Goal: Task Accomplishment & Management: Complete application form

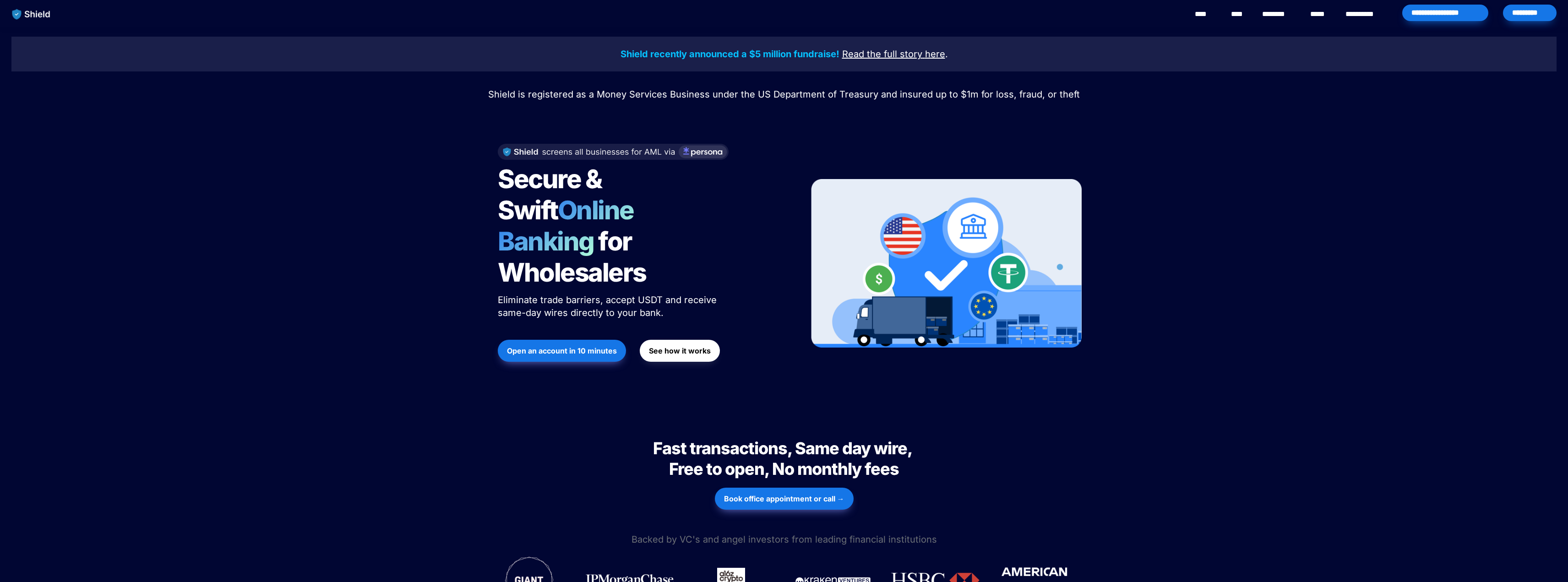
click at [705, 340] on button "See how it works" at bounding box center [680, 350] width 80 height 22
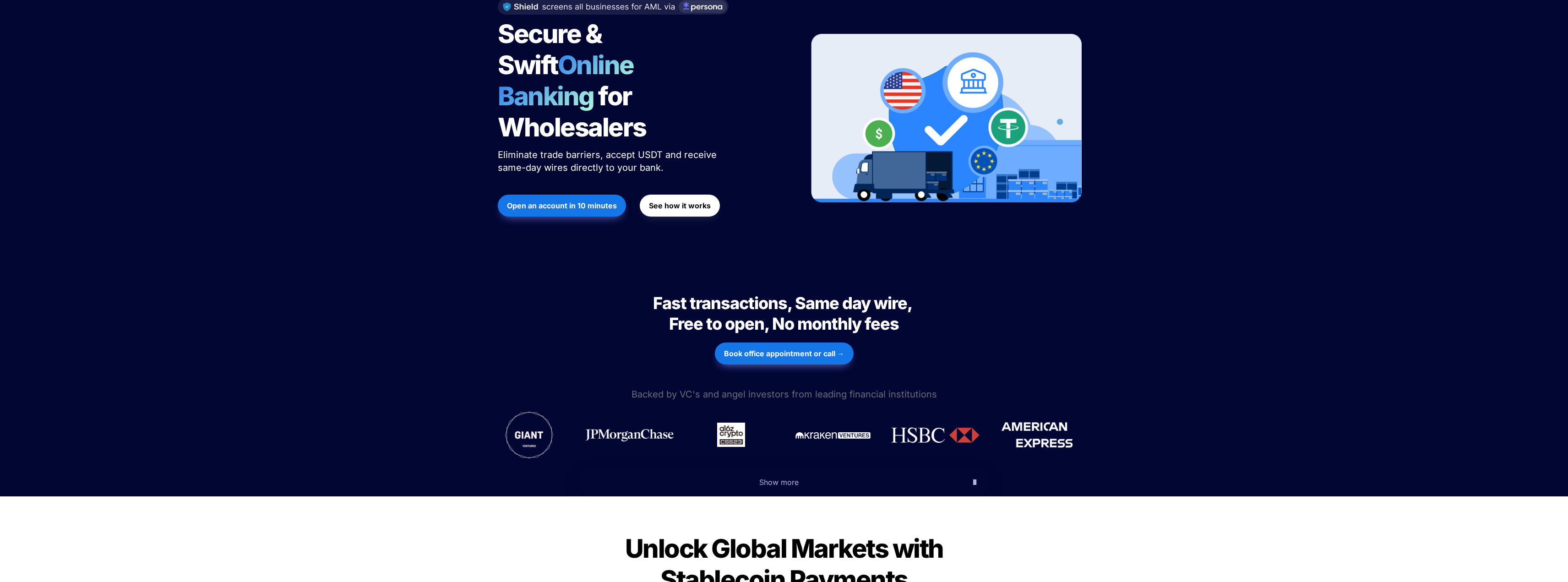
scroll to position [229, 0]
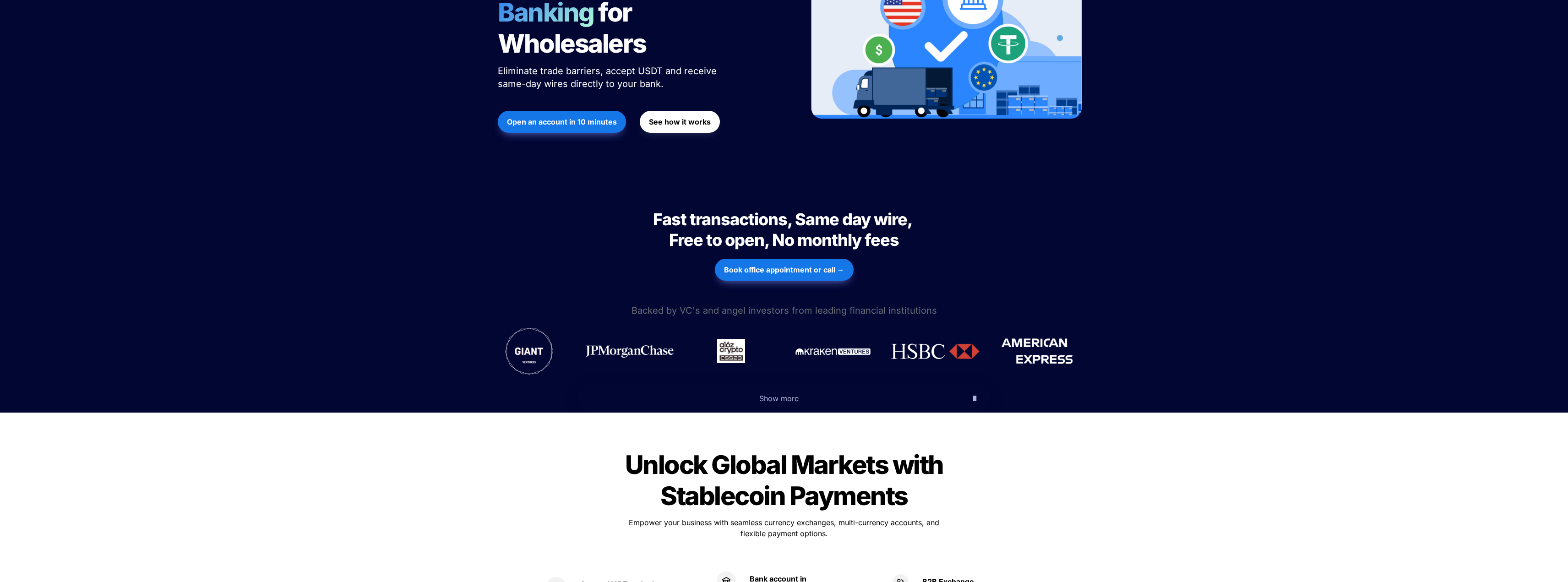
click at [974, 393] on icon "button" at bounding box center [975, 398] width 3 height 11
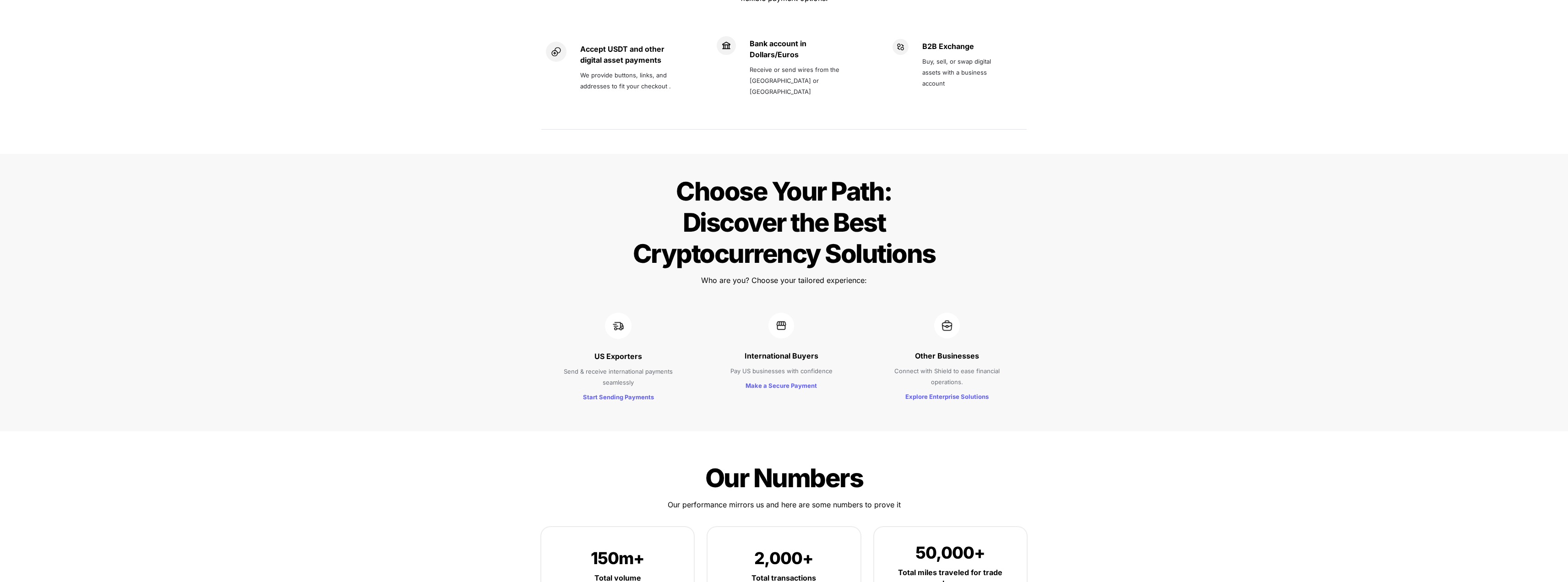
scroll to position [1054, 0]
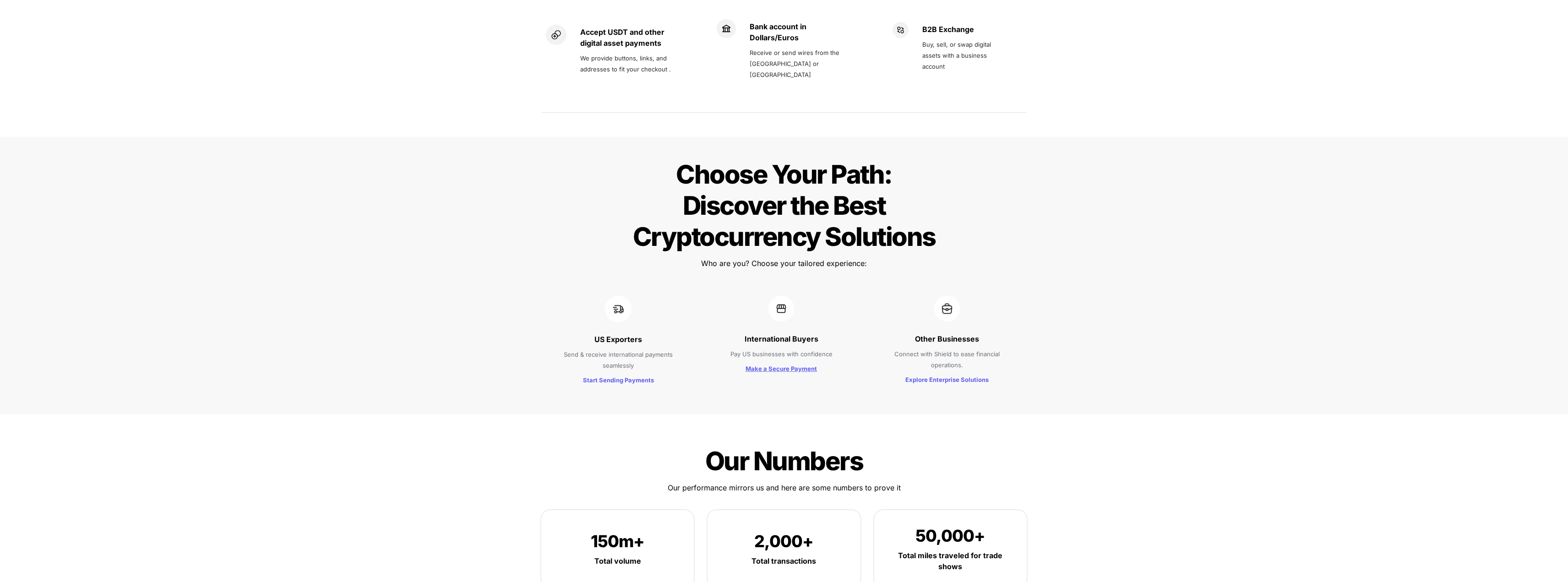
click at [790, 365] on strong "Make a Secure Payment" at bounding box center [781, 369] width 71 height 8
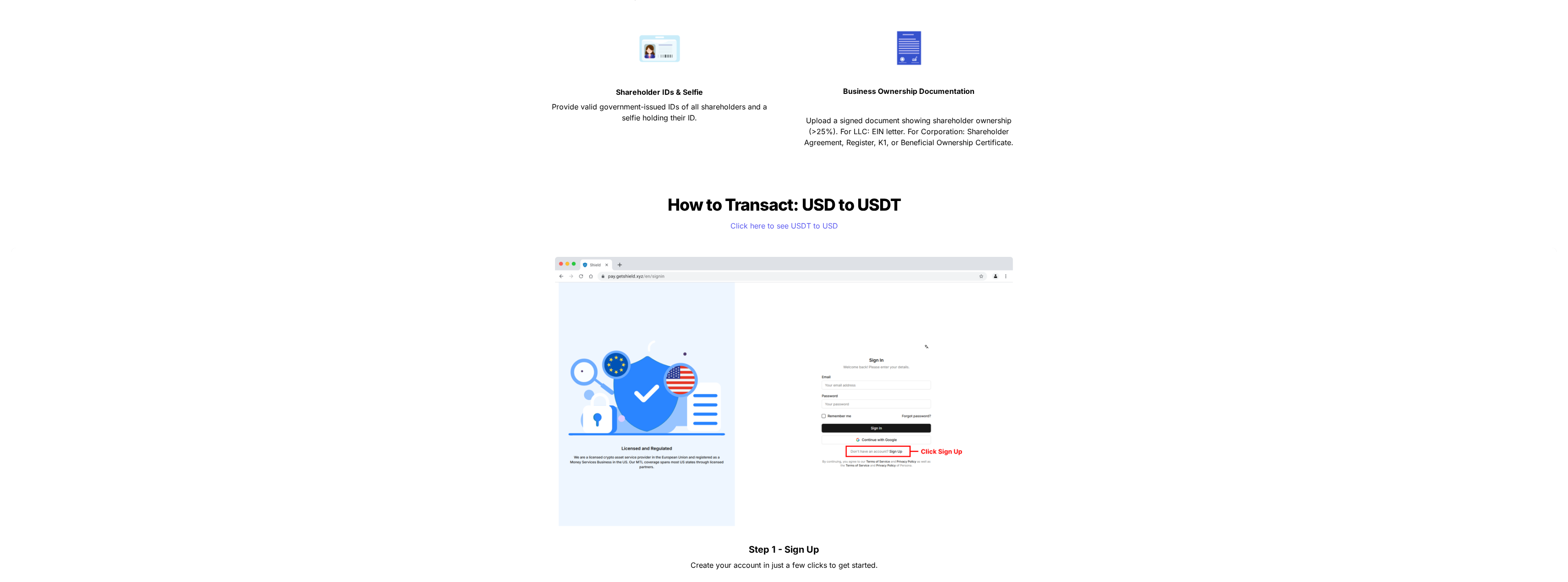
scroll to position [641, 0]
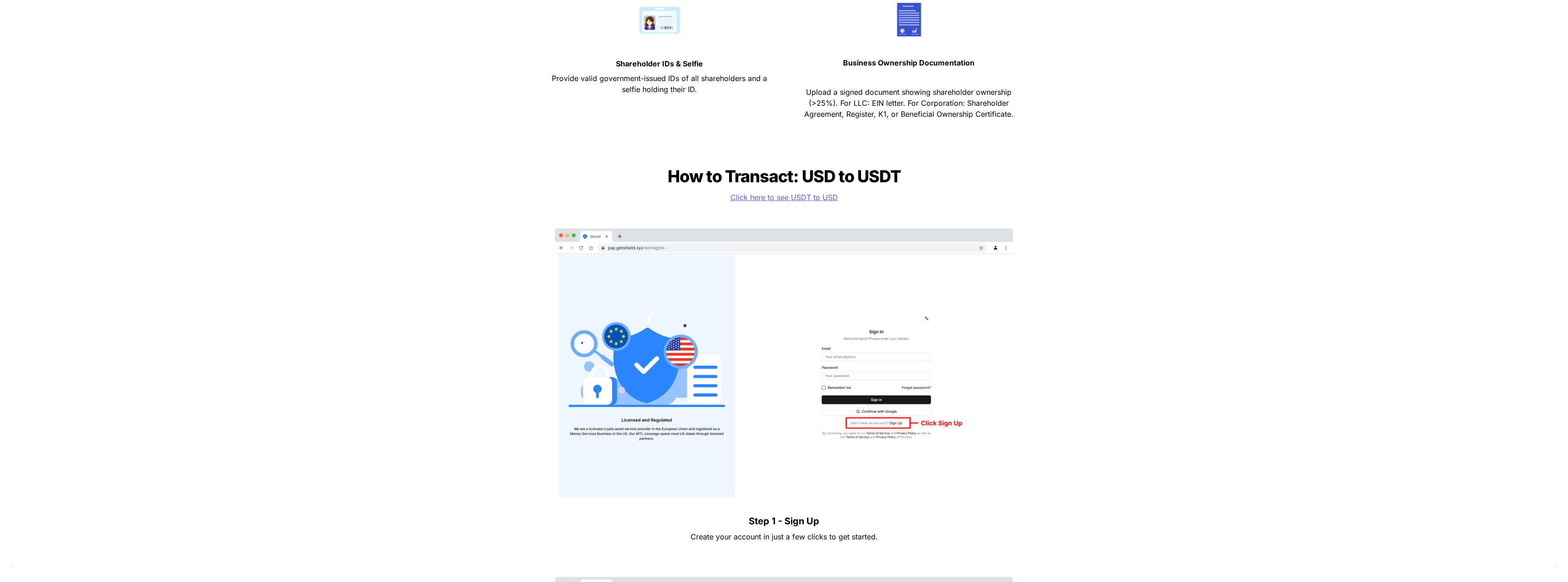
click at [806, 198] on span "Click here to see USDT to USD" at bounding box center [784, 198] width 107 height 10
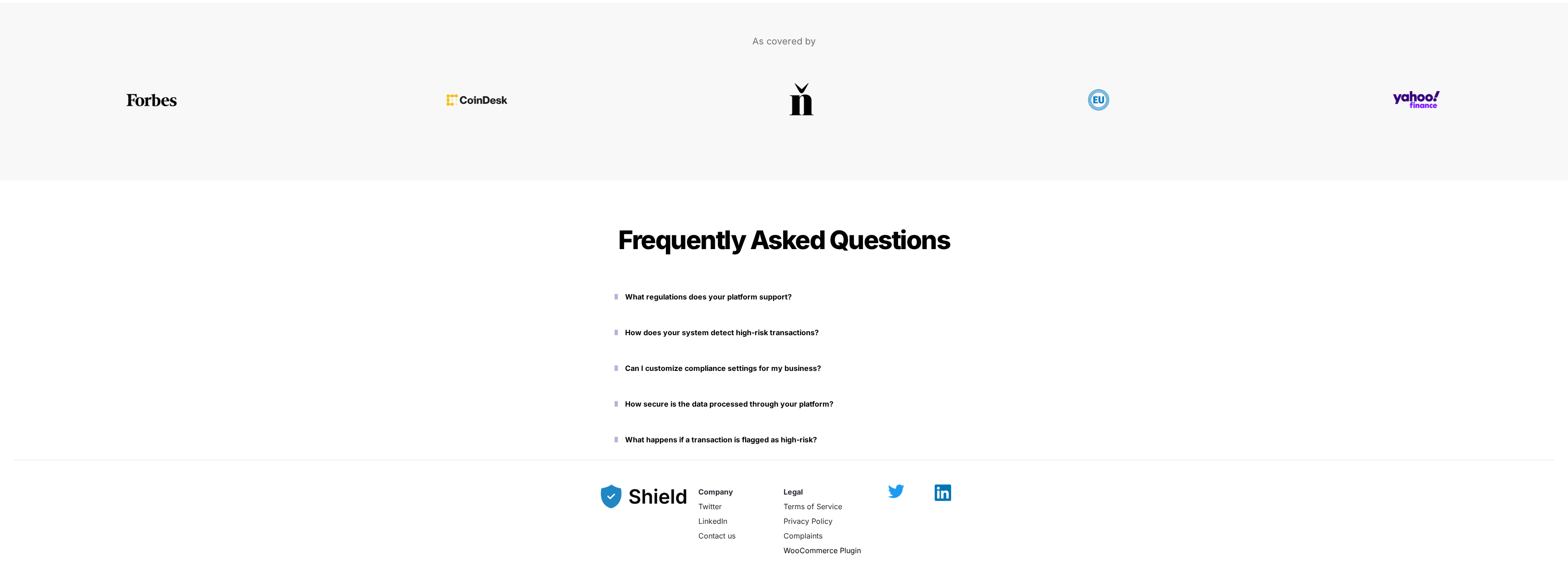
scroll to position [2932, 0]
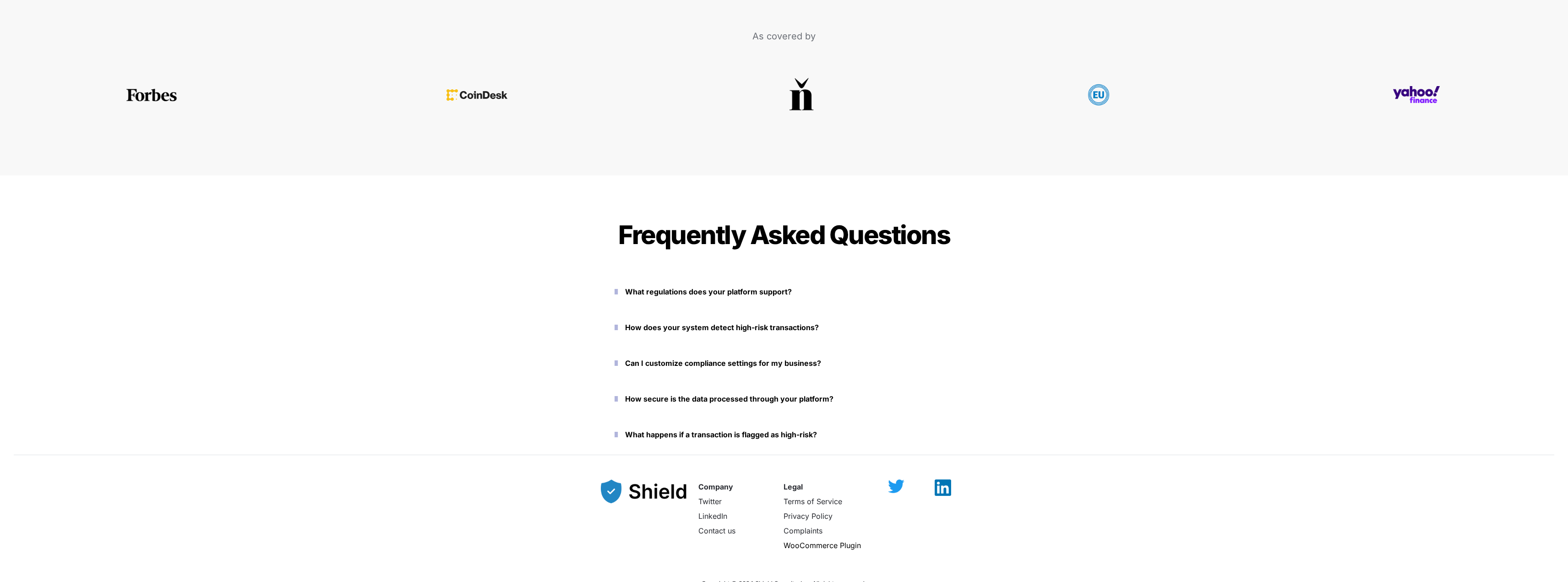
click at [721, 291] on strong "What regulations does your platform support?" at bounding box center [708, 292] width 166 height 10
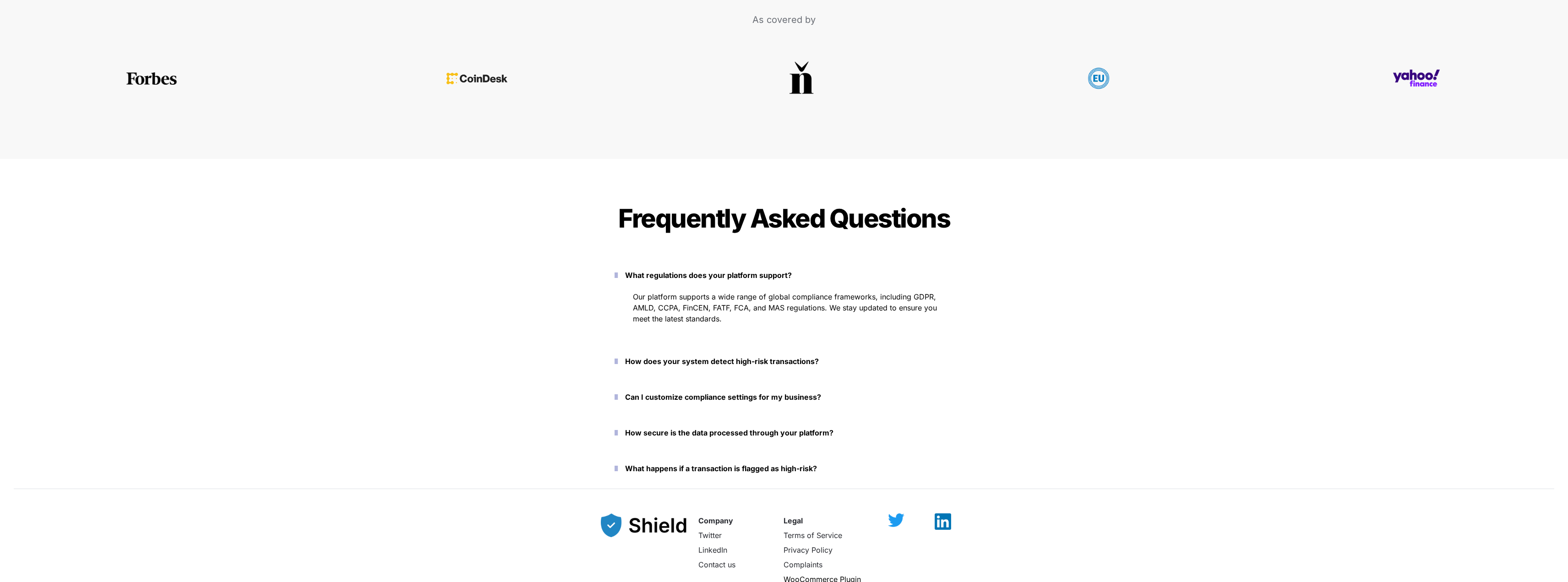
scroll to position [2978, 0]
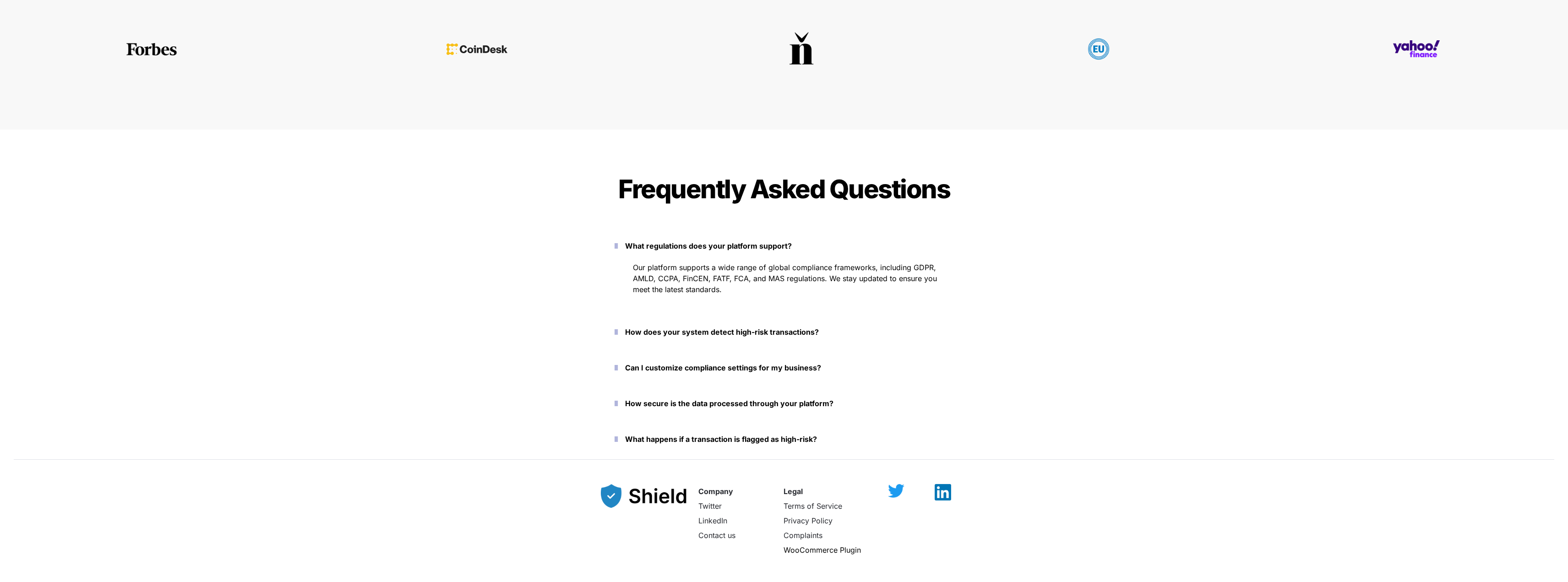
click at [687, 332] on strong "How does your system detect high-risk transactions?" at bounding box center [723, 332] width 194 height 10
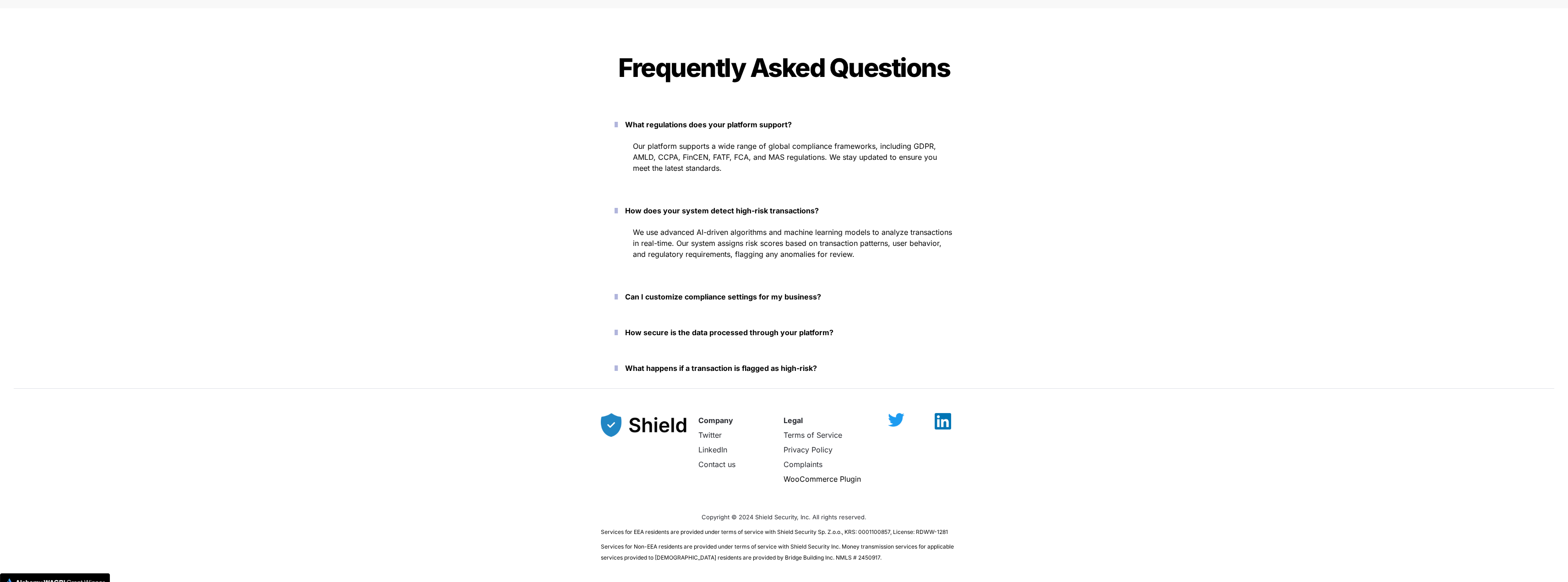
scroll to position [3115, 0]
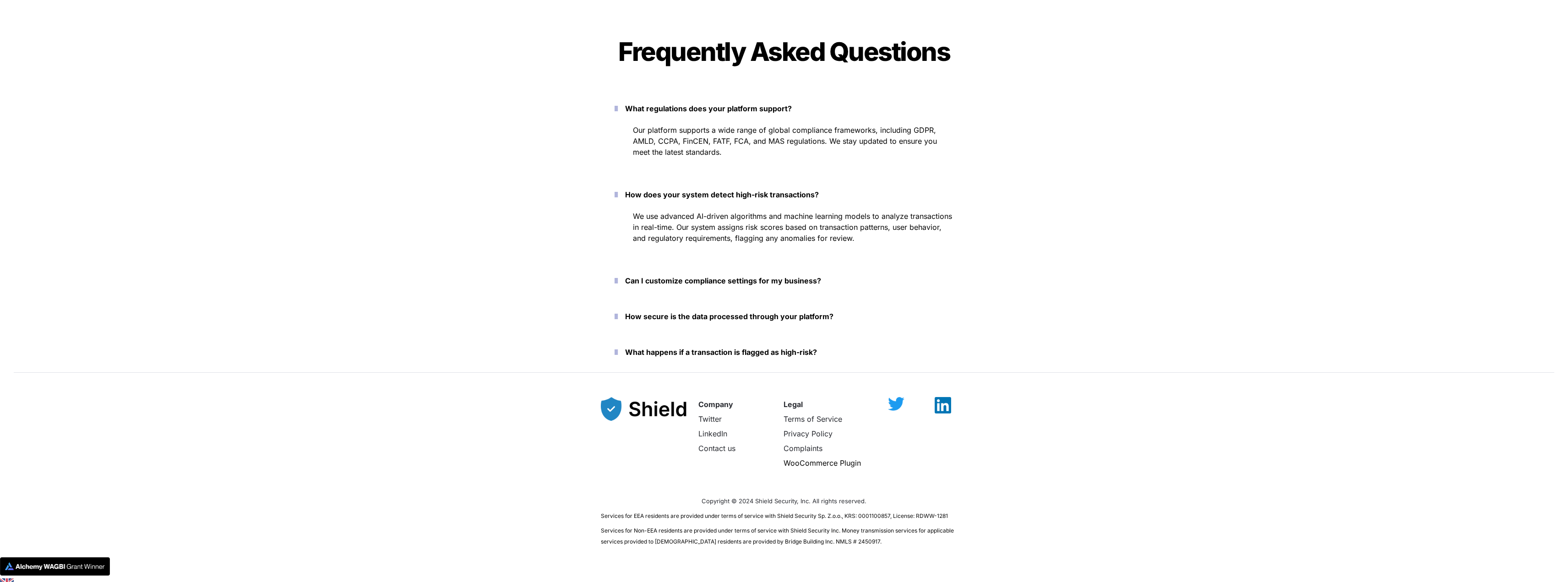
click at [760, 281] on strong "Can I customize compliance settings for my business?" at bounding box center [724, 281] width 196 height 10
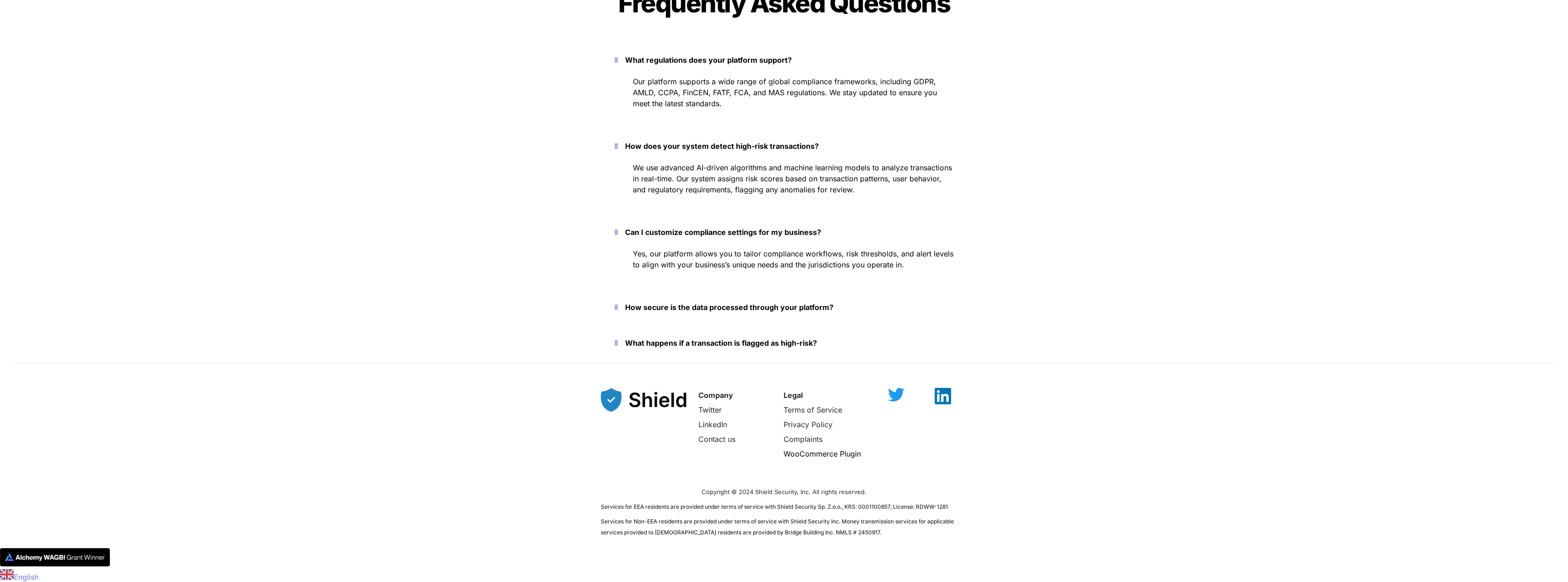
scroll to position [3164, 0]
click at [765, 309] on strong "How secure is the data processed through your platform?" at bounding box center [729, 307] width 208 height 10
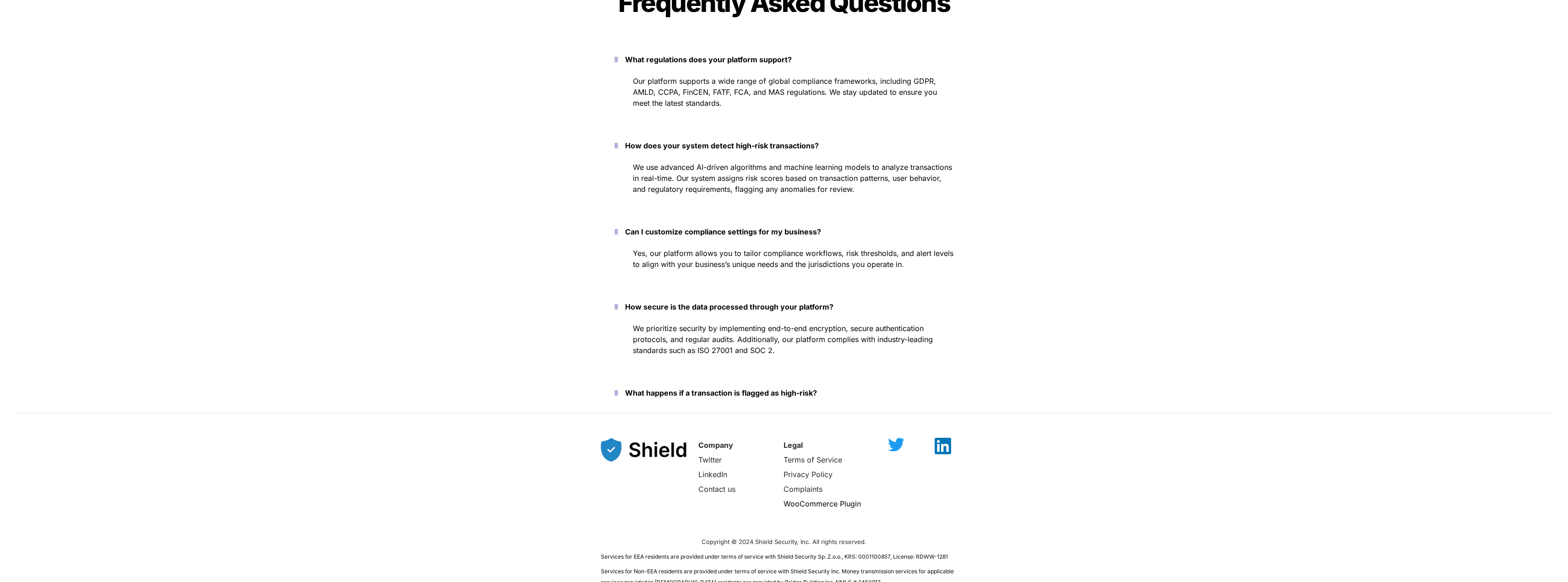
click at [719, 396] on strong "What happens if a transaction is flagged as high-risk?" at bounding box center [722, 393] width 192 height 10
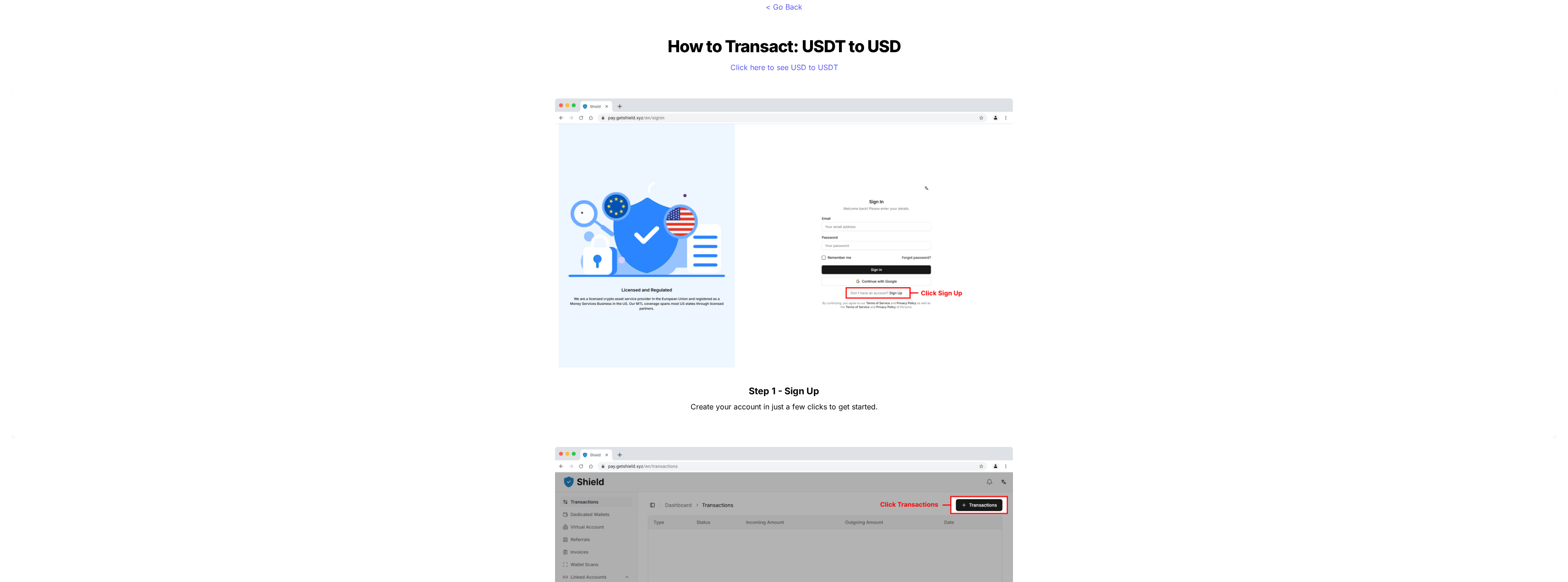
scroll to position [0, 0]
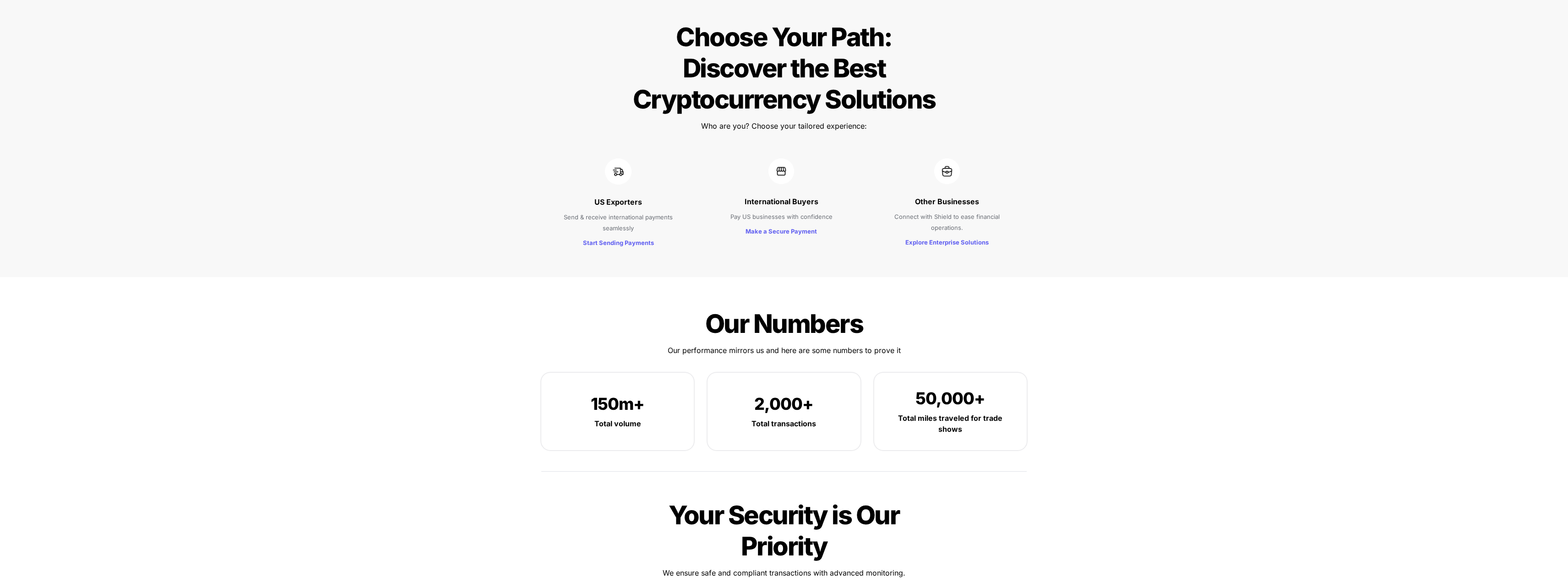
scroll to position [964, 0]
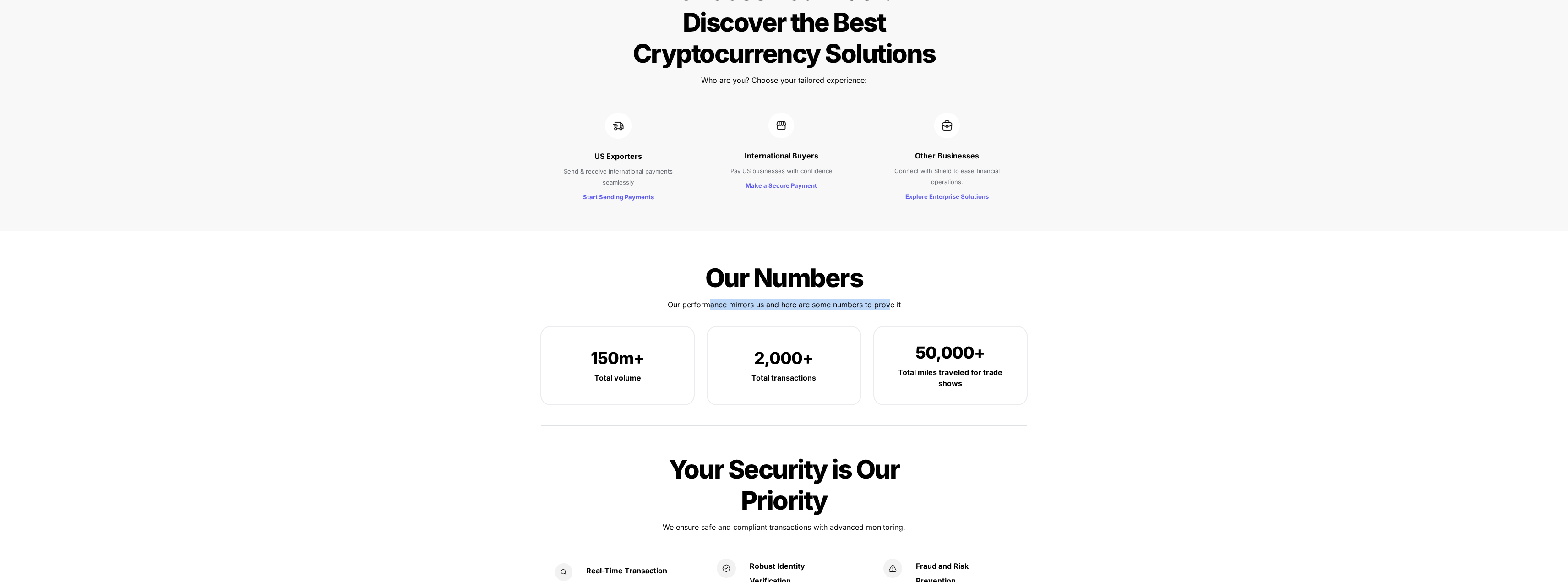
drag, startPoint x: 708, startPoint y: 278, endPoint x: 890, endPoint y: 279, distance: 182.0
click at [890, 298] on p "Our performance mirrors us and here are some numbers to prove it" at bounding box center [784, 304] width 320 height 14
click at [1005, 274] on div "Our Numbers Our Numbers Our performance mirrors us and here are some numbers to…" at bounding box center [784, 345] width 504 height 191
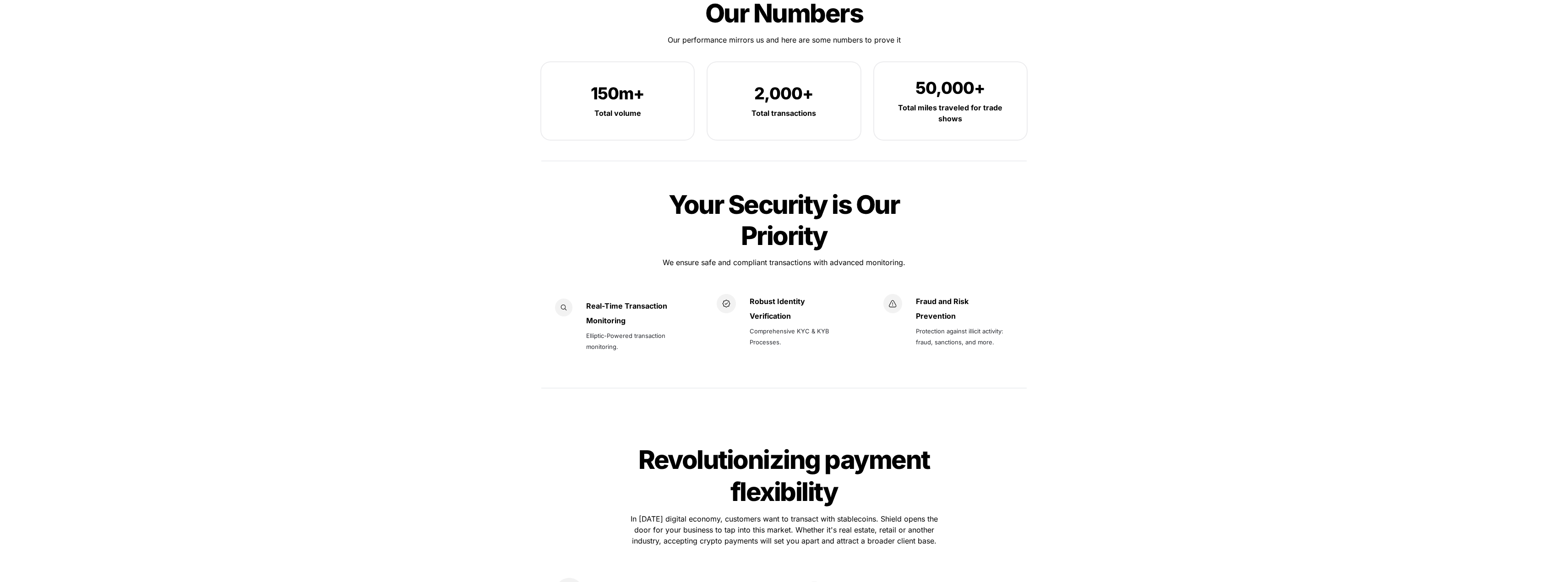
scroll to position [1239, 0]
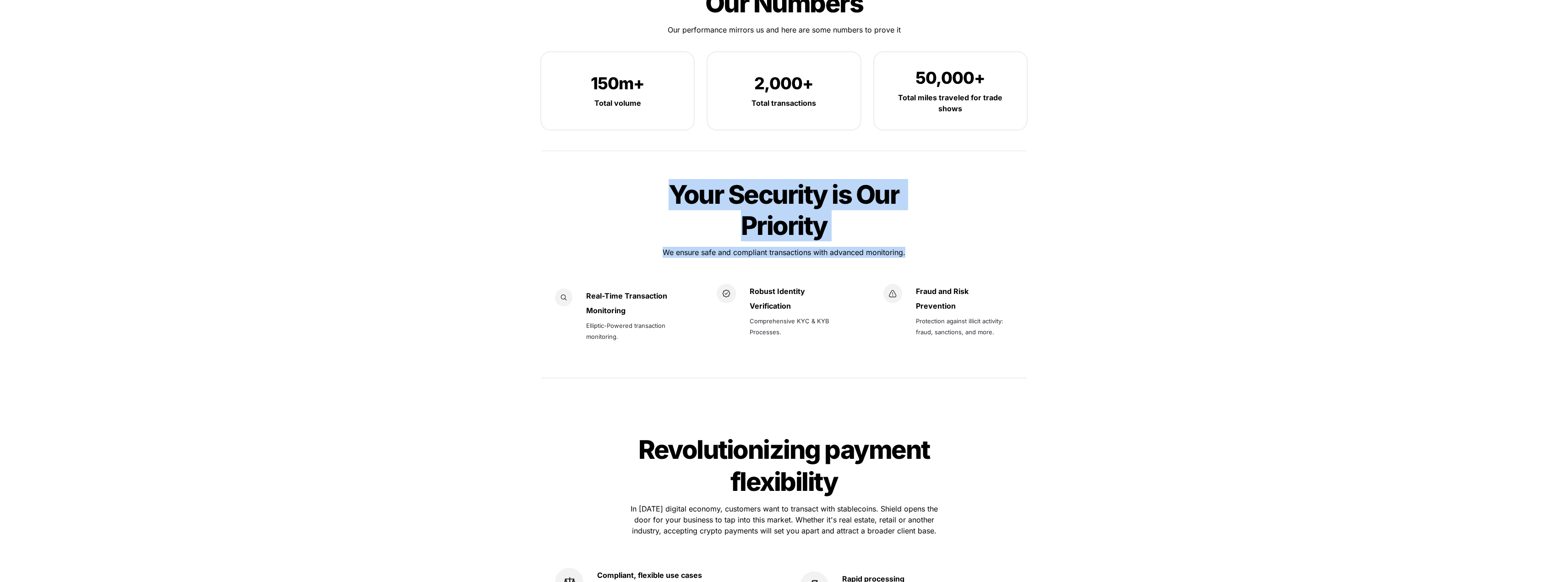
drag, startPoint x: 667, startPoint y: 159, endPoint x: 939, endPoint y: 208, distance: 276.4
click at [939, 208] on div "Your Security is Our Priority Your Security is Our Priority We ensure safe and …" at bounding box center [784, 280] width 504 height 227
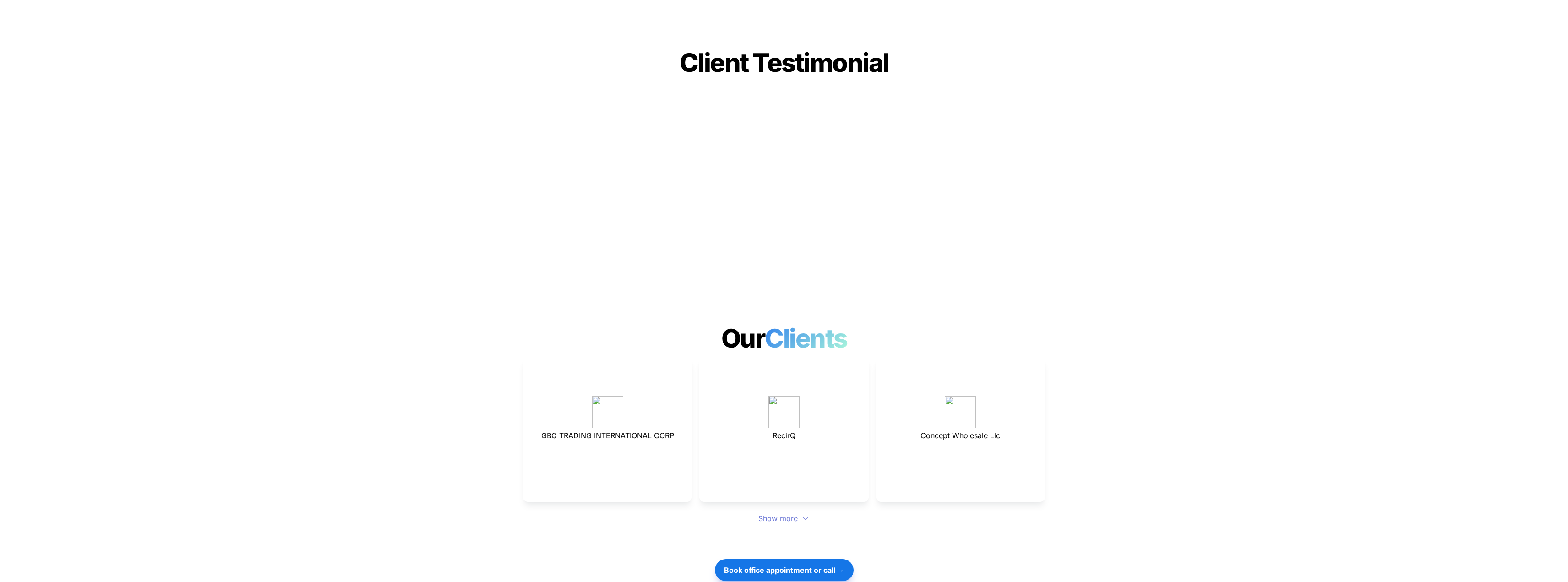
scroll to position [2293, 0]
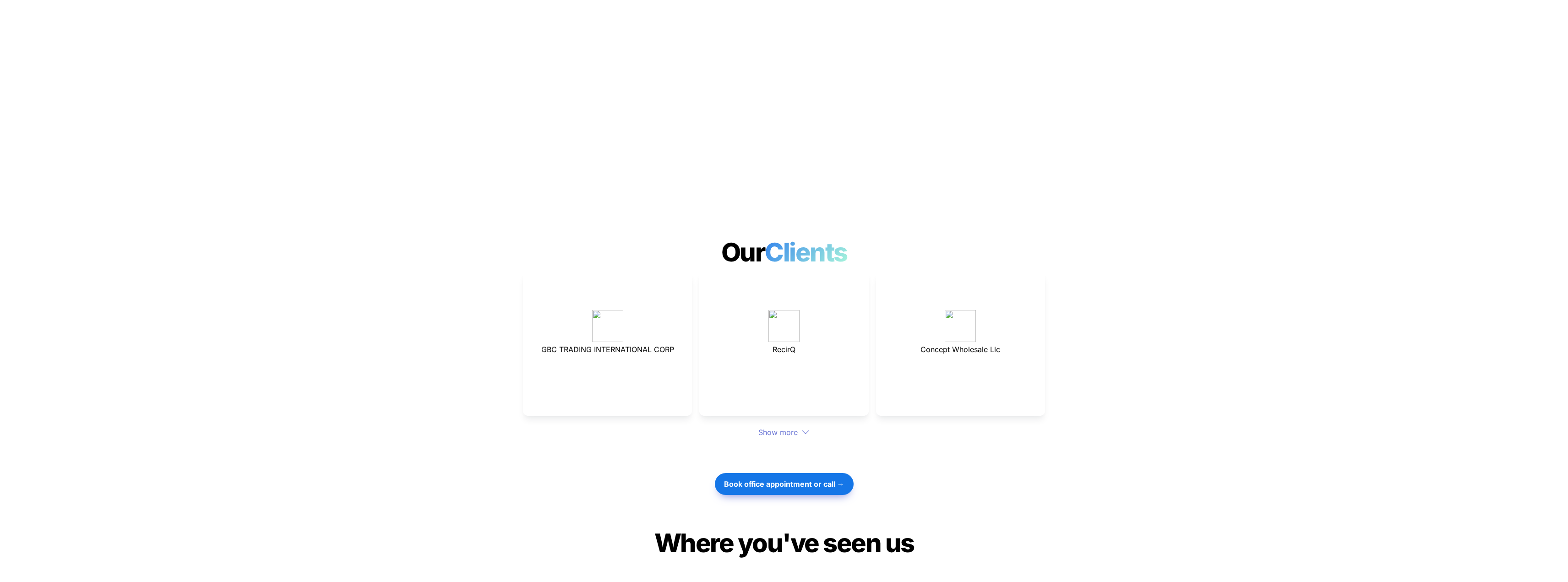
click at [774, 427] on div "Show more" at bounding box center [784, 433] width 522 height 11
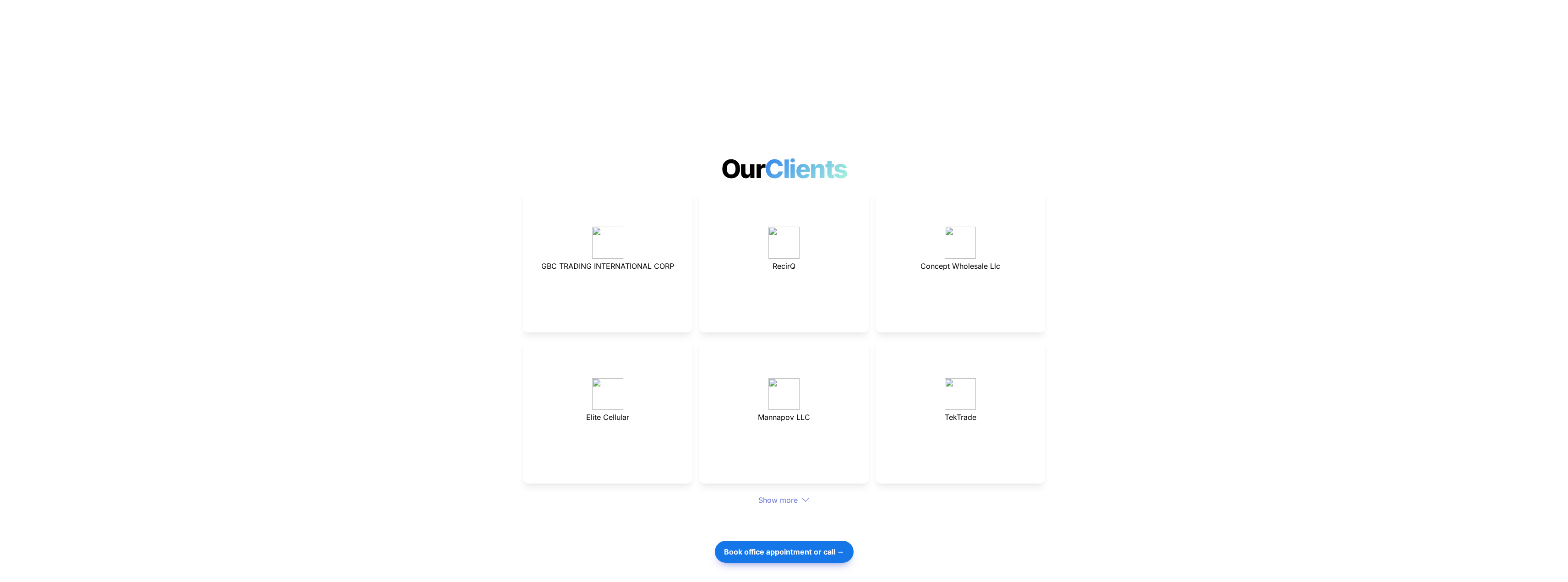
scroll to position [2382, 0]
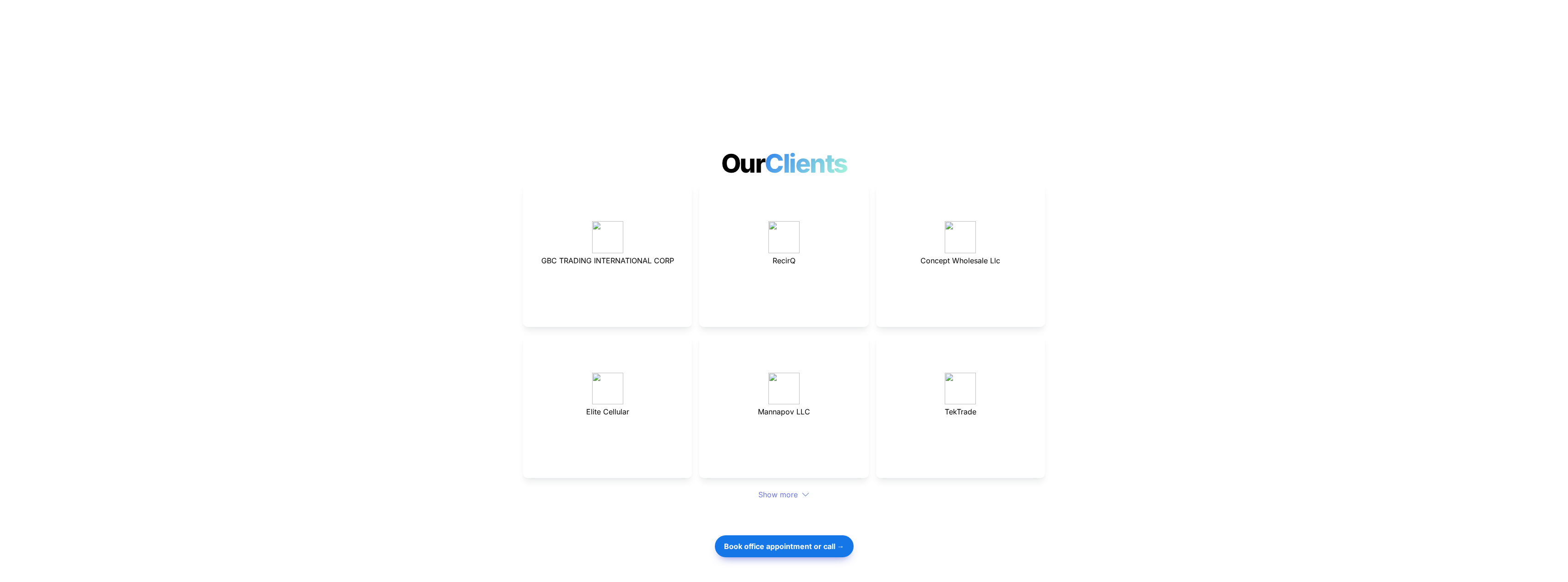
click at [797, 489] on div "Show more" at bounding box center [784, 495] width 522 height 11
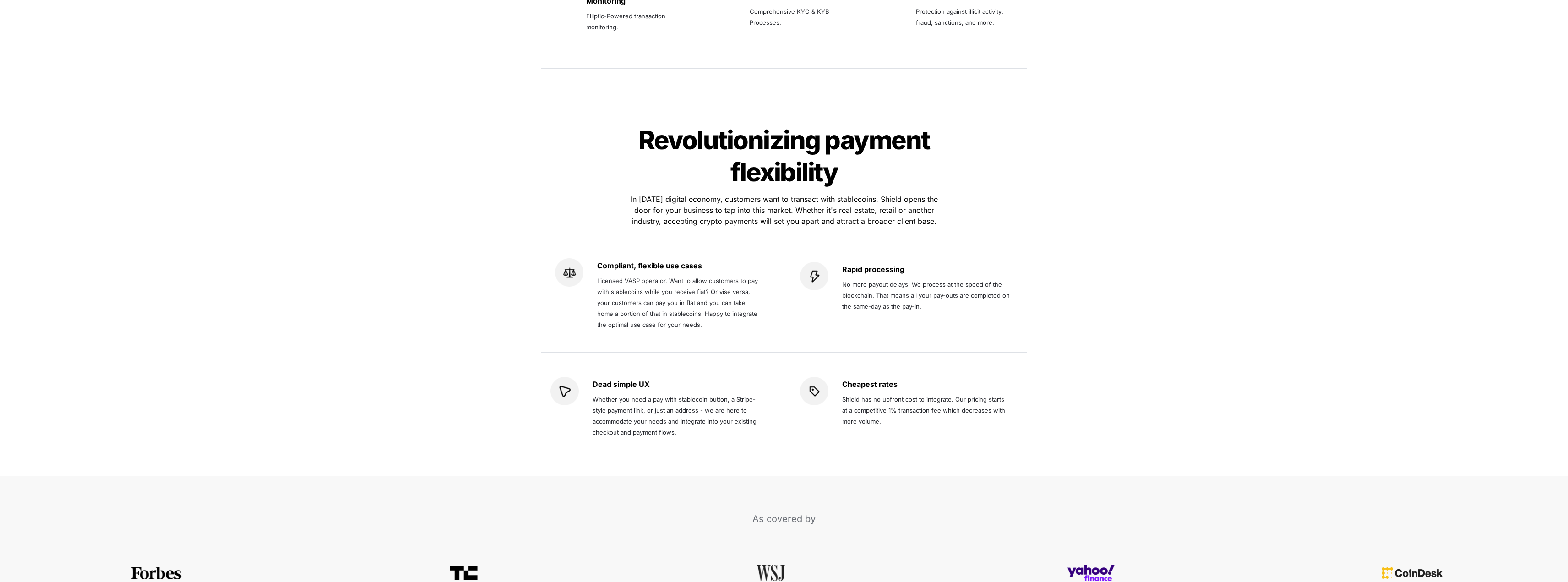
scroll to position [1558, 0]
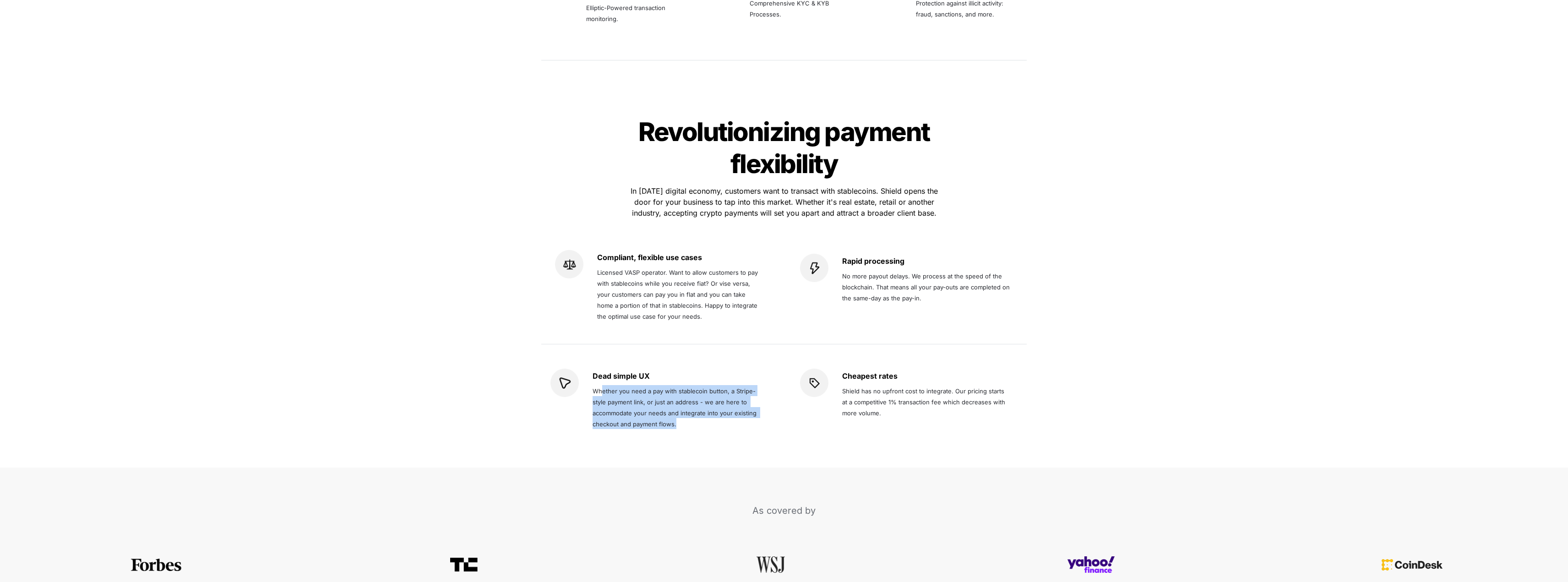
drag, startPoint x: 683, startPoint y: 392, endPoint x: 595, endPoint y: 354, distance: 95.9
click at [596, 383] on p "Whether you need a pay with stablecoin button, a Stripe-style payment link, or …" at bounding box center [676, 407] width 168 height 48
click at [595, 383] on p "Whether you need a pay with stablecoin button, a Stripe-style payment link, or …" at bounding box center [676, 407] width 168 height 48
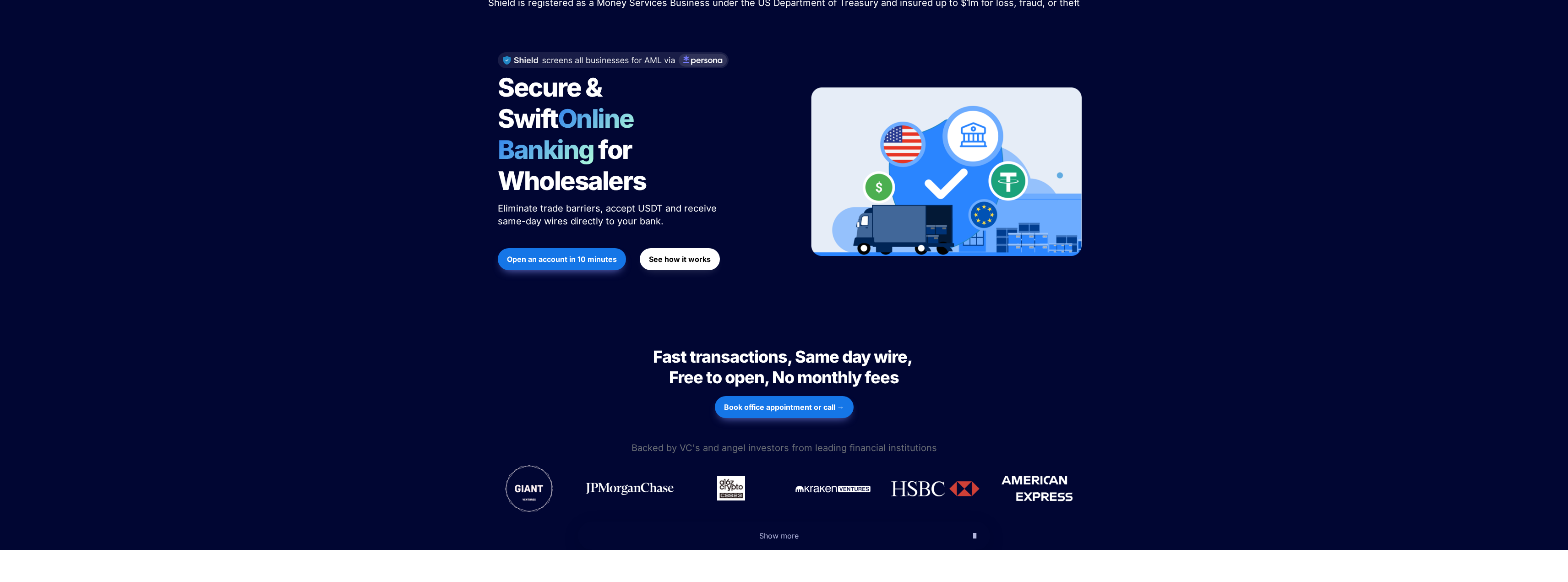
scroll to position [0, 0]
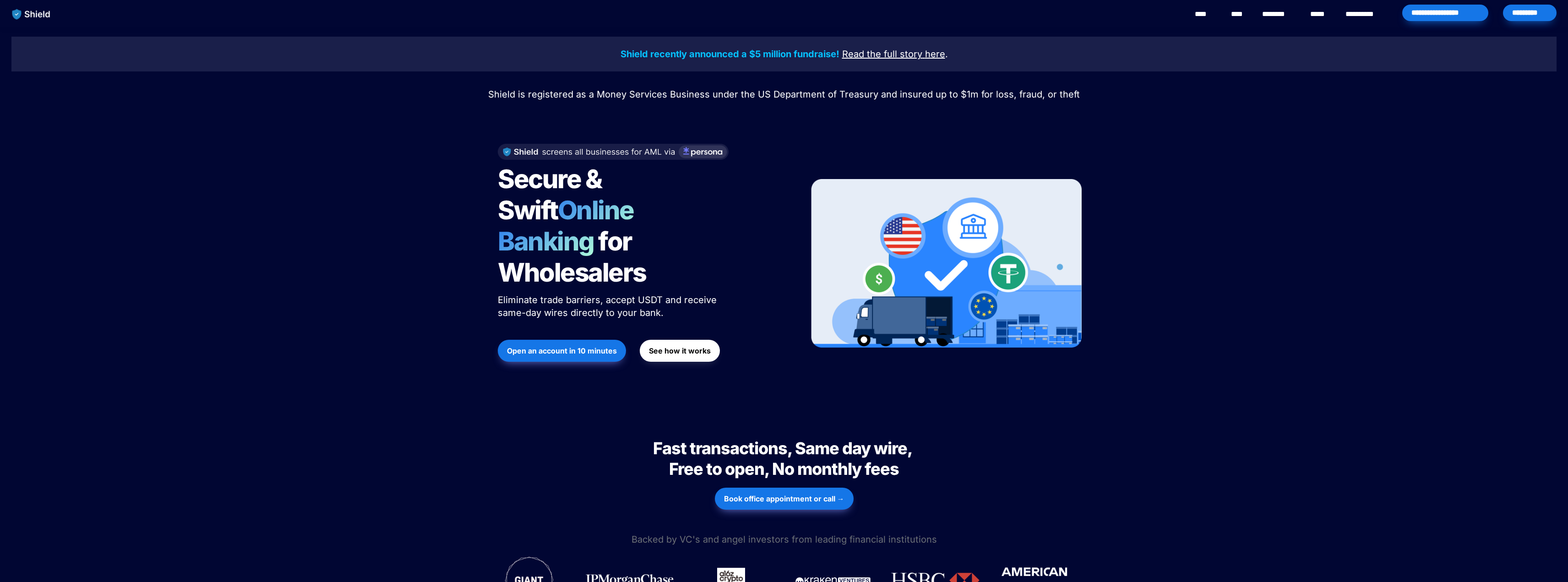
click at [1368, 15] on link "**********" at bounding box center [1366, 14] width 42 height 11
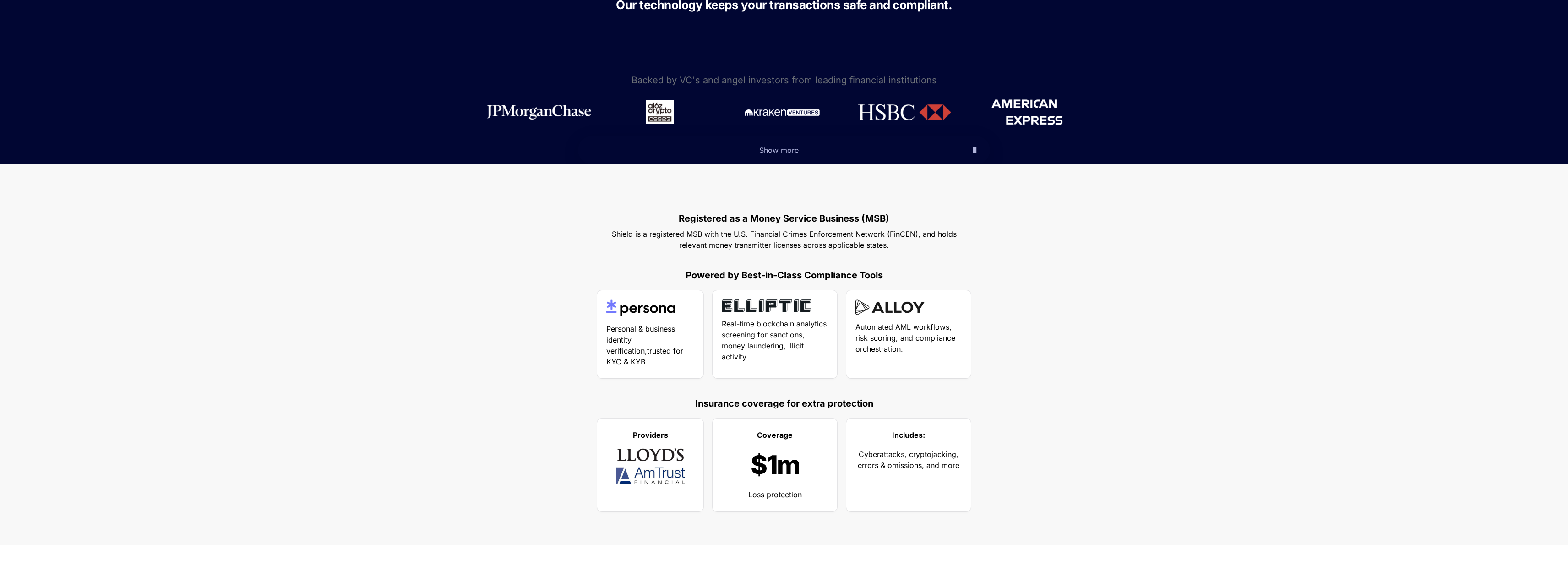
scroll to position [320, 0]
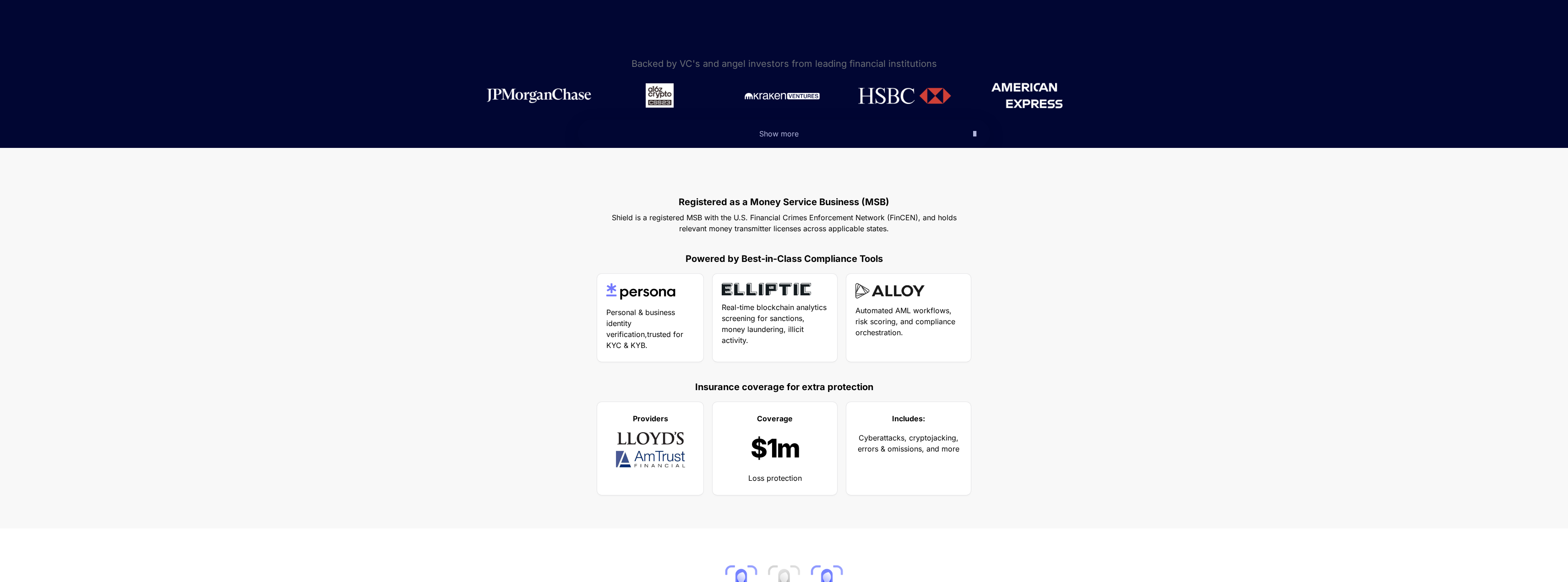
drag, startPoint x: 660, startPoint y: 226, endPoint x: 926, endPoint y: 227, distance: 266.0
click at [919, 227] on p "Shield is a registered MSB with the U.S. Financial Crimes Enforcement Network (…" at bounding box center [784, 223] width 366 height 26
click at [927, 227] on p "Shield is a registered MSB with the U.S. Financial Crimes Enforcement Network (…" at bounding box center [784, 223] width 366 height 26
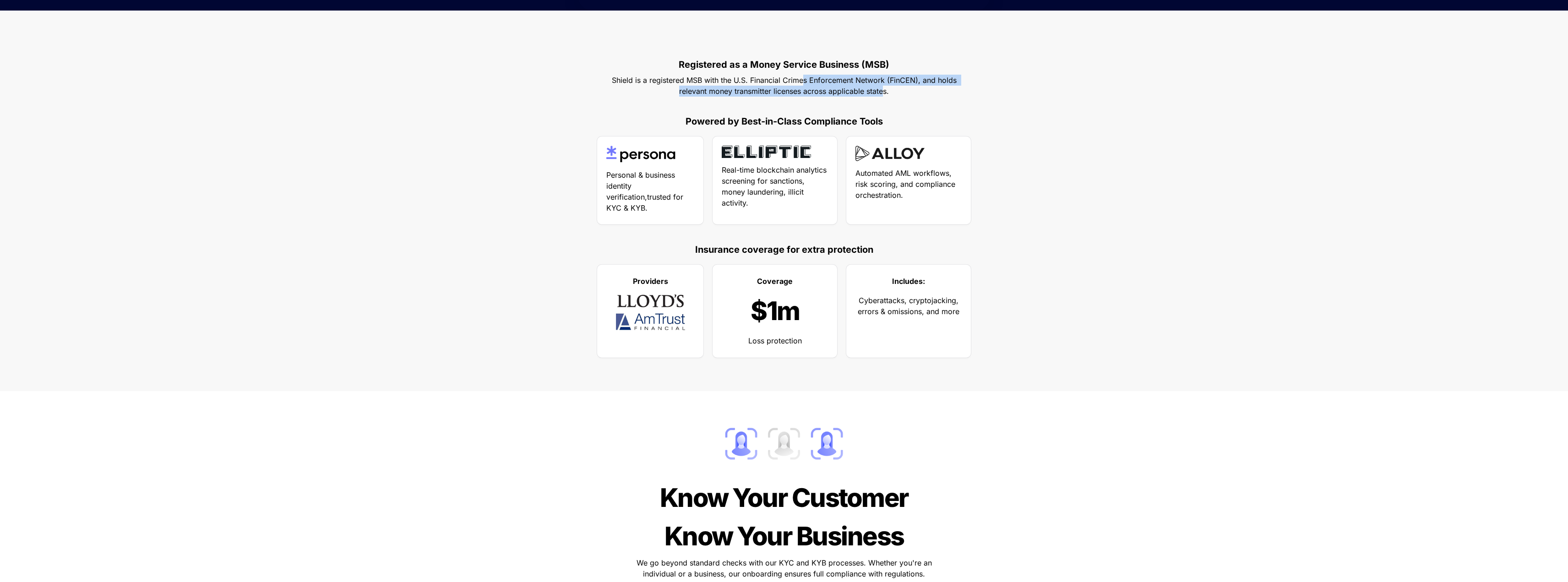
drag, startPoint x: 881, startPoint y: 93, endPoint x: 888, endPoint y: 98, distance: 8.6
click at [888, 97] on p "Shield is a registered MSB with the U.S. Financial Crimes Enforcement Network (…" at bounding box center [784, 86] width 366 height 26
click at [888, 98] on p "Shield is a registered MSB with the U.S. Financial Crimes Enforcement Network (…" at bounding box center [784, 86] width 366 height 26
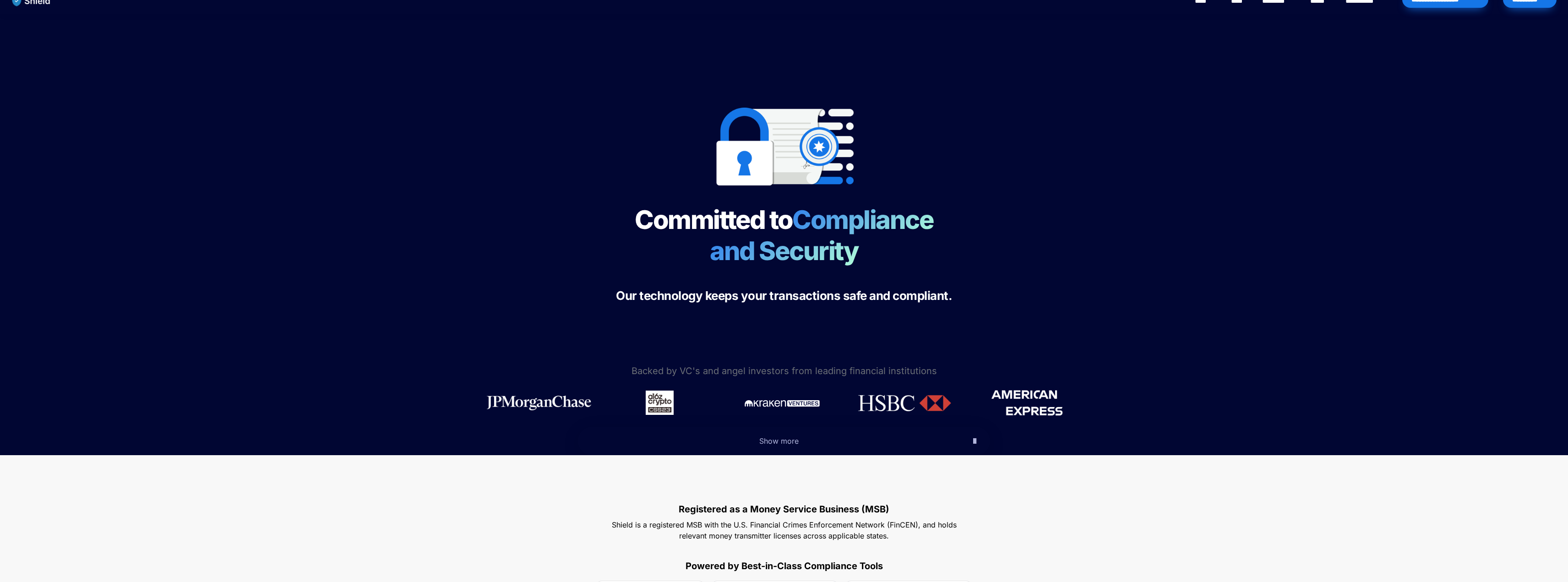
scroll to position [0, 0]
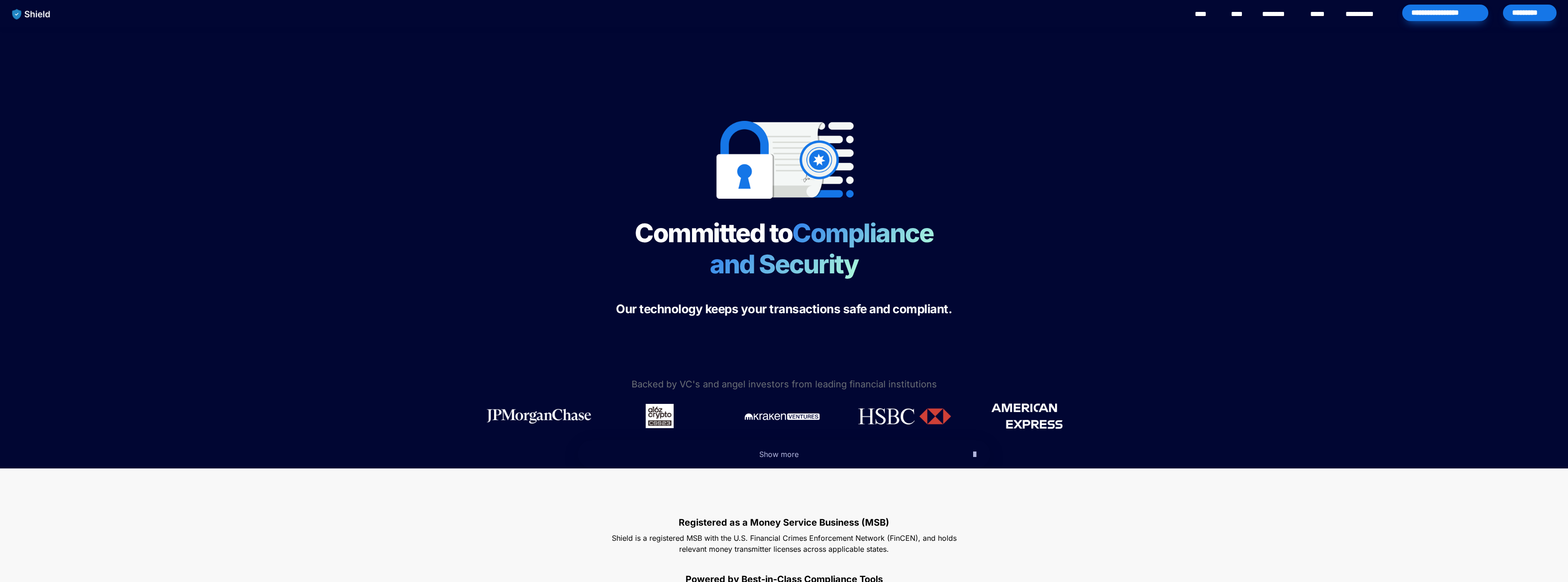
click at [1214, 8] on div "****" at bounding box center [1205, 14] width 25 height 29
click at [1207, 16] on link "****" at bounding box center [1206, 14] width 21 height 11
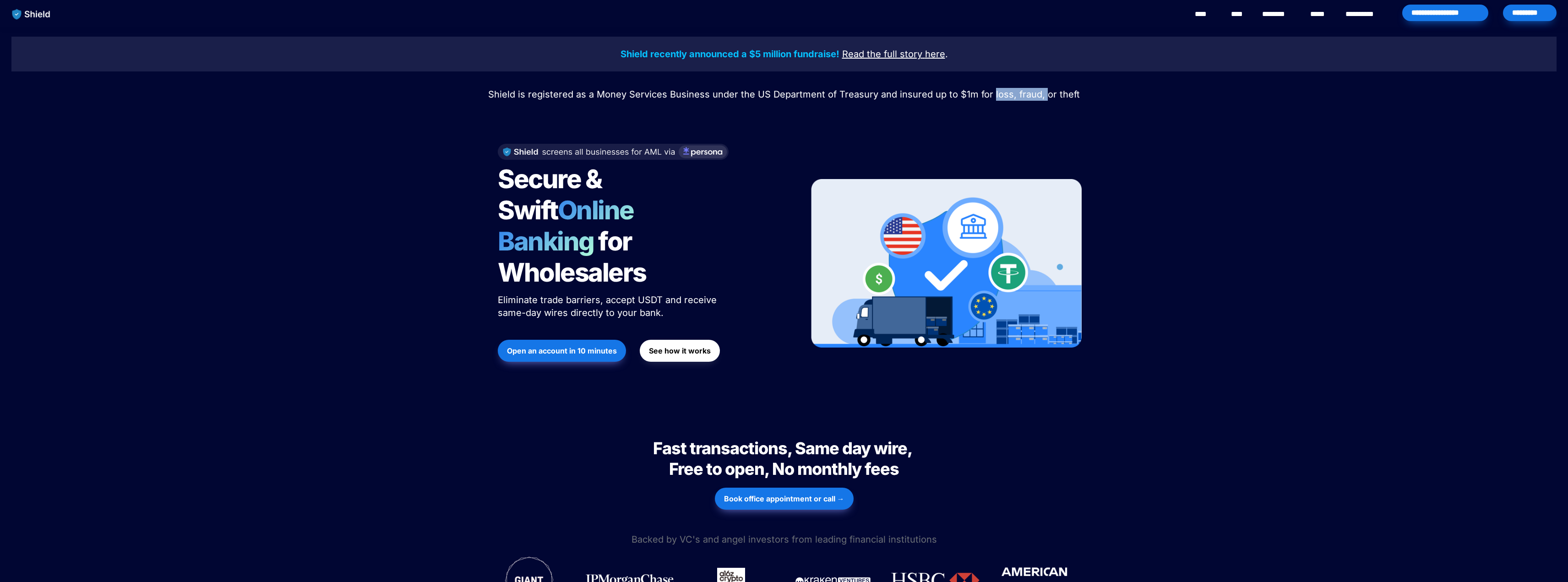
drag, startPoint x: 1029, startPoint y: 87, endPoint x: 1045, endPoint y: 87, distance: 16.0
click at [1045, 87] on p "Shield is registered as a Money Services Business under the US Department of Tr…" at bounding box center [784, 94] width 1545 height 16
click at [1046, 87] on p "Shield is registered as a Money Services Business under the US Department of Tr…" at bounding box center [784, 94] width 1545 height 16
drag, startPoint x: 502, startPoint y: 237, endPoint x: 644, endPoint y: 242, distance: 142.1
click at [644, 242] on span "for Wholesalers" at bounding box center [572, 257] width 148 height 63
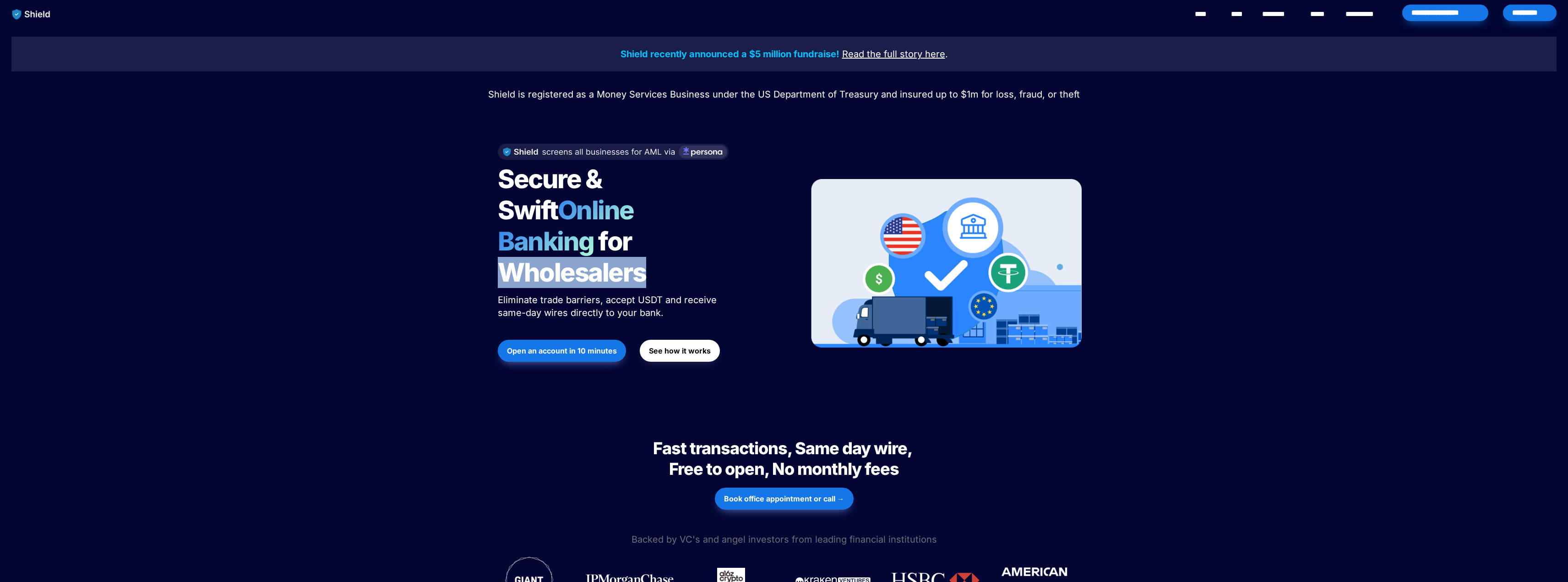
click at [643, 242] on span "for Wholesalers" at bounding box center [572, 257] width 148 height 63
drag, startPoint x: 650, startPoint y: 242, endPoint x: 558, endPoint y: 215, distance: 95.9
click at [564, 219] on h1 "Secure & Swift Online Banking for Wholesalers" at bounding box center [612, 225] width 229 height 132
click at [508, 178] on span "Secure & Swift" at bounding box center [552, 195] width 108 height 63
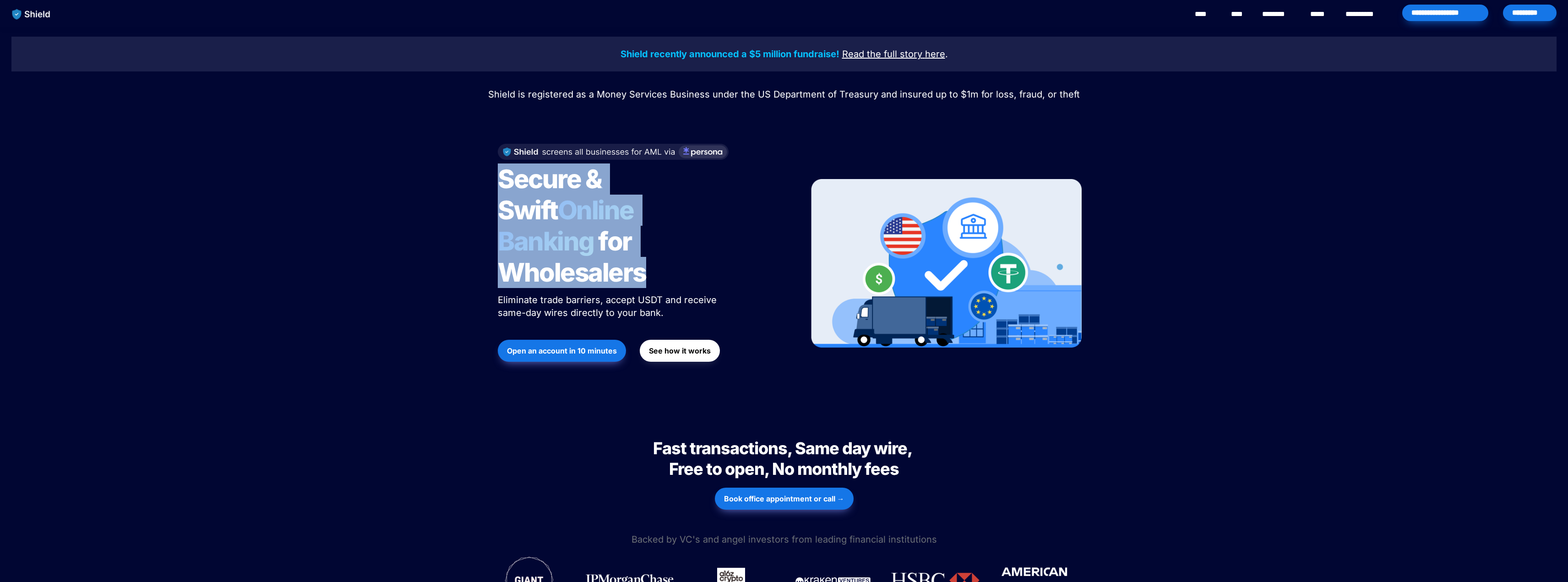
drag, startPoint x: 493, startPoint y: 173, endPoint x: 658, endPoint y: 238, distance: 177.3
click at [658, 238] on div "Secure & Swift Online Banking for Wholesalers Eliminate trade barriers, accept …" at bounding box center [642, 263] width 311 height 258
click at [658, 238] on h1 "Secure & Swift Online Banking for Wholesalers" at bounding box center [612, 225] width 229 height 132
drag, startPoint x: 616, startPoint y: 233, endPoint x: 486, endPoint y: 178, distance: 141.2
click at [486, 178] on div "Shield recently announced a $5 million fundraise! Read the full story here . Sh…" at bounding box center [784, 219] width 1568 height 383
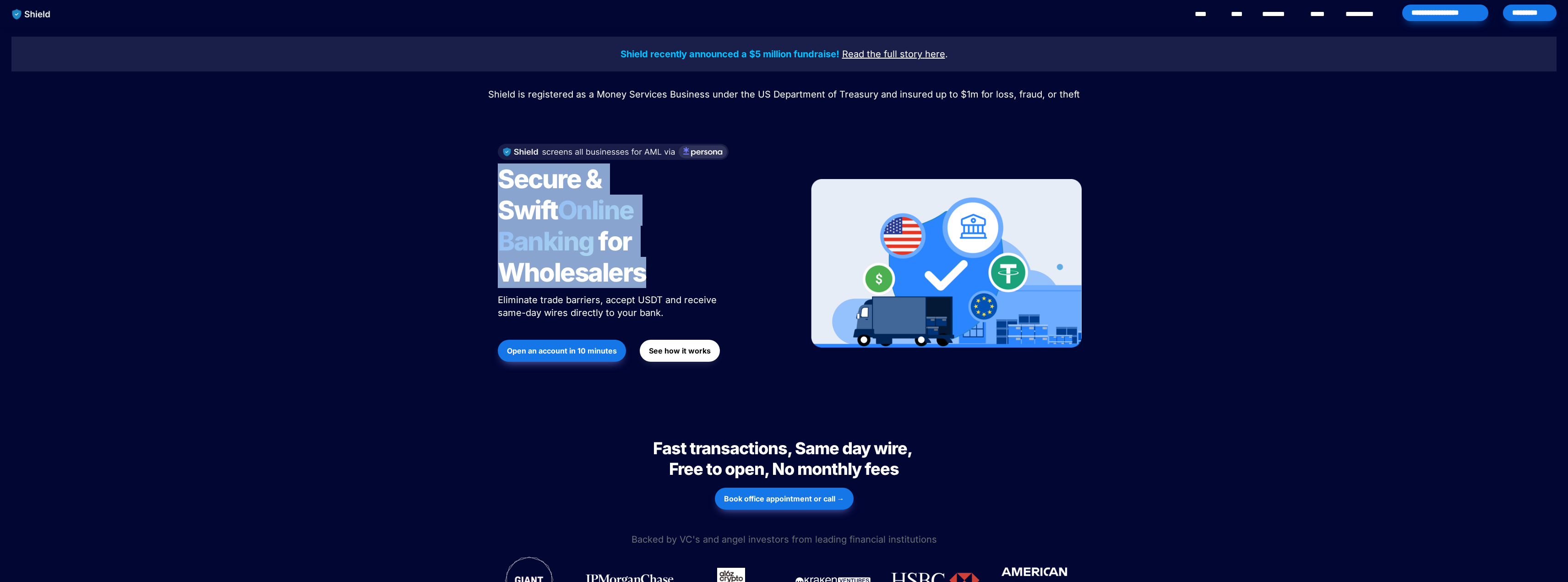
click at [486, 178] on div "Shield recently announced a $5 million fundraise! Read the full story here . Sh…" at bounding box center [784, 219] width 1568 height 383
drag, startPoint x: 486, startPoint y: 178, endPoint x: 669, endPoint y: 240, distance: 193.2
click at [669, 240] on div "Shield recently announced a $5 million fundraise! Read the full story here . Sh…" at bounding box center [784, 219] width 1568 height 383
click at [669, 240] on h1 "Secure & Swift Online Banking for Wholesalers" at bounding box center [612, 225] width 229 height 132
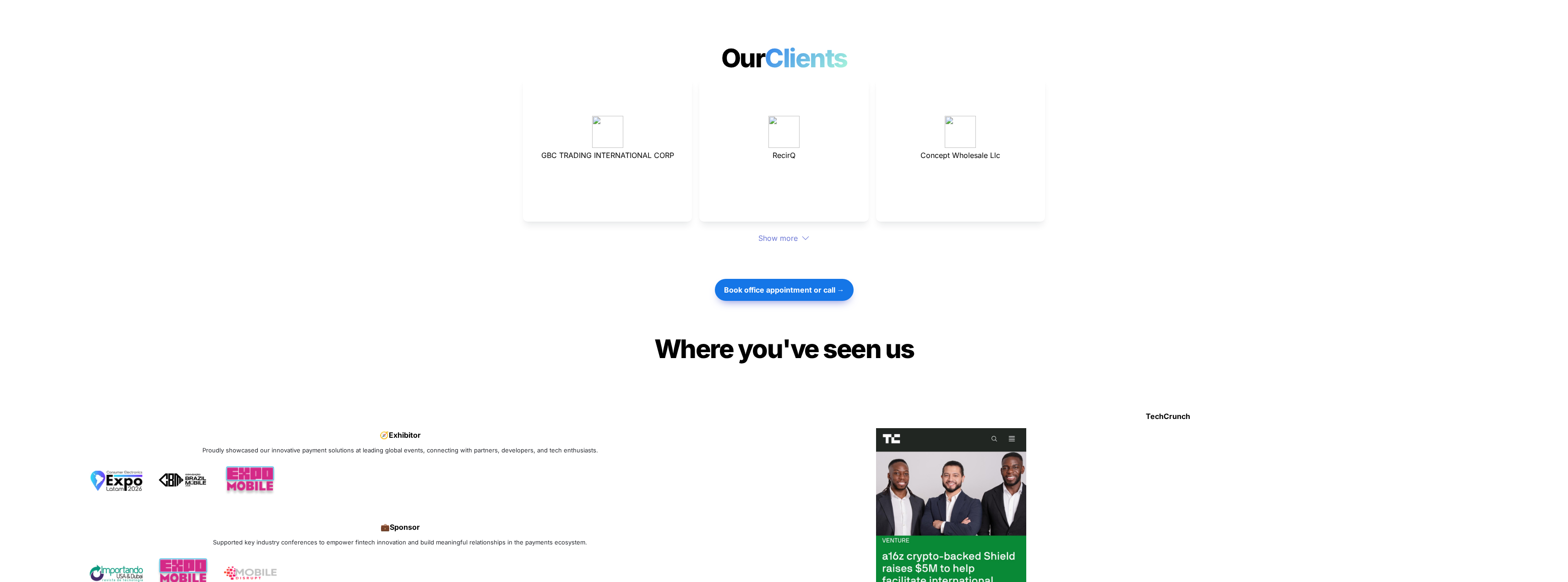
scroll to position [2213, 0]
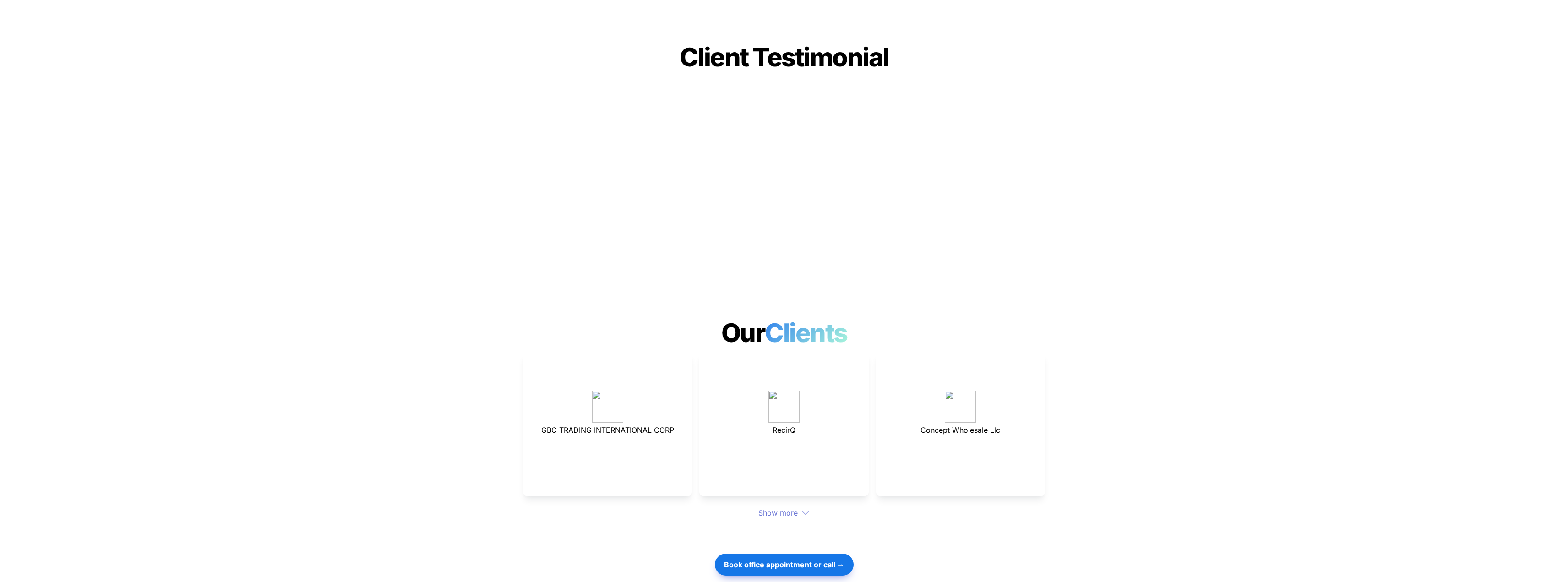
click at [798, 508] on div "Show more" at bounding box center [784, 514] width 522 height 11
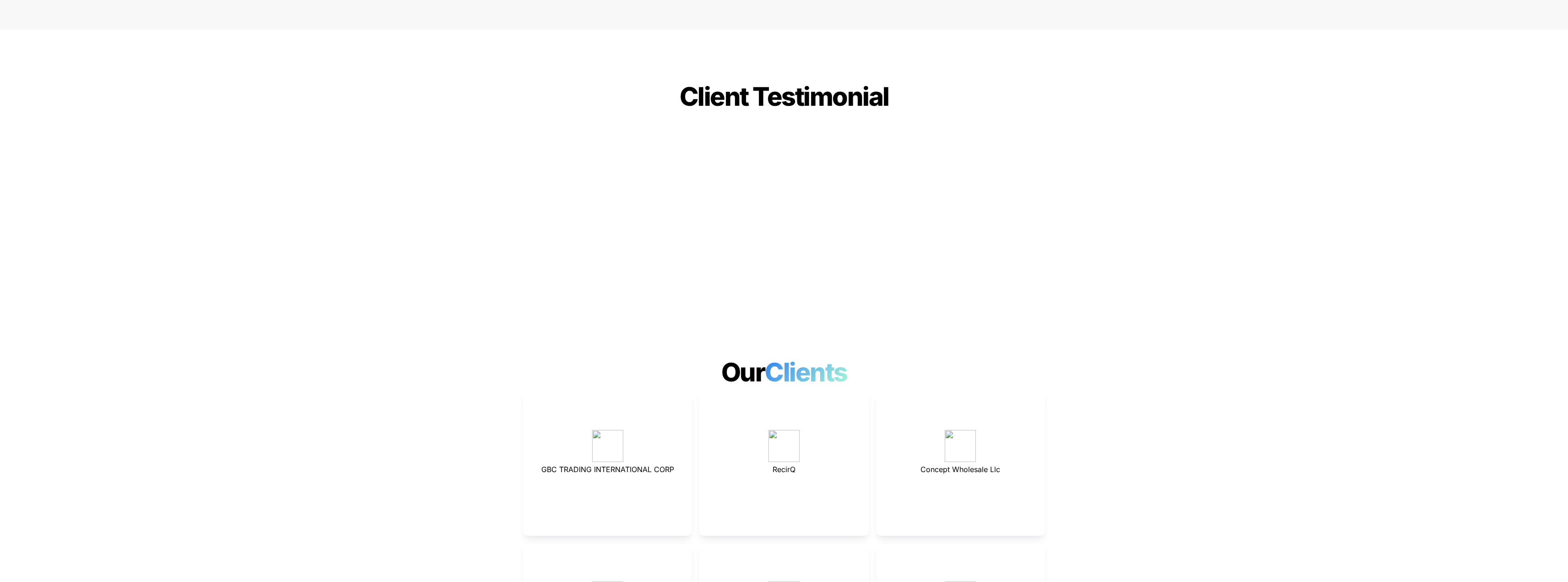
scroll to position [2121, 0]
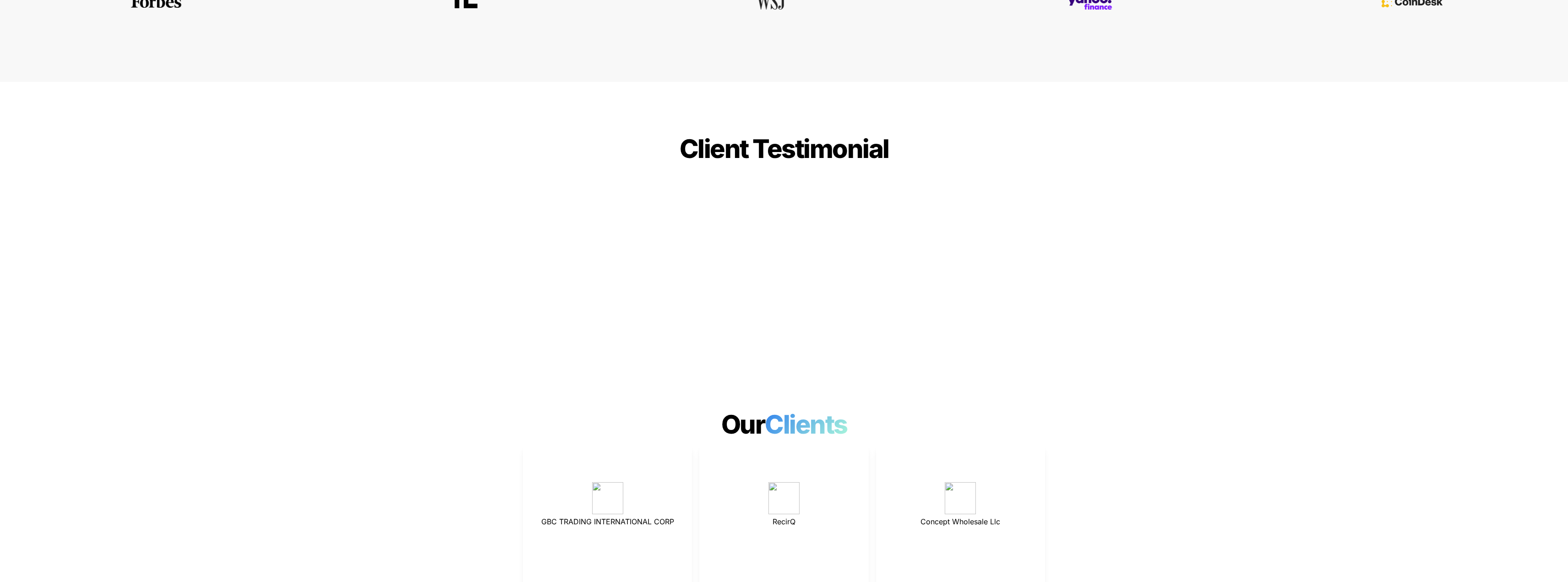
drag, startPoint x: 1060, startPoint y: 246, endPoint x: 1070, endPoint y: 209, distance: 38.3
drag, startPoint x: 722, startPoint y: 392, endPoint x: 861, endPoint y: 393, distance: 139.0
click at [861, 405] on h1 "Our Clients" at bounding box center [784, 424] width 1568 height 38
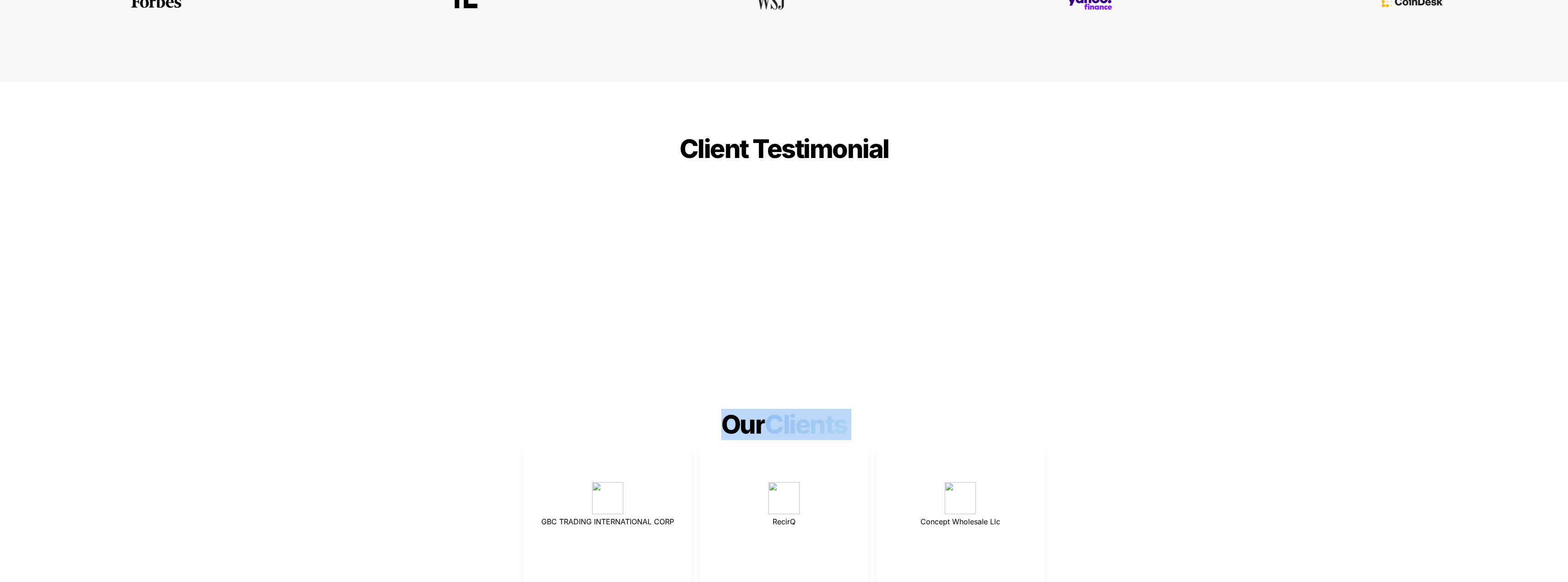
drag, startPoint x: 861, startPoint y: 393, endPoint x: 734, endPoint y: 394, distance: 127.0
click at [734, 405] on h1 "Our Clients" at bounding box center [784, 424] width 1568 height 38
click at [733, 409] on span "Our" at bounding box center [744, 424] width 44 height 31
drag, startPoint x: 718, startPoint y: 394, endPoint x: 849, endPoint y: 393, distance: 131.0
click at [849, 405] on h1 "Our Clients" at bounding box center [784, 424] width 1568 height 38
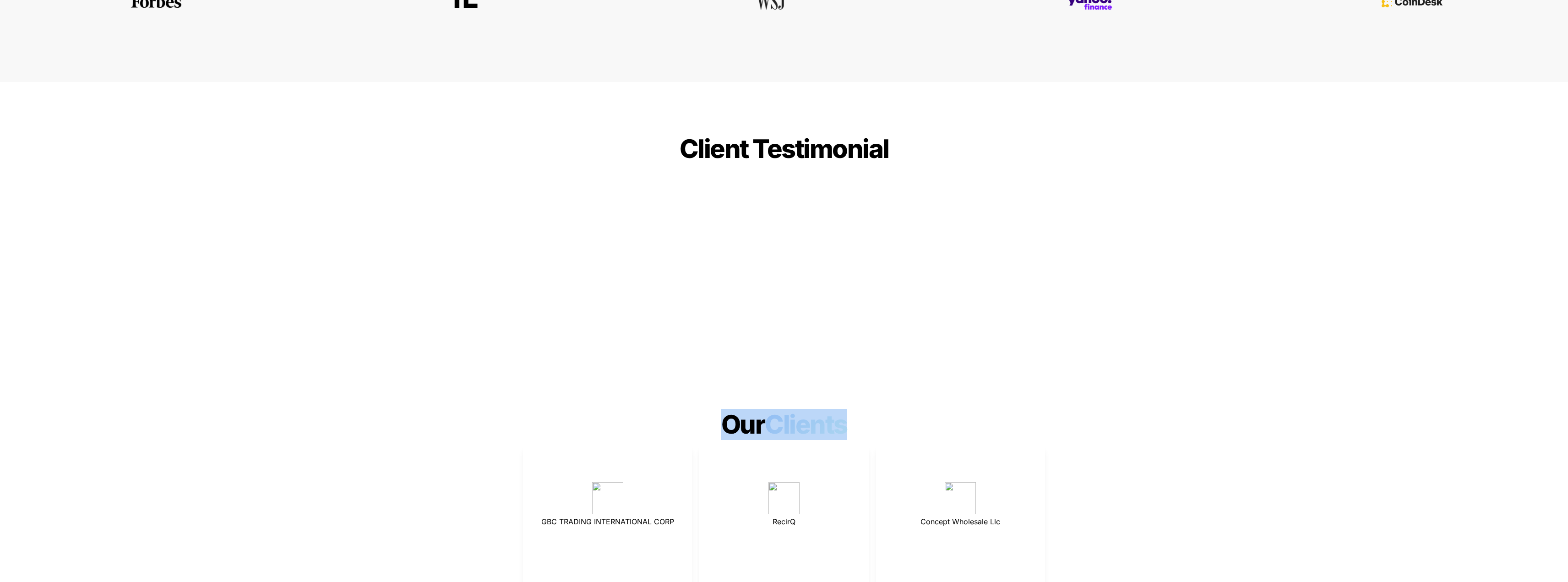
click at [849, 409] on span "Clients" at bounding box center [808, 424] width 87 height 31
click at [847, 409] on span "Clients" at bounding box center [808, 424] width 87 height 31
click at [767, 409] on span "Clients" at bounding box center [808, 424] width 87 height 31
drag, startPoint x: 866, startPoint y: 391, endPoint x: 726, endPoint y: 393, distance: 140.0
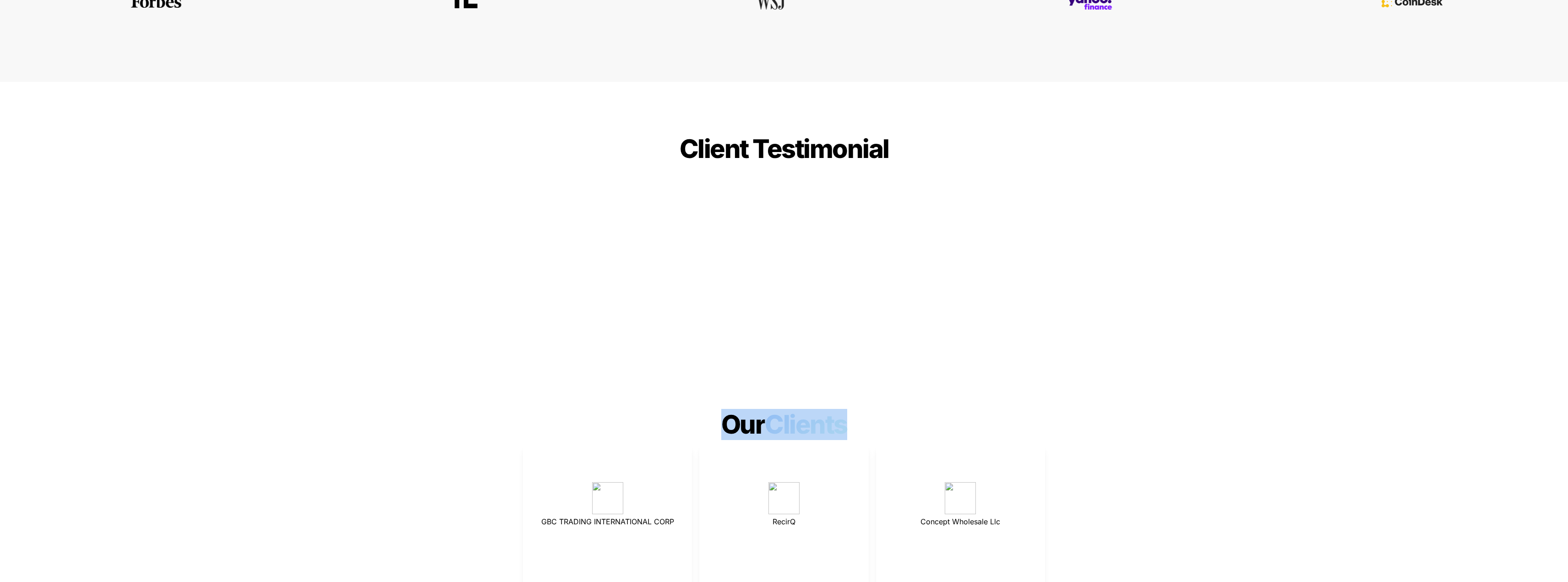
click at [726, 405] on h1 "Our Clients" at bounding box center [784, 424] width 1568 height 38
click at [725, 409] on span "Our" at bounding box center [744, 424] width 44 height 31
drag, startPoint x: 720, startPoint y: 391, endPoint x: 847, endPoint y: 391, distance: 127.0
click at [847, 405] on h1 "Our Clients" at bounding box center [784, 424] width 1568 height 38
click at [848, 409] on span "Clients" at bounding box center [808, 424] width 87 height 31
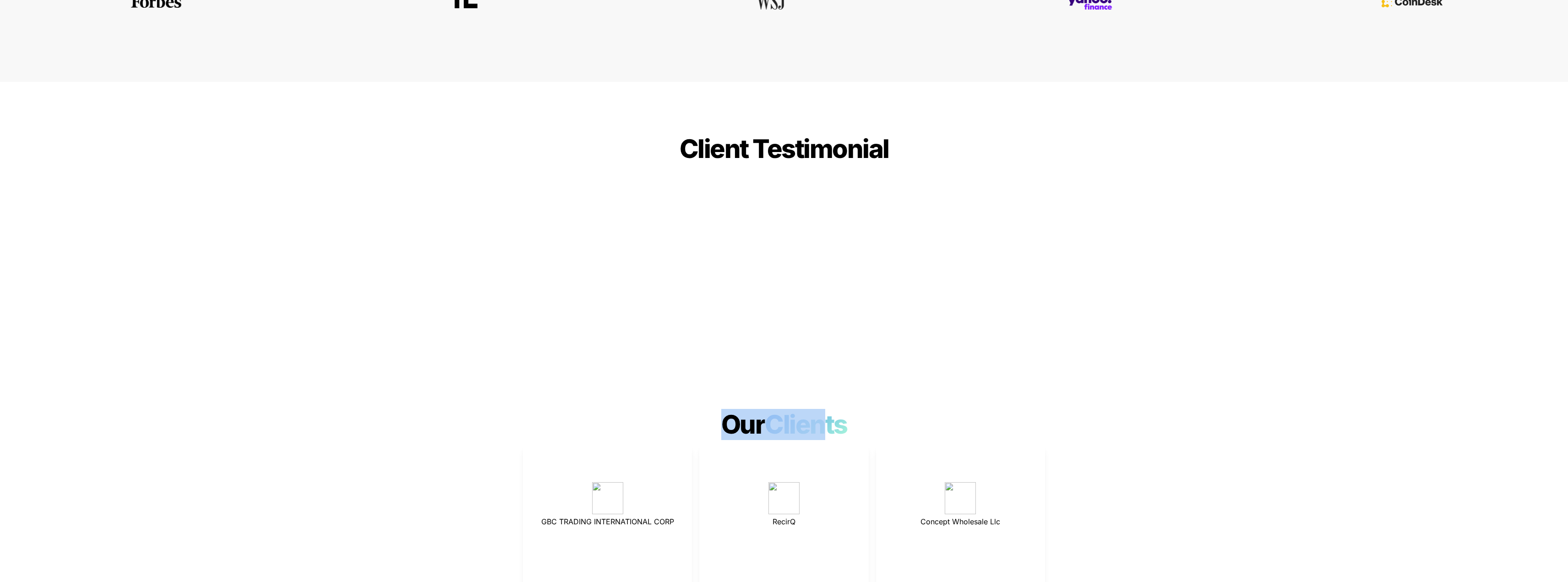
drag, startPoint x: 848, startPoint y: 390, endPoint x: 810, endPoint y: 390, distance: 38.0
click at [811, 409] on span "Clients" at bounding box center [808, 424] width 87 height 31
click at [788, 409] on span "Clients" at bounding box center [808, 424] width 87 height 31
click at [874, 405] on h1 "Our Clients" at bounding box center [784, 424] width 1568 height 38
drag, startPoint x: 872, startPoint y: 389, endPoint x: 727, endPoint y: 394, distance: 145.1
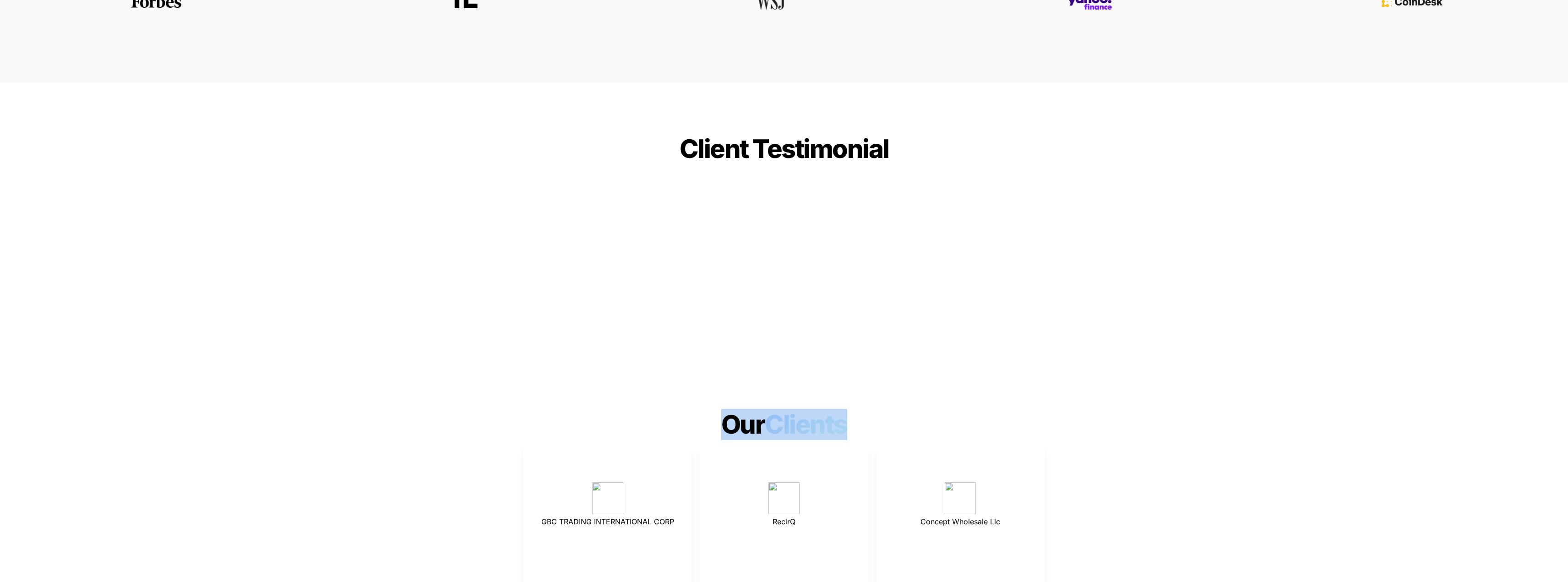
click at [727, 405] on h1 "Our Clients" at bounding box center [784, 424] width 1568 height 38
click at [727, 409] on span "Our" at bounding box center [744, 424] width 44 height 31
drag, startPoint x: 722, startPoint y: 391, endPoint x: 844, endPoint y: 391, distance: 122.0
click at [844, 405] on h1 "Our Clients" at bounding box center [784, 424] width 1568 height 38
click at [844, 409] on span "Clients" at bounding box center [808, 424] width 87 height 31
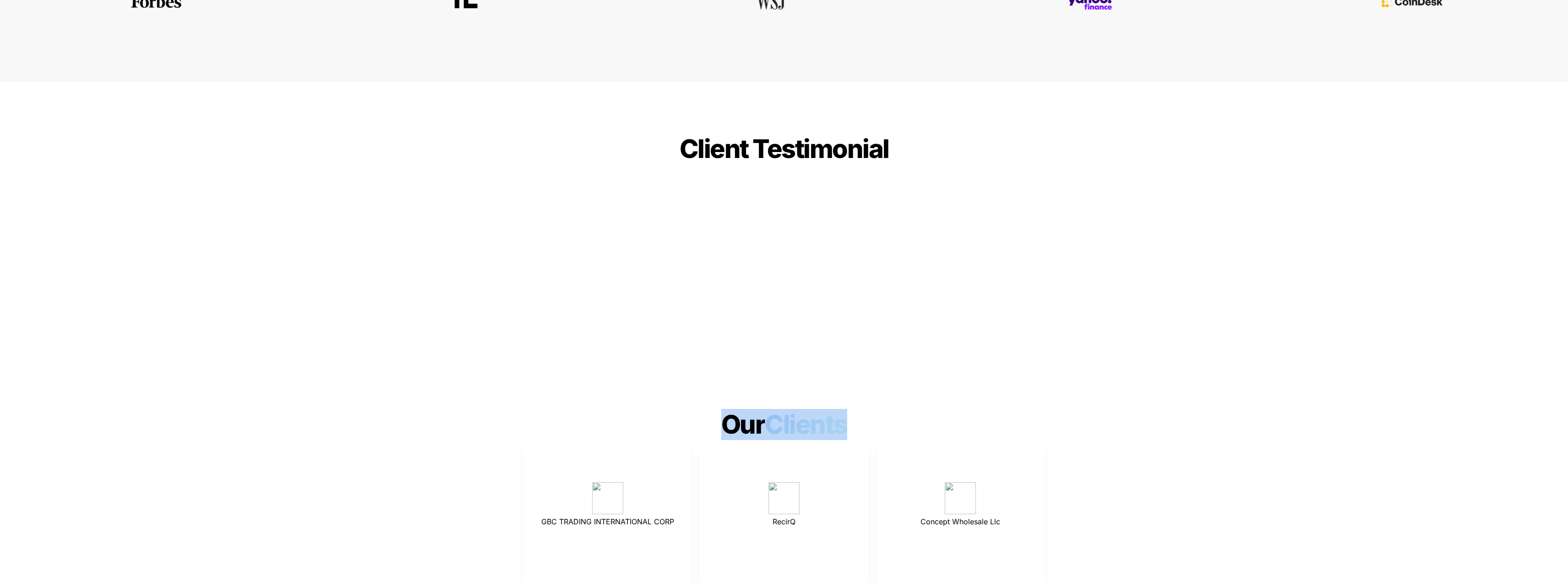
click at [863, 405] on h1 "Our Clients" at bounding box center [784, 424] width 1568 height 38
drag, startPoint x: 861, startPoint y: 390, endPoint x: 732, endPoint y: 394, distance: 129.1
click at [732, 405] on h1 "Our Clients" at bounding box center [784, 424] width 1568 height 38
click at [732, 409] on span "Our" at bounding box center [744, 424] width 44 height 31
drag, startPoint x: 718, startPoint y: 391, endPoint x: 850, endPoint y: 391, distance: 132.0
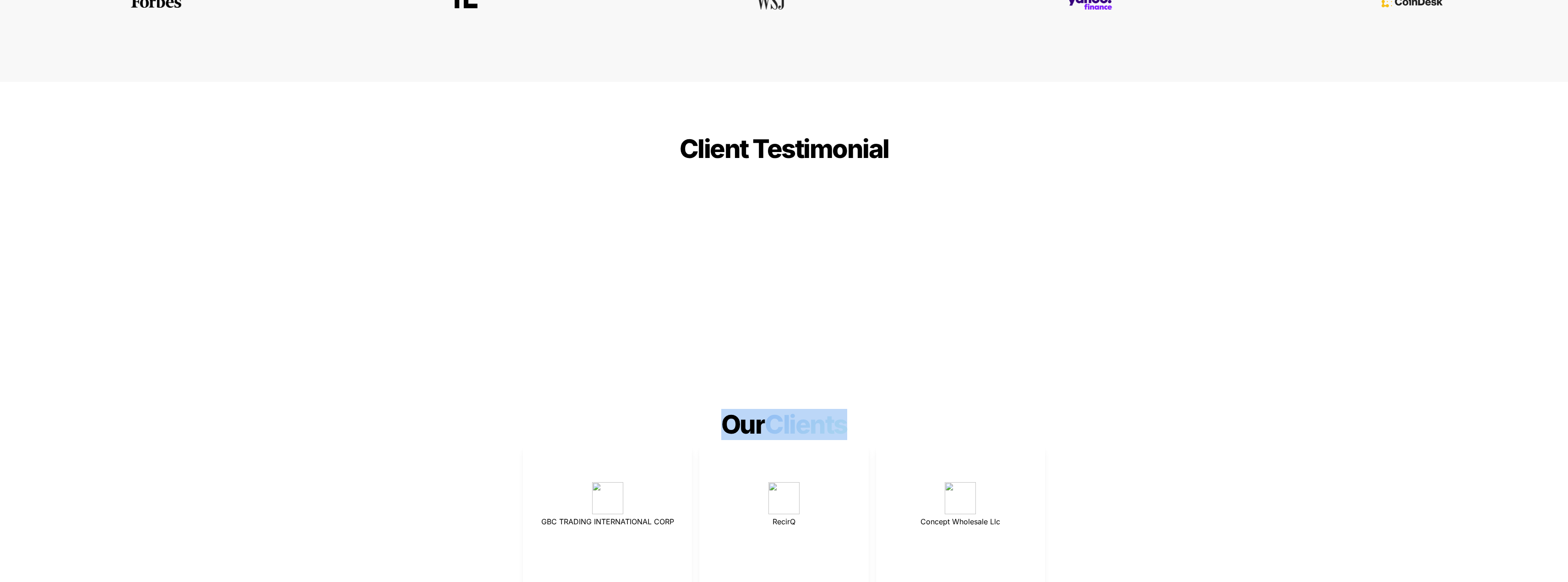
click at [850, 405] on h1 "Our Clients" at bounding box center [784, 424] width 1568 height 38
click at [851, 409] on span "Clients" at bounding box center [808, 424] width 87 height 31
drag, startPoint x: 859, startPoint y: 388, endPoint x: 710, endPoint y: 389, distance: 149.0
click at [710, 405] on h1 "Our Clients" at bounding box center [784, 424] width 1568 height 38
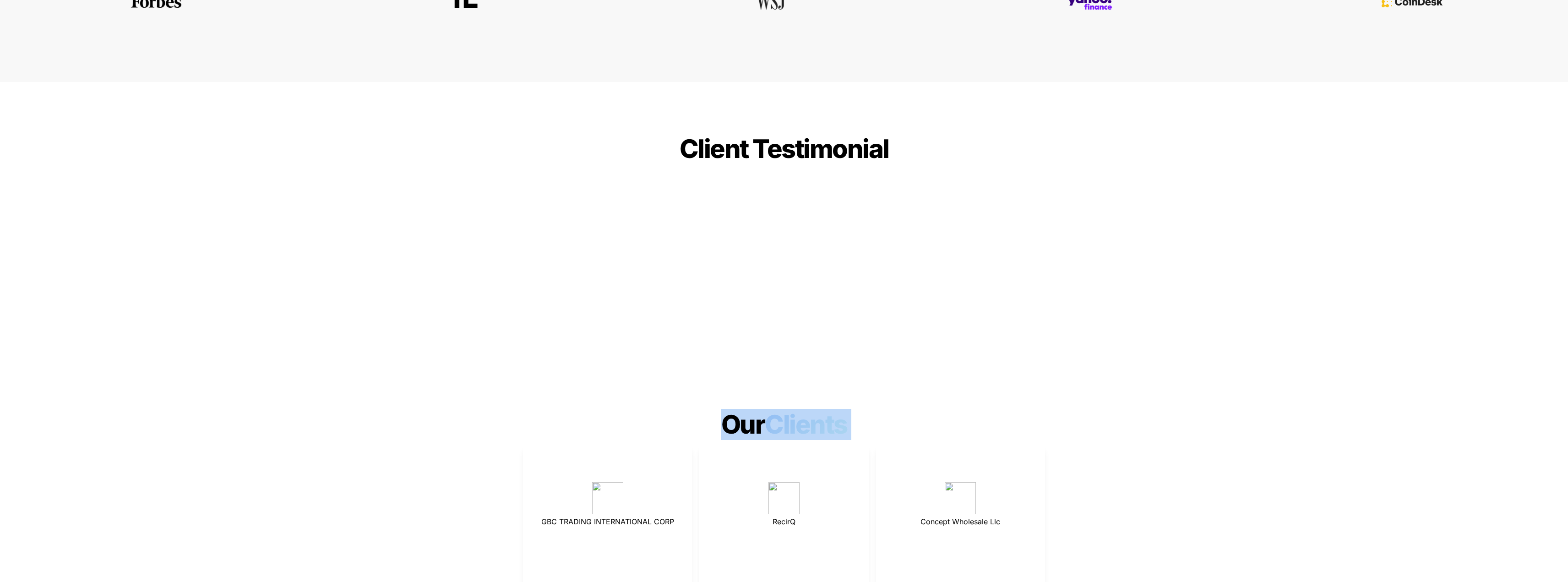
click at [919, 405] on h1 "Our Clients" at bounding box center [784, 424] width 1568 height 38
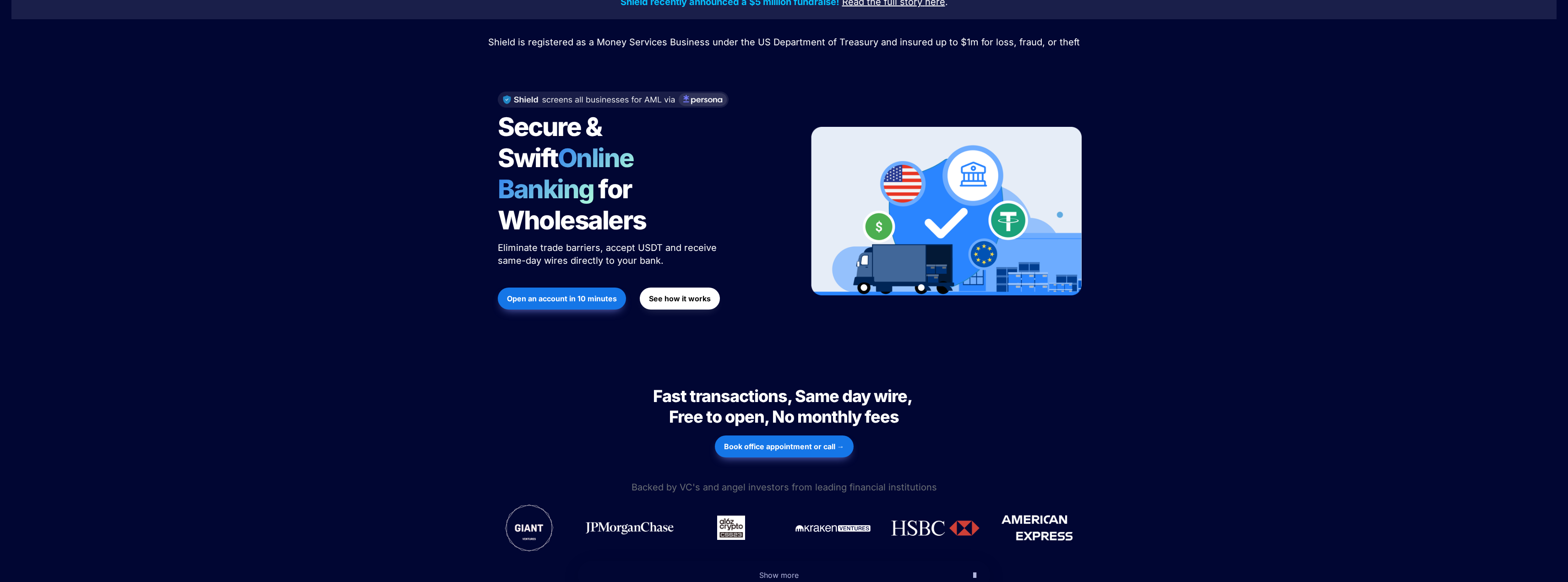
scroll to position [0, 0]
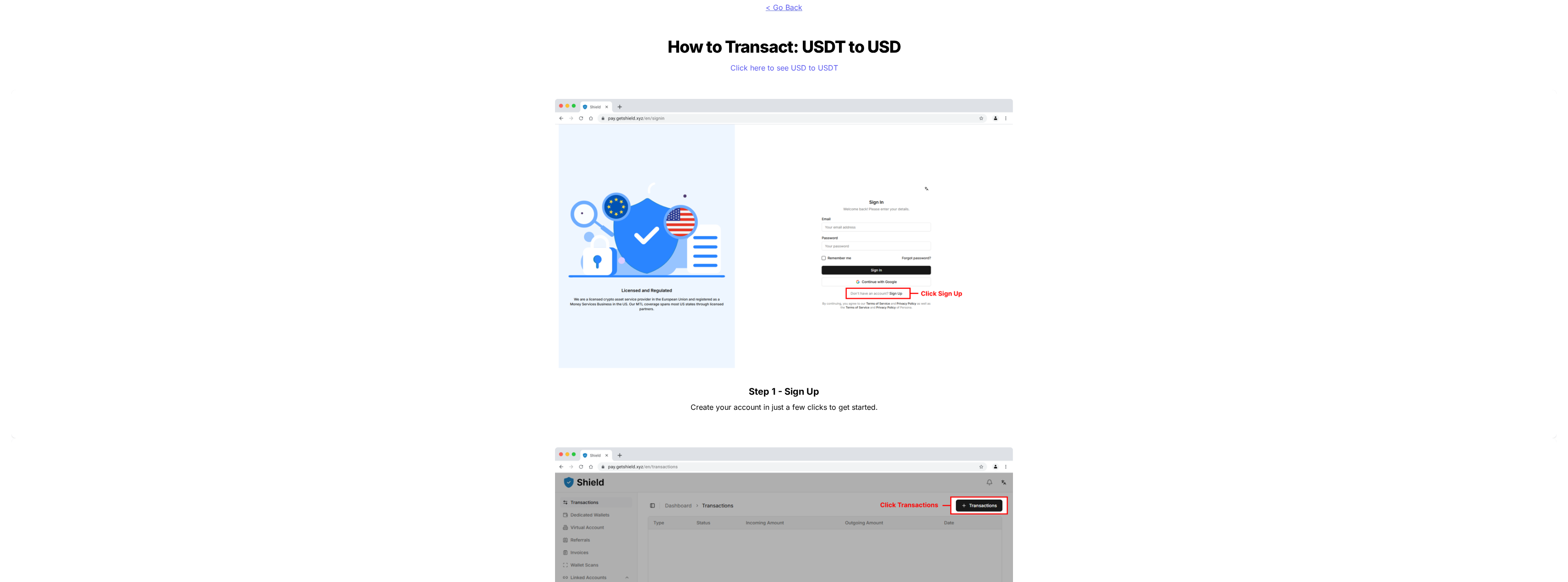
click at [776, 8] on span "< Go Back" at bounding box center [784, 8] width 37 height 10
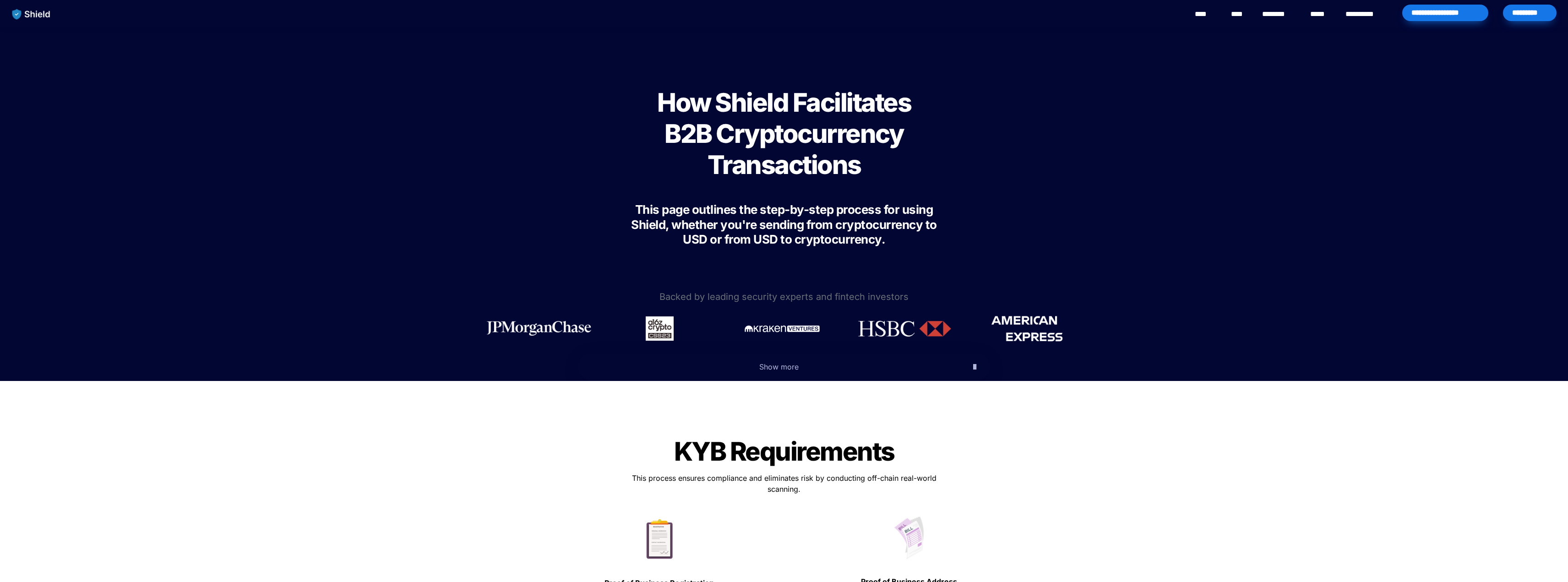
click at [1551, 15] on div "*********" at bounding box center [1530, 12] width 53 height 16
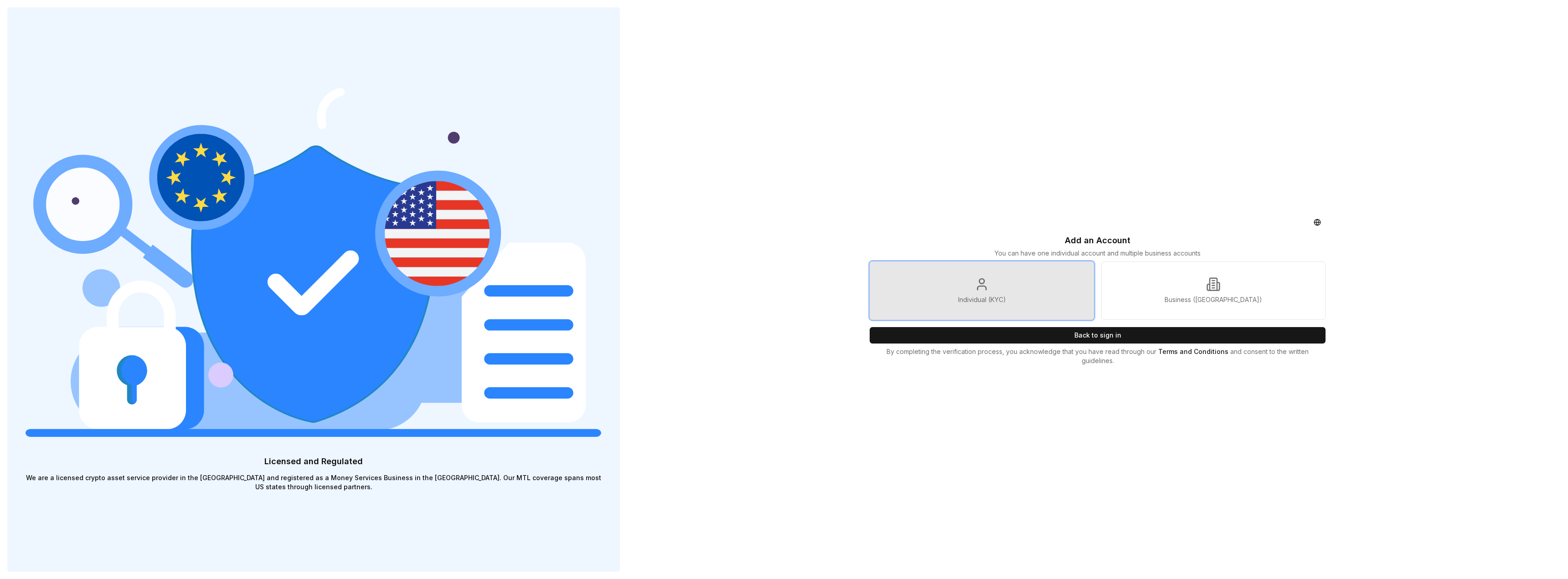
click at [985, 290] on icon at bounding box center [981, 289] width 9 height 4
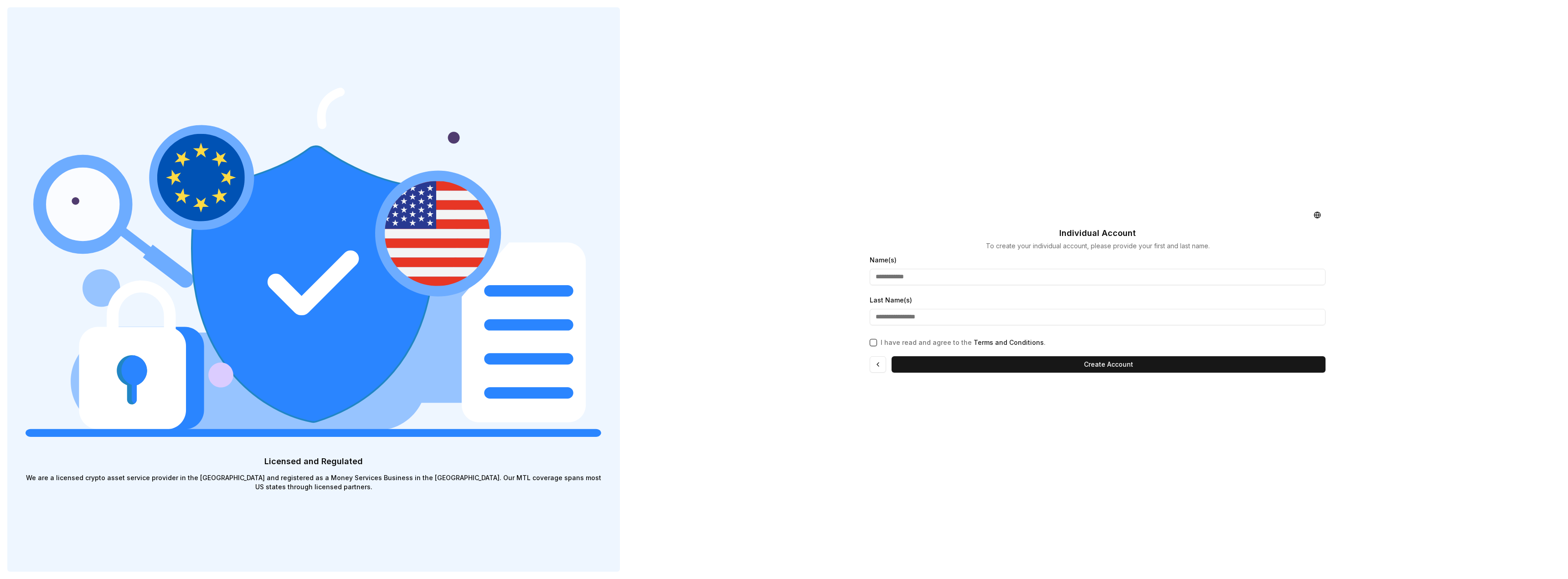
click at [922, 275] on input "Name(s)" at bounding box center [1098, 276] width 456 height 16
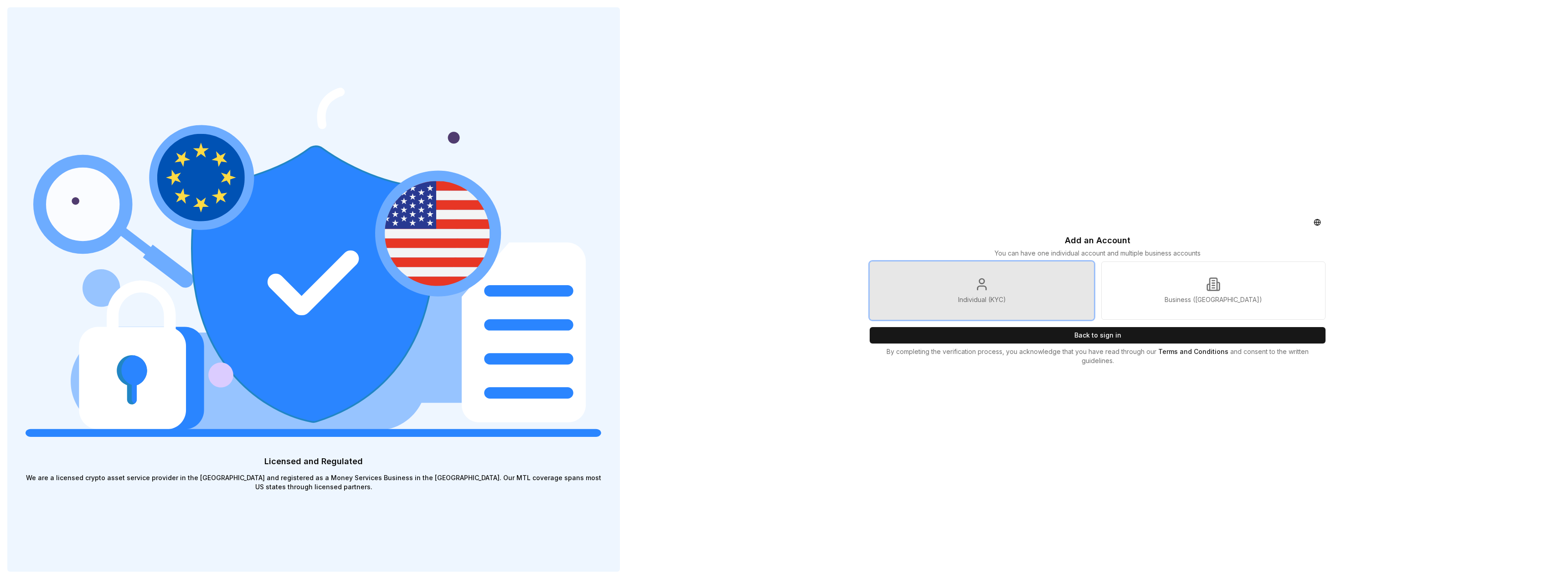
click at [1059, 300] on link "Individual (KYC)" at bounding box center [981, 290] width 224 height 59
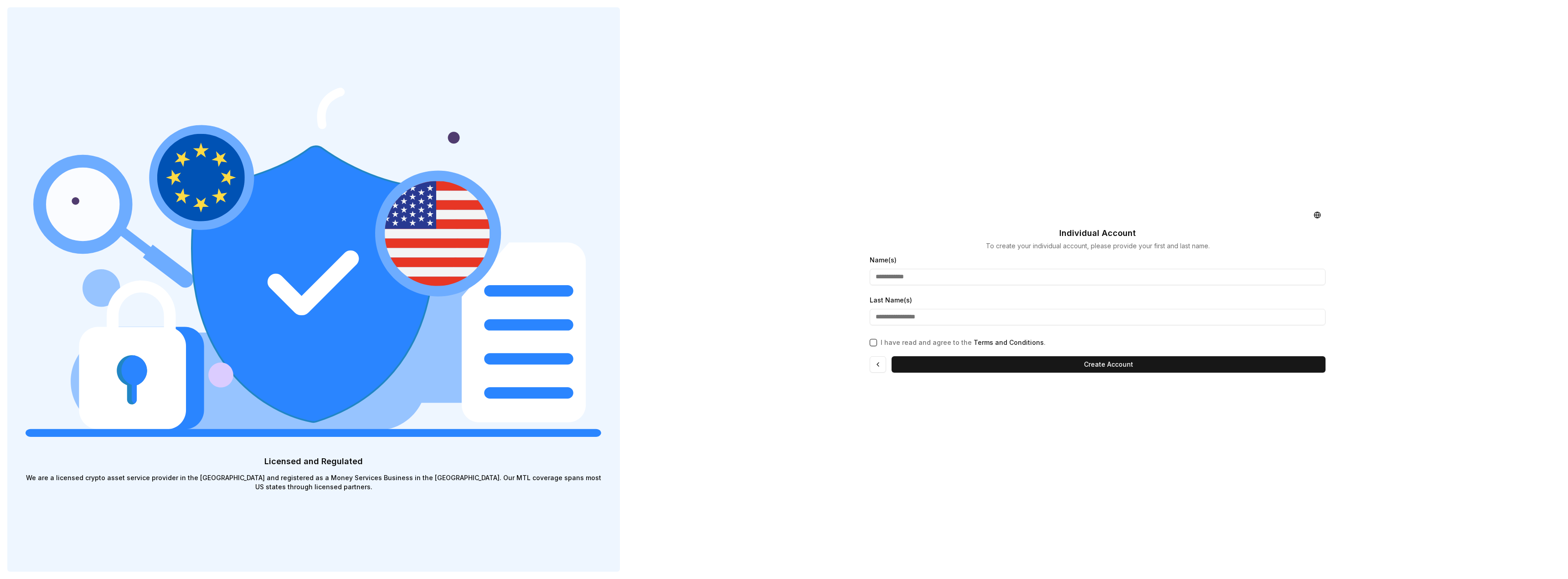
click at [1017, 283] on input "Name(s)" at bounding box center [1098, 276] width 456 height 16
type input "******"
type input "*****"
click at [960, 407] on div "Individual Account To create your individual account, please provide your first…" at bounding box center [1097, 290] width 470 height 579
click at [872, 344] on button "I have read and agree to the Terms and Conditions ." at bounding box center [873, 342] width 8 height 8
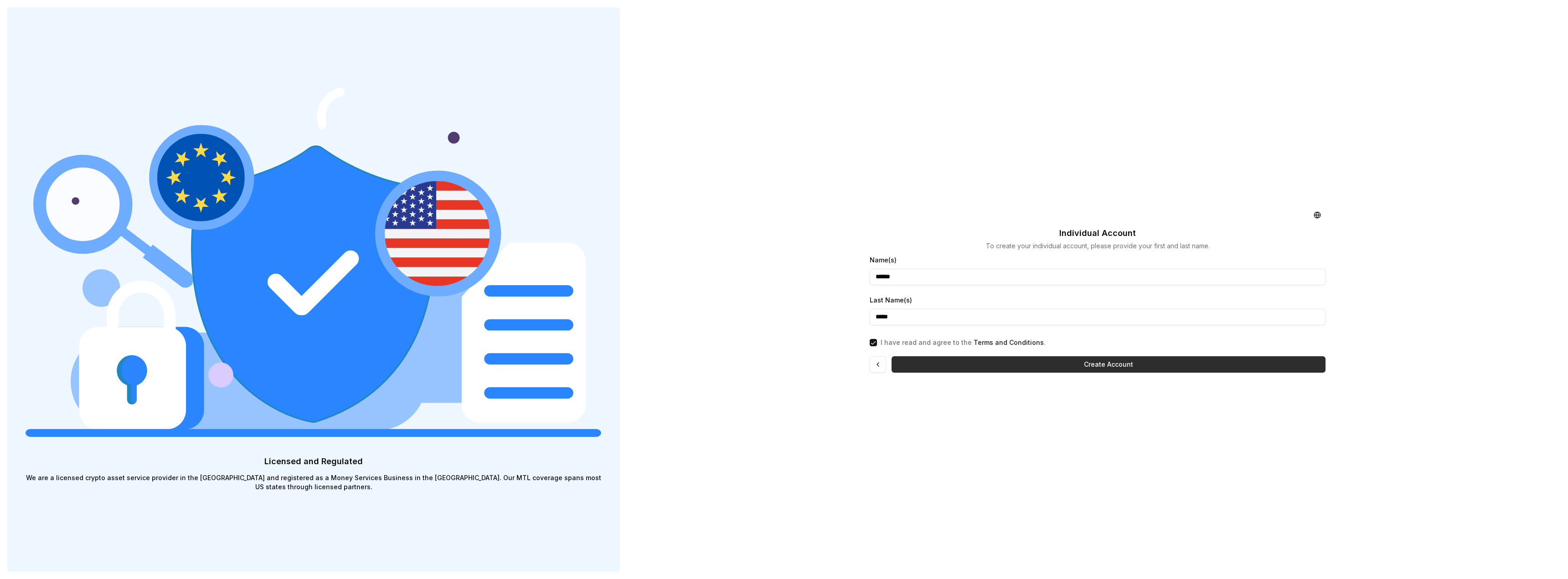
click at [1138, 359] on button "Create Account" at bounding box center [1108, 364] width 434 height 16
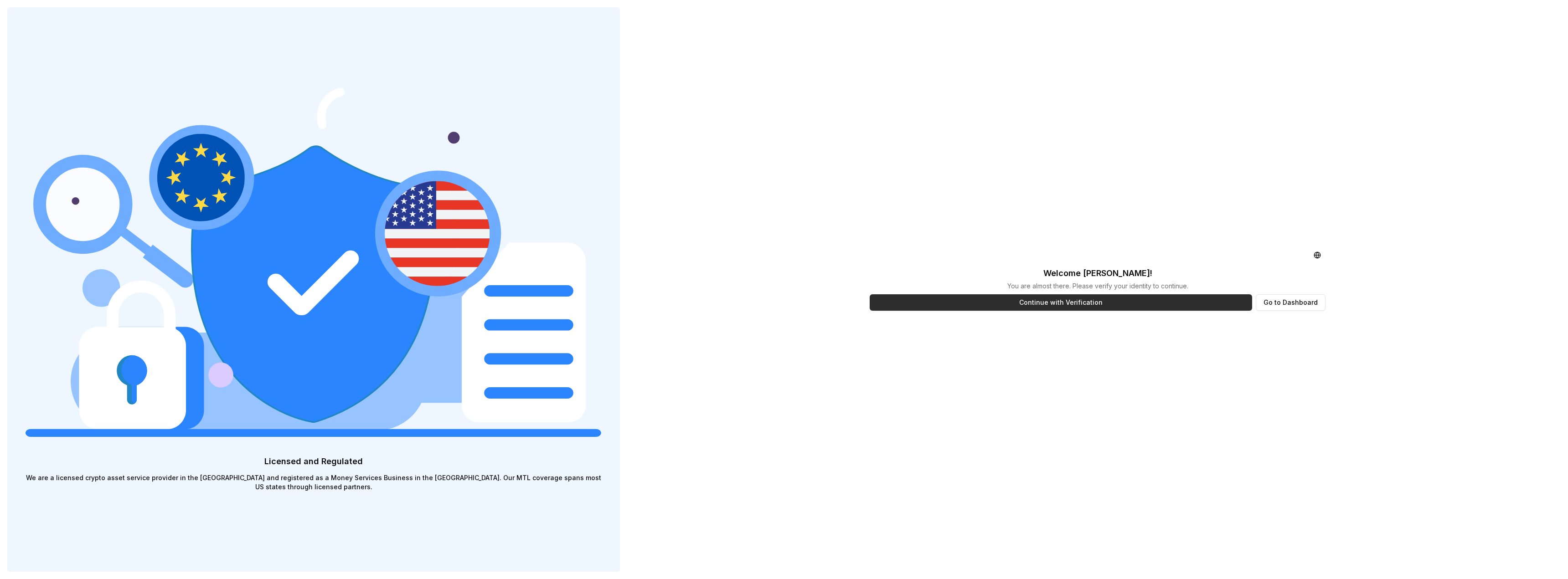
click at [1166, 301] on button "Continue with Verification" at bounding box center [1061, 302] width 382 height 16
click at [1286, 299] on button "Go to Dashboard" at bounding box center [1291, 302] width 70 height 16
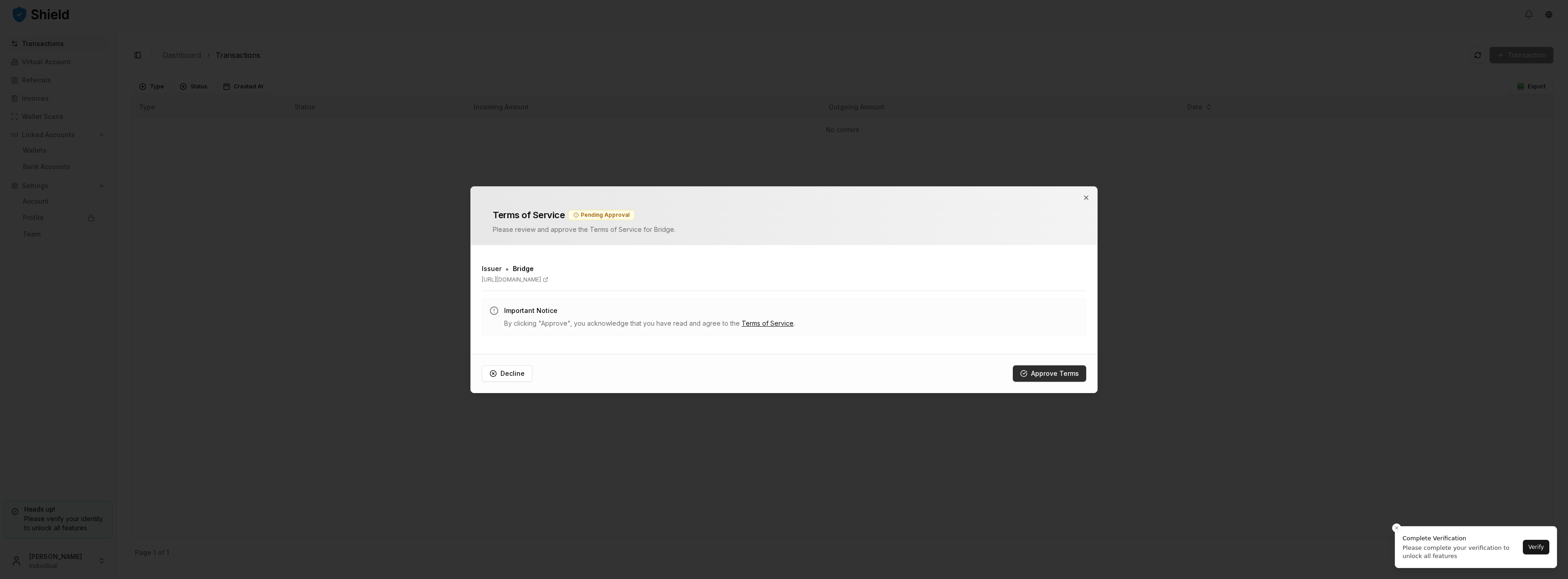
click at [1052, 372] on button "Approve Terms" at bounding box center [1049, 373] width 74 height 16
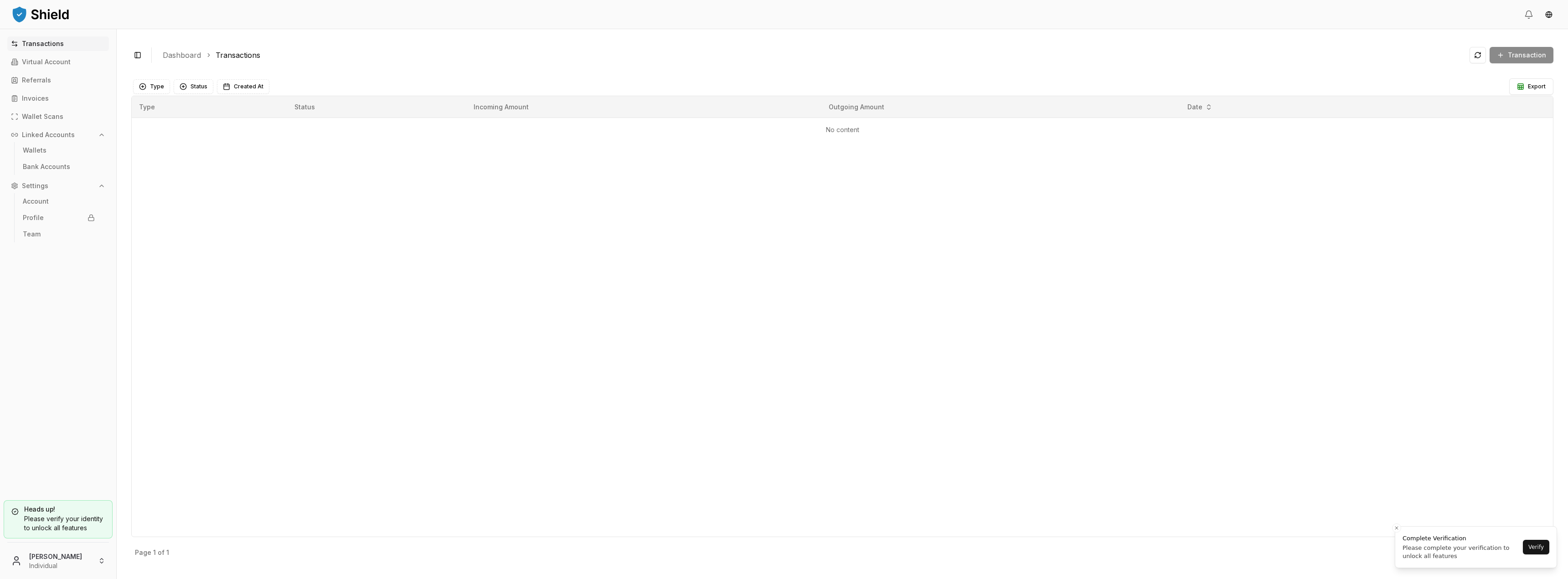
click at [1527, 58] on div "Transaction" at bounding box center [1511, 55] width 84 height 16
click at [153, 90] on button "Type" at bounding box center [151, 86] width 37 height 14
click at [184, 89] on button "Status" at bounding box center [194, 86] width 40 height 14
click at [237, 86] on span "Created At" at bounding box center [248, 87] width 29 height 8
drag, startPoint x: 170, startPoint y: 158, endPoint x: 168, endPoint y: 149, distance: 9.2
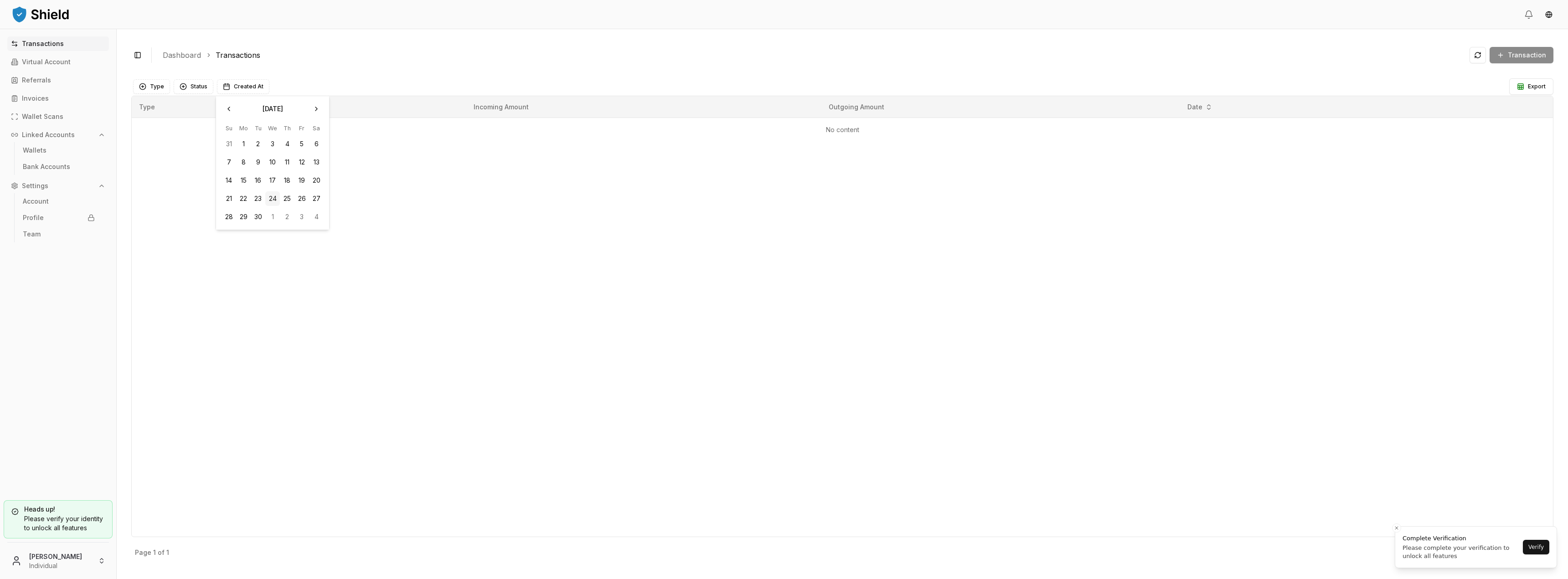
click at [170, 157] on div "Type Status Incoming Amount Outgoing Amount Date No content" at bounding box center [842, 316] width 1422 height 442
click at [68, 63] on p "Virtual Account" at bounding box center [46, 61] width 49 height 7
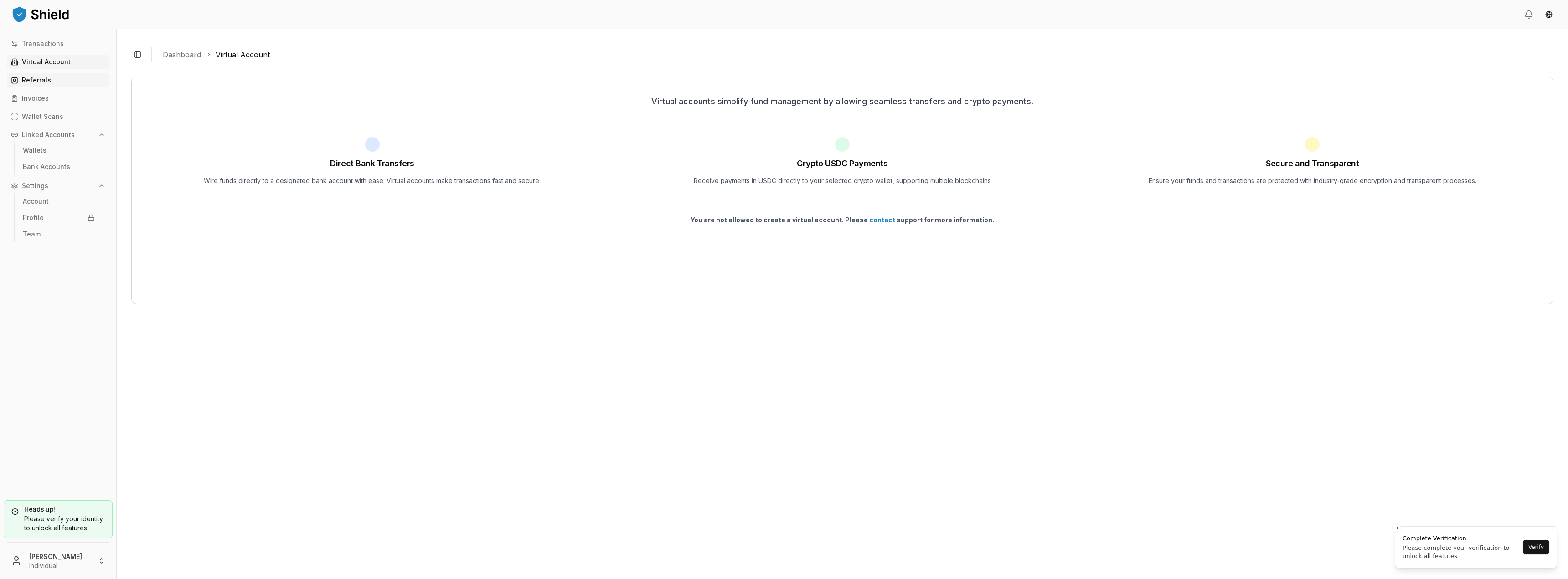
click at [35, 77] on p "Referrals" at bounding box center [36, 79] width 29 height 7
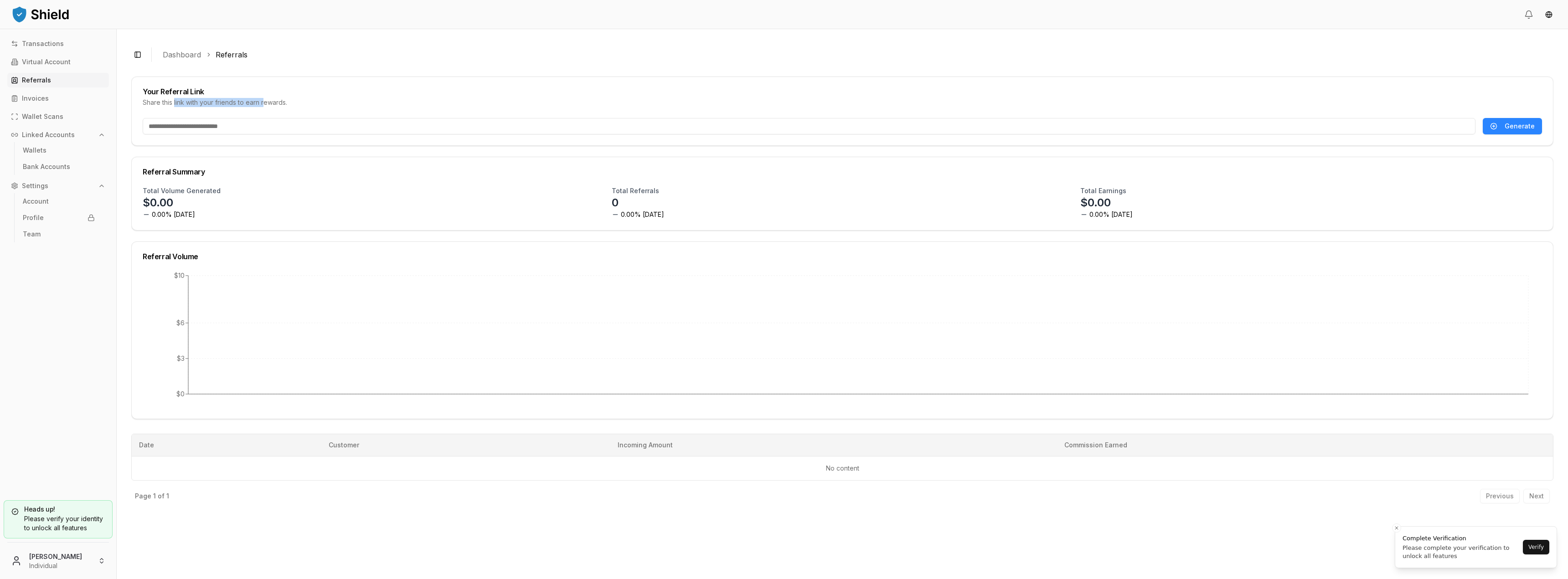
drag, startPoint x: 174, startPoint y: 99, endPoint x: 264, endPoint y: 100, distance: 90.0
click at [264, 100] on div "Share this link with your friends to earn rewards." at bounding box center [842, 103] width 1400 height 9
drag, startPoint x: 332, startPoint y: 103, endPoint x: 164, endPoint y: 94, distance: 168.2
click at [164, 94] on div "Your Referral Link Share this link with your friends to earn rewards." at bounding box center [842, 96] width 1421 height 41
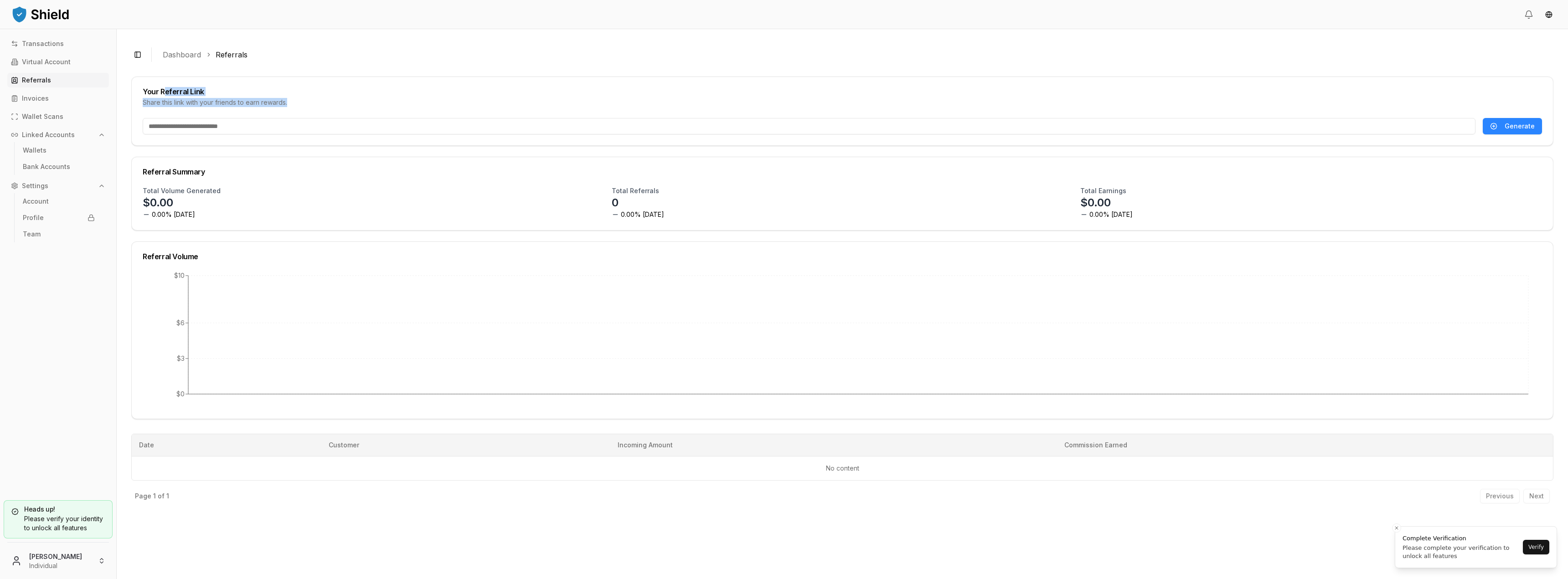
click at [164, 94] on div "Your Referral Link" at bounding box center [842, 92] width 1400 height 8
drag, startPoint x: 139, startPoint y: 90, endPoint x: 240, endPoint y: 94, distance: 101.1
click at [240, 94] on div "Your Referral Link Share this link with your friends to earn rewards." at bounding box center [842, 96] width 1421 height 41
click at [241, 94] on div "Your Referral Link" at bounding box center [842, 92] width 1400 height 8
click at [64, 100] on link "Invoices" at bounding box center [58, 97] width 101 height 14
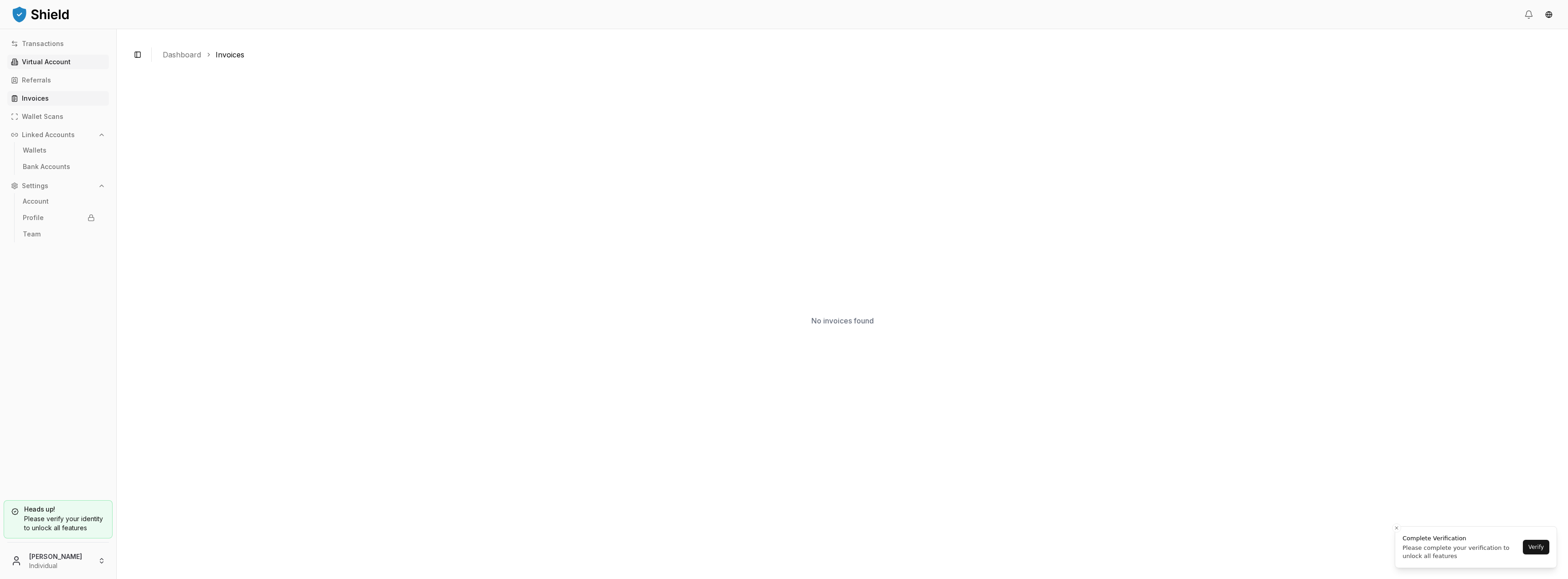
click at [50, 68] on link "Virtual Account" at bounding box center [58, 61] width 101 height 14
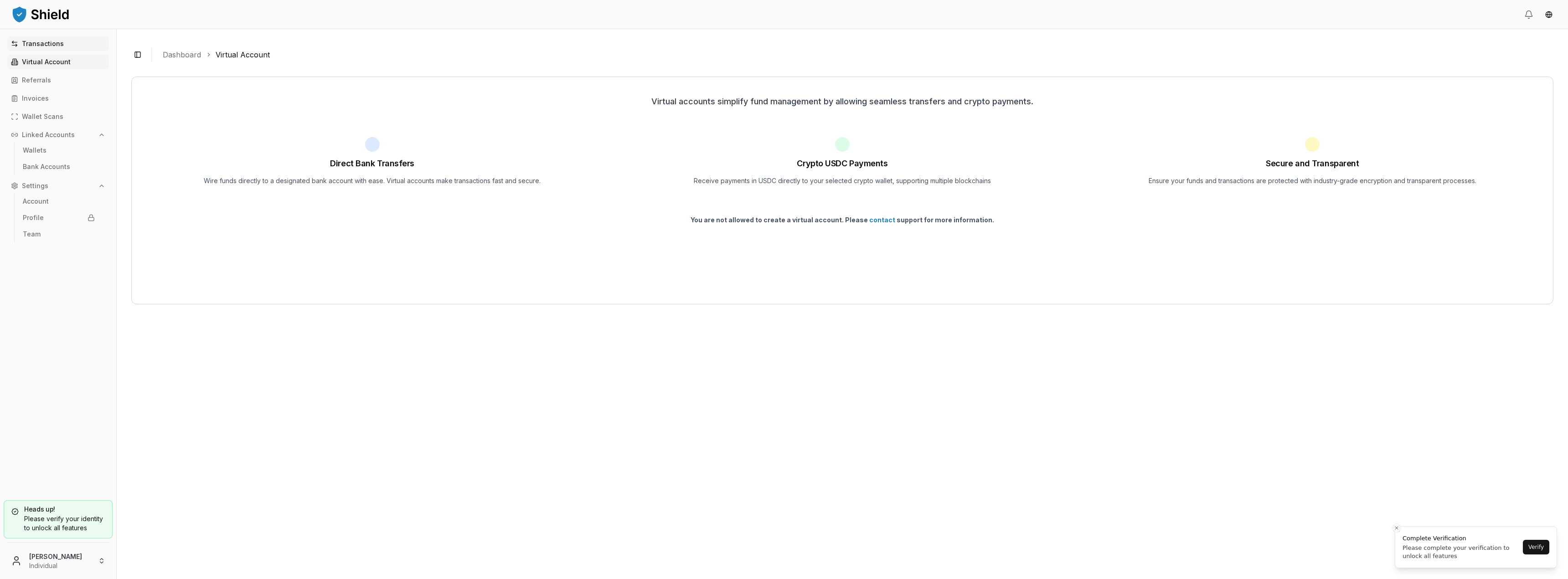
click at [43, 38] on link "Transactions" at bounding box center [58, 44] width 101 height 14
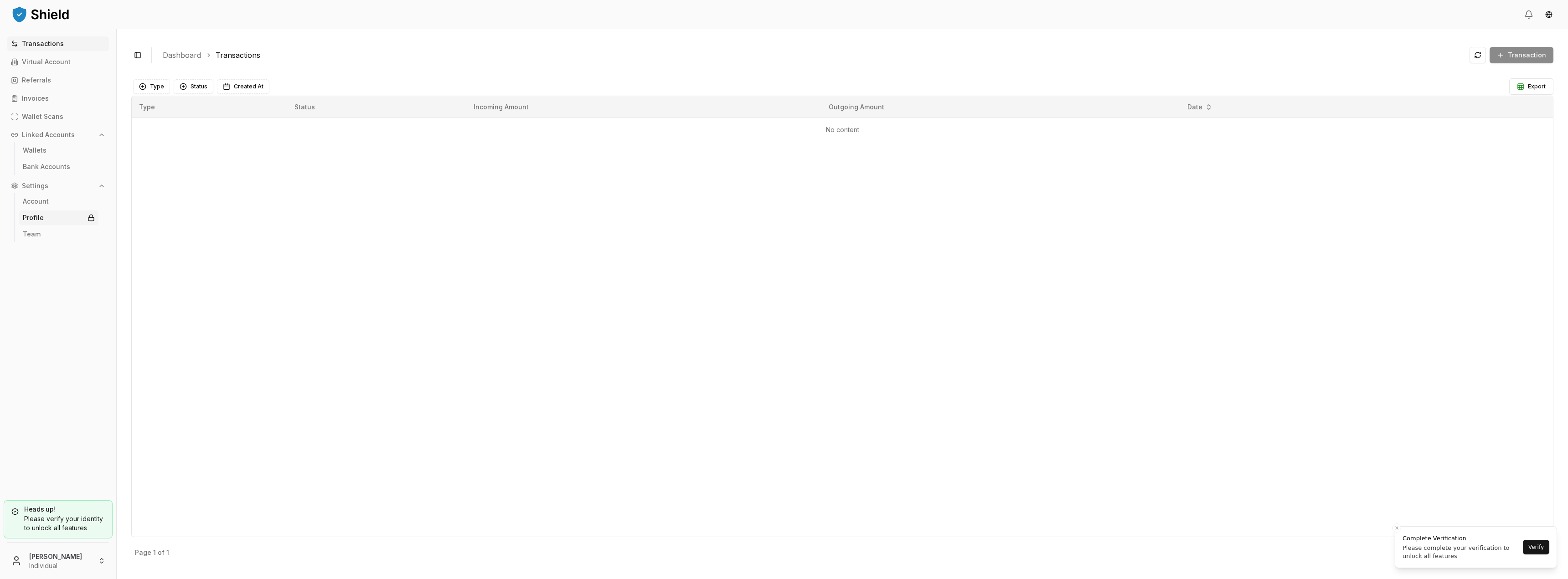
click at [66, 213] on link "Profile" at bounding box center [59, 218] width 79 height 14
click at [62, 202] on link "Account" at bounding box center [59, 201] width 79 height 14
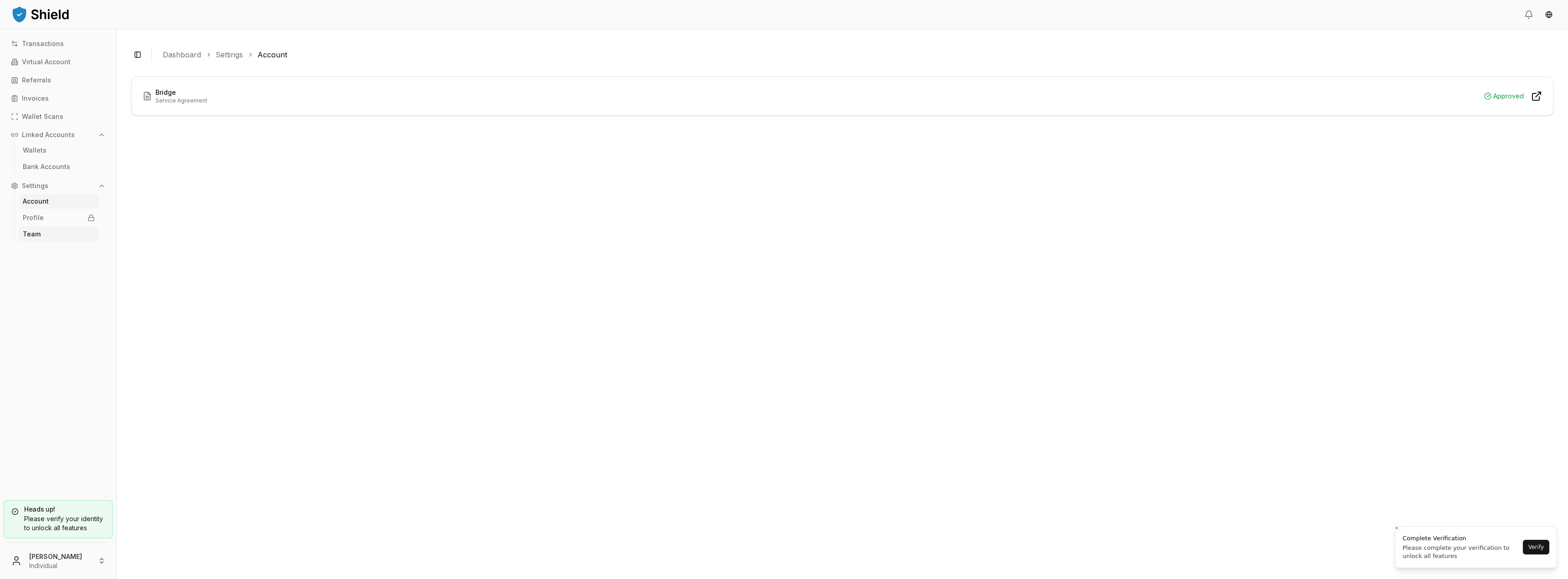
click at [41, 237] on link "Team" at bounding box center [59, 234] width 79 height 14
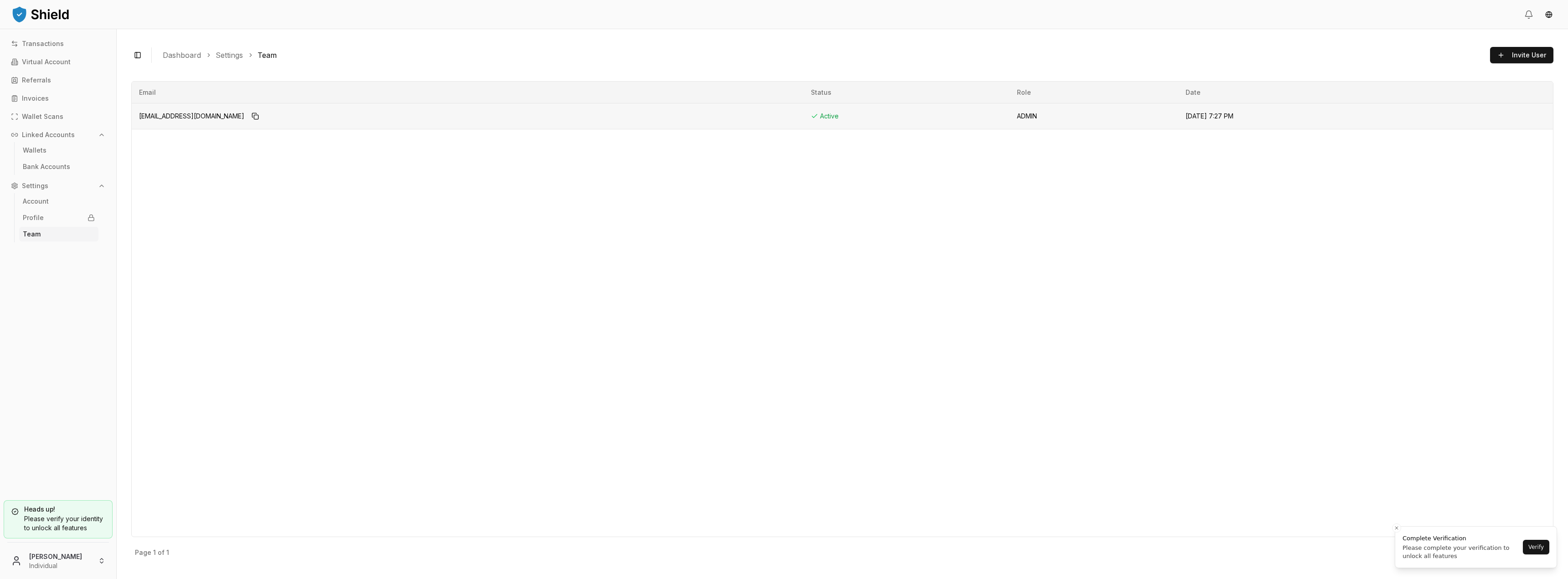
click at [1186, 114] on span "Sep 24, 2025, 7:27 PM" at bounding box center [1209, 115] width 48 height 8
click at [99, 558] on html "Transactions Virtual Account Referrals Invoices Wallet Scans Linked Accounts Wa…" at bounding box center [784, 290] width 1568 height 579
click at [49, 43] on p "Transactions" at bounding box center [43, 44] width 42 height 7
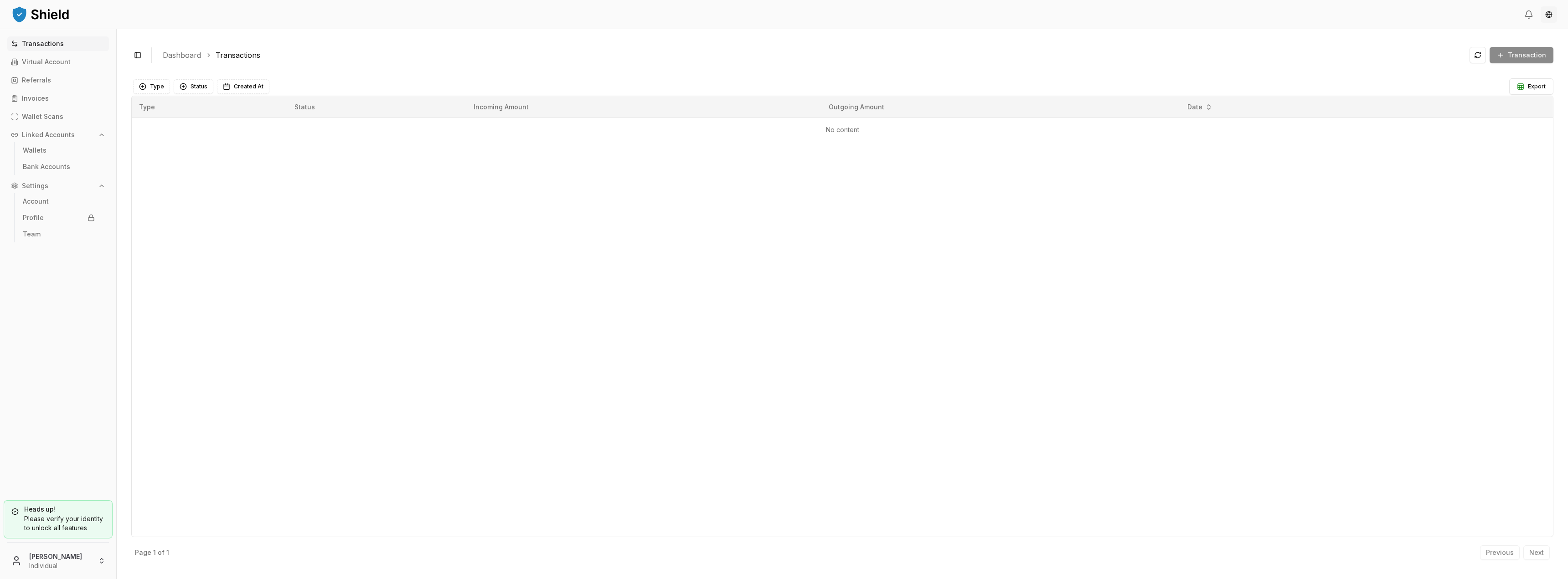
click at [1546, 12] on html "Transactions Virtual Account Referrals Invoices Wallet Scans Linked Accounts Wa…" at bounding box center [784, 290] width 1568 height 579
click at [1528, 15] on icon at bounding box center [1529, 15] width 9 height 9
click at [50, 565] on html "Transactions Virtual Account Referrals Invoices Wallet Scans Linked Accounts Wa…" at bounding box center [784, 290] width 1568 height 579
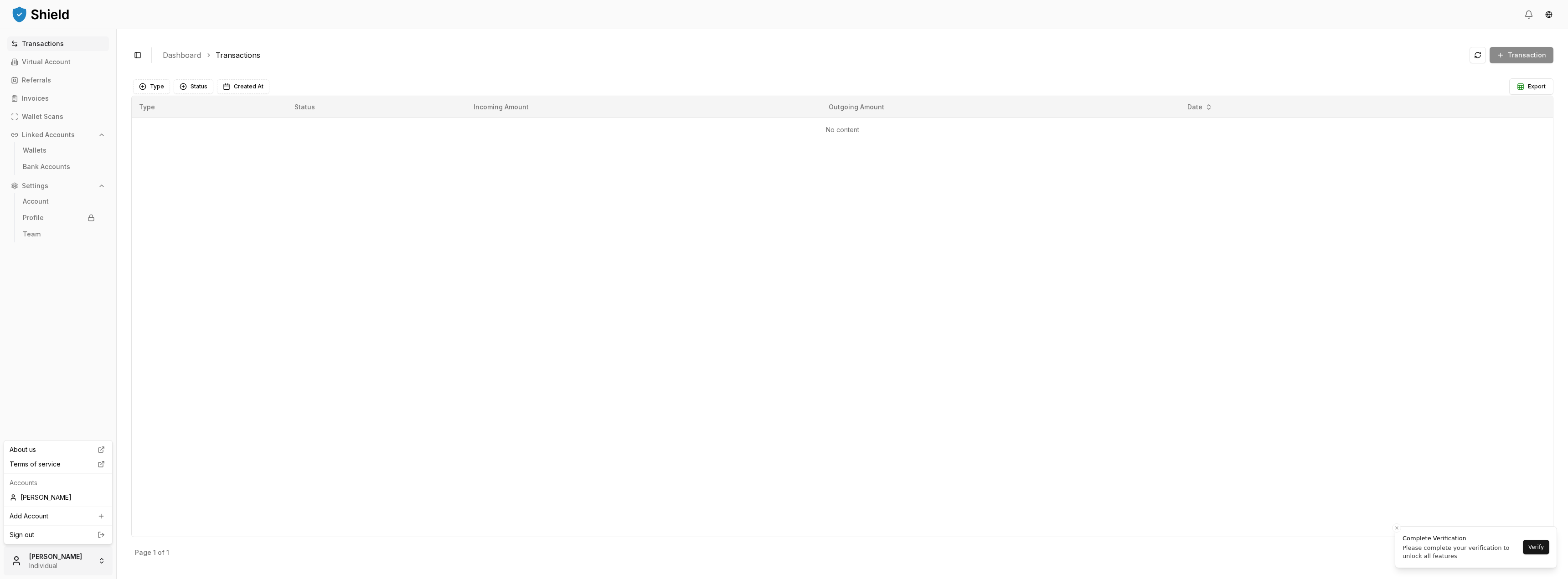
click at [50, 565] on html "Transactions Virtual Account Referrals Invoices Wallet Scans Linked Accounts Wa…" at bounding box center [784, 290] width 1568 height 579
click at [51, 497] on div "Daniel Munoz" at bounding box center [58, 497] width 104 height 14
click at [37, 567] on html "Transactions Virtual Account Referrals Invoices Wallet Scans Linked Accounts Wa…" at bounding box center [784, 290] width 1568 height 579
click at [60, 461] on div "Terms of service" at bounding box center [58, 464] width 104 height 14
click at [83, 132] on button "Linked Accounts" at bounding box center [58, 134] width 101 height 14
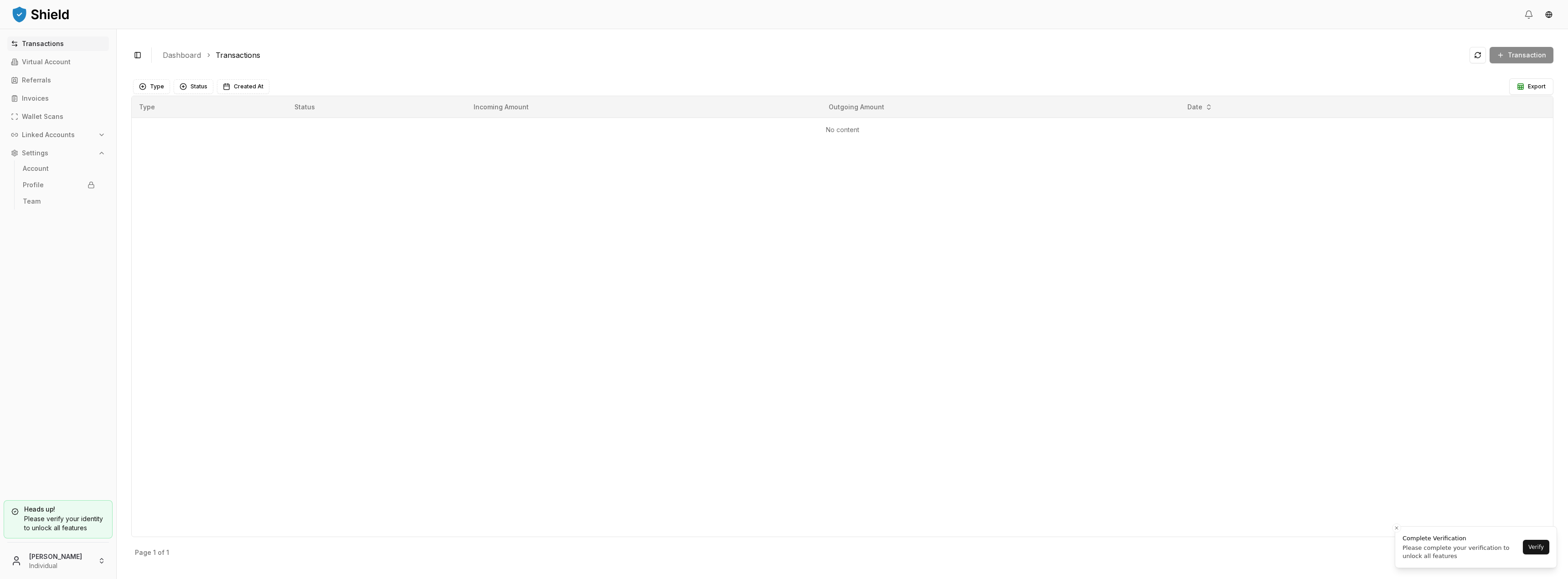
click at [83, 132] on button "Linked Accounts" at bounding box center [58, 134] width 101 height 14
click at [83, 150] on link "Wallets" at bounding box center [59, 149] width 79 height 14
click at [60, 174] on ul "Bank Accounts" at bounding box center [59, 167] width 89 height 16
click at [60, 171] on link "Bank Accounts" at bounding box center [59, 167] width 79 height 14
click at [67, 54] on div "Transactions Virtual Account Referrals Invoices Wallet Scans Linked Accounts Wa…" at bounding box center [58, 263] width 116 height 453
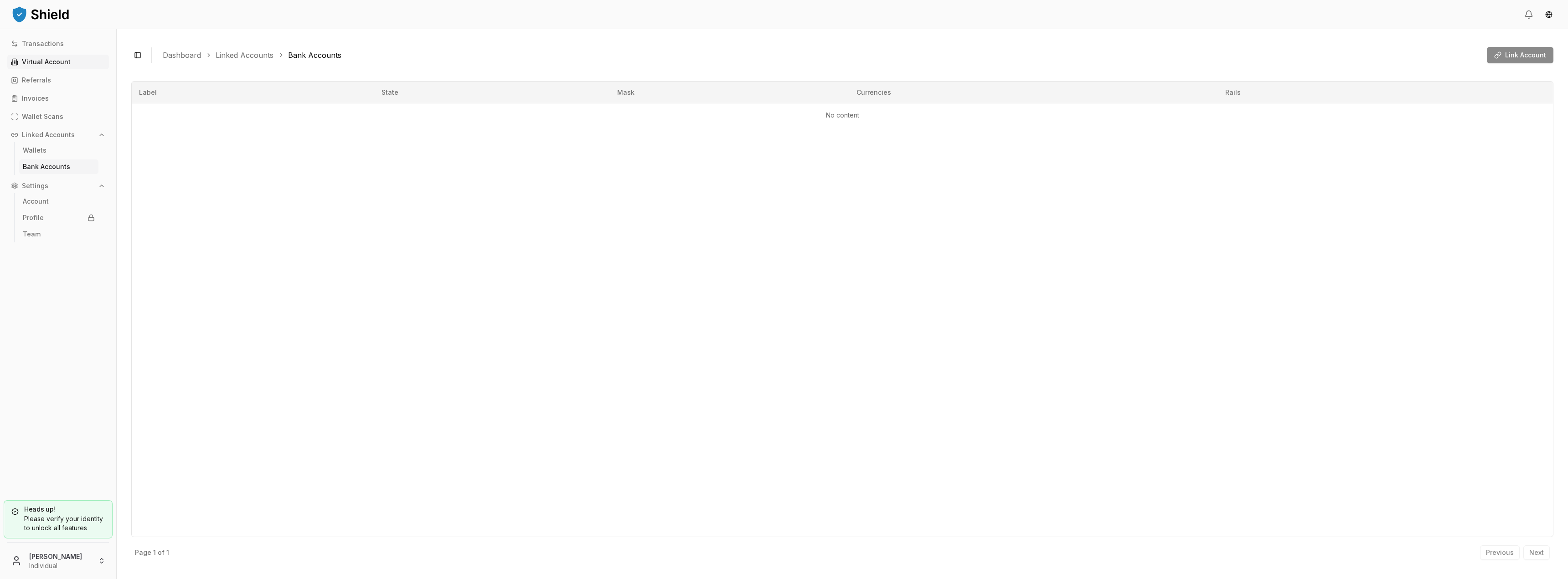
click at [62, 61] on p "Virtual Account" at bounding box center [46, 61] width 49 height 7
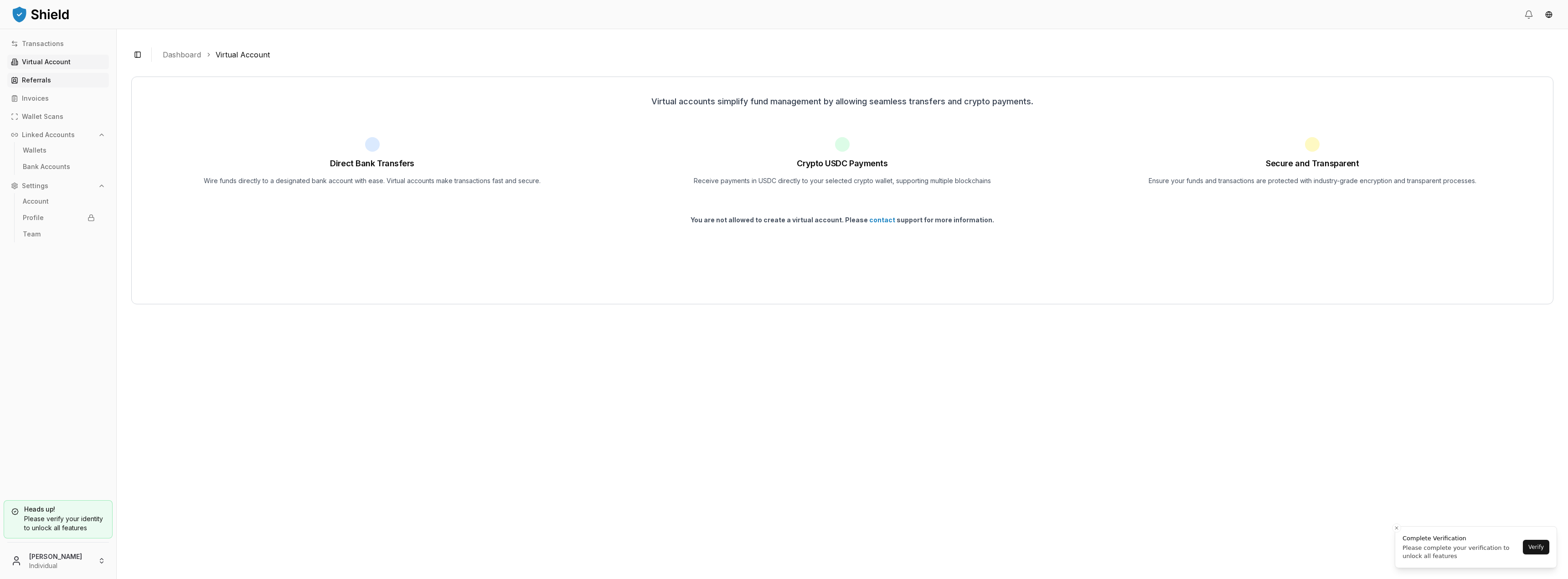
click at [50, 83] on link "Referrals" at bounding box center [58, 79] width 101 height 14
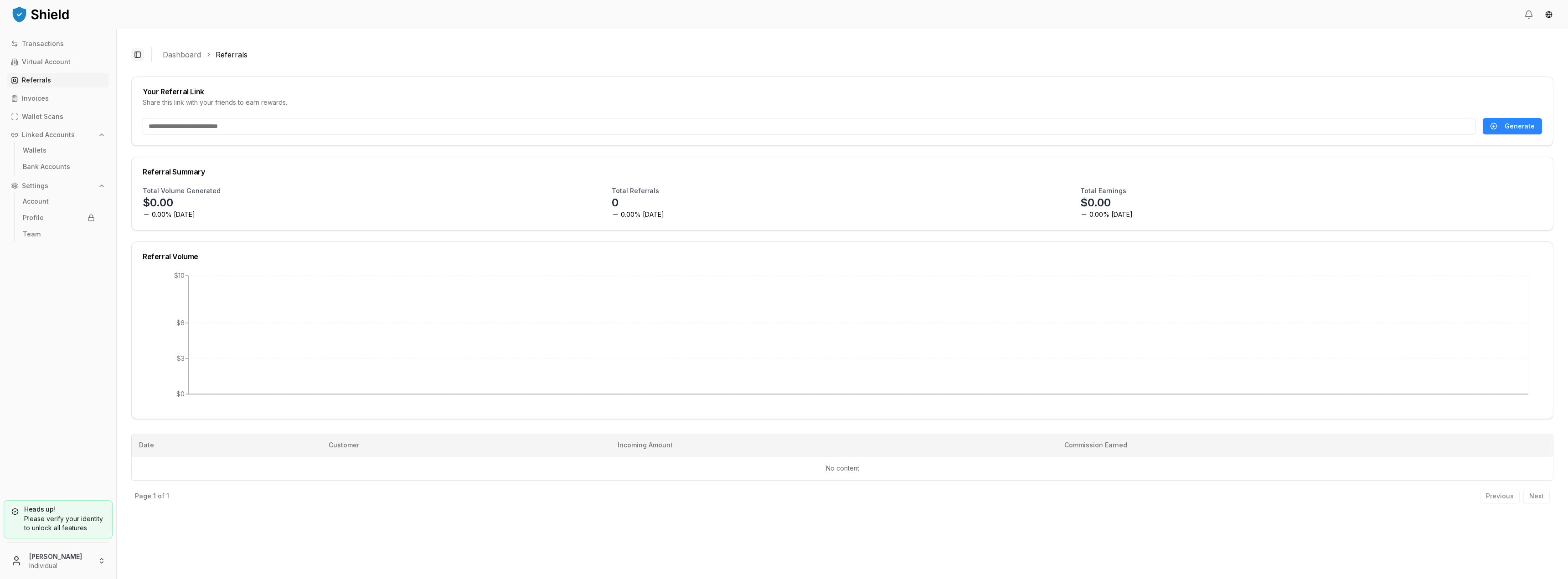
click at [138, 53] on button "Toggle Sidebar" at bounding box center [137, 54] width 12 height 12
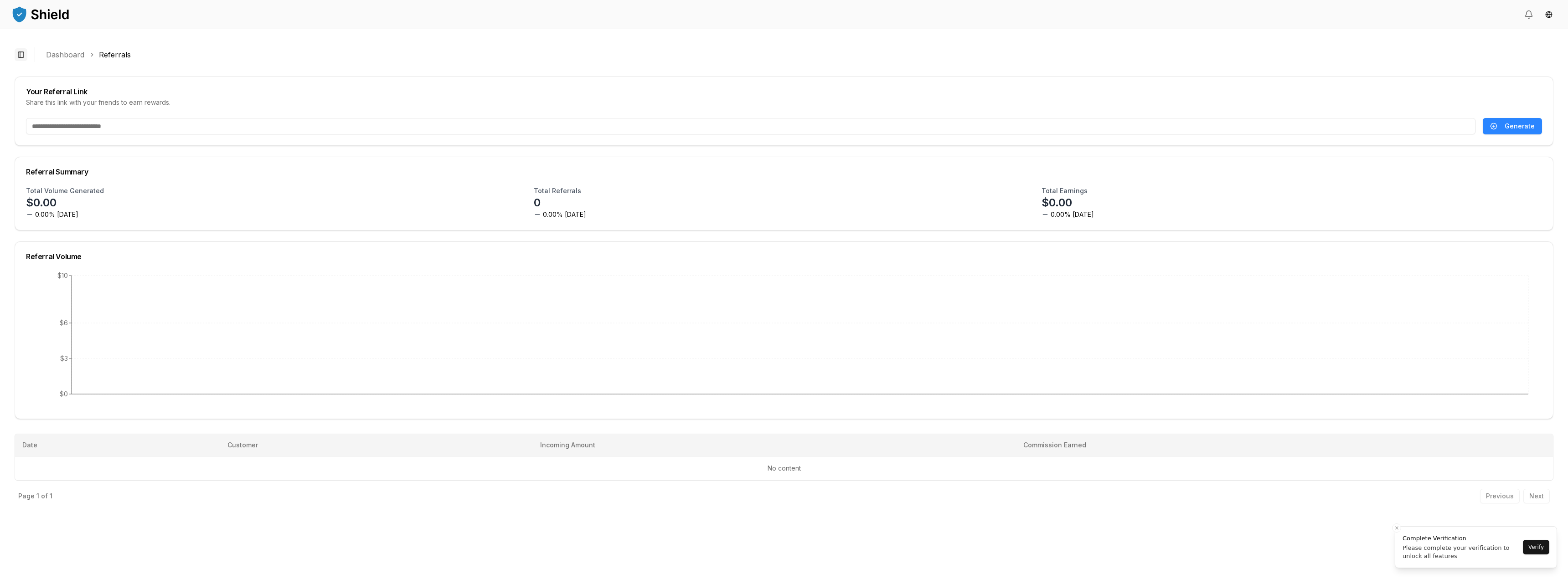
click at [18, 55] on button "Toggle Sidebar" at bounding box center [20, 54] width 12 height 12
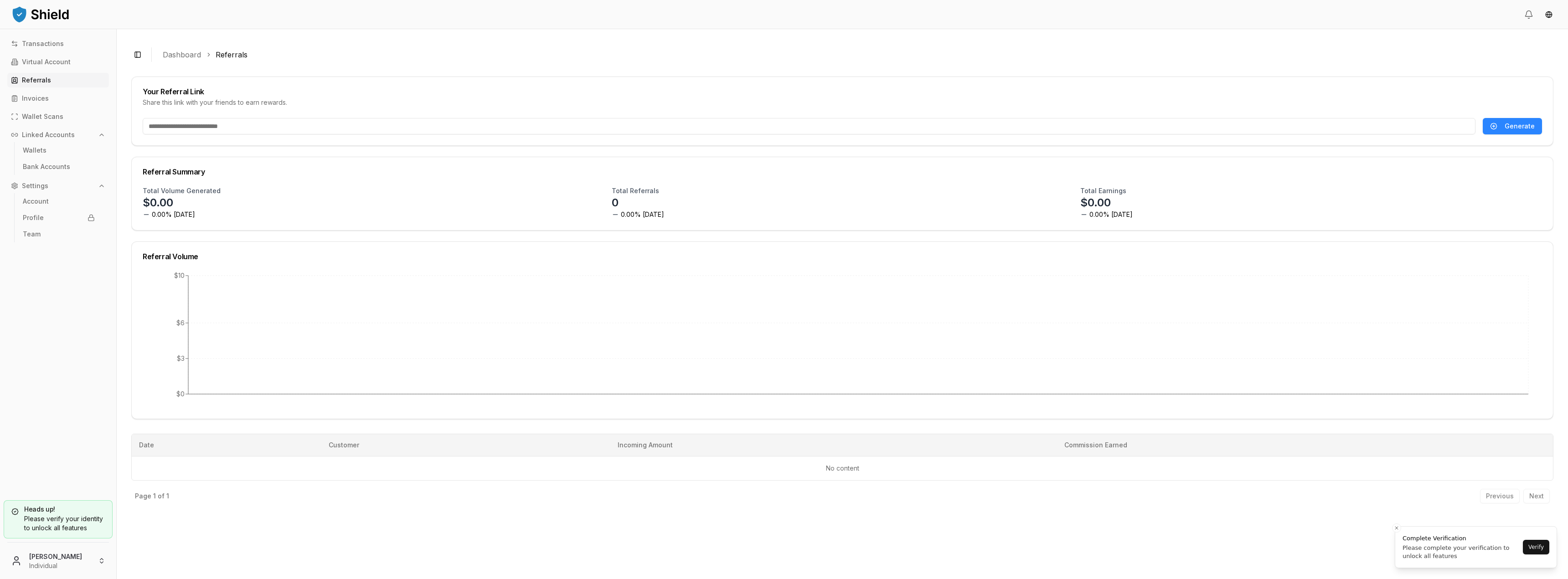
click at [202, 118] on input "text" at bounding box center [809, 126] width 1332 height 16
click at [1548, 16] on html "Transactions Virtual Account Referrals Invoices Wallet Scans Linked Accounts Wa…" at bounding box center [784, 290] width 1568 height 579
click at [1528, 10] on icon at bounding box center [1529, 15] width 9 height 9
click at [1542, 542] on button "Verify" at bounding box center [1536, 547] width 26 height 14
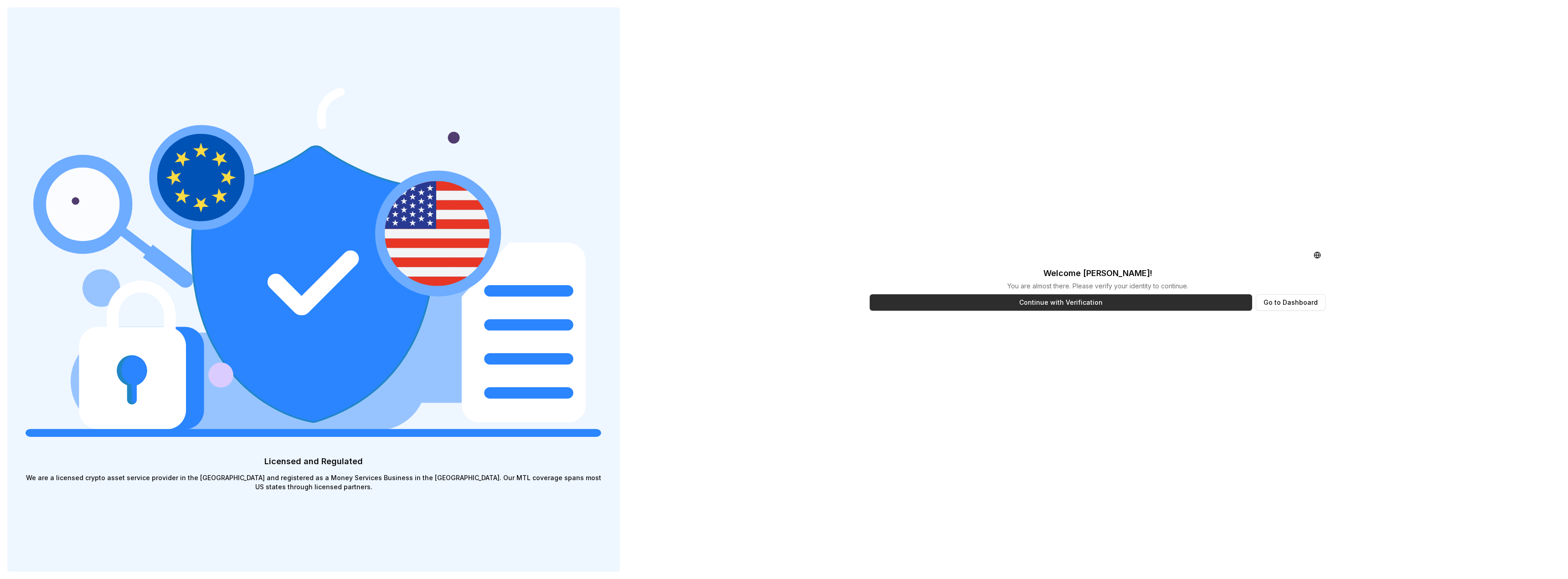
click at [1103, 307] on button "Continue with Verification" at bounding box center [1061, 302] width 382 height 16
click at [1295, 301] on button "Go to Dashboard" at bounding box center [1291, 302] width 70 height 16
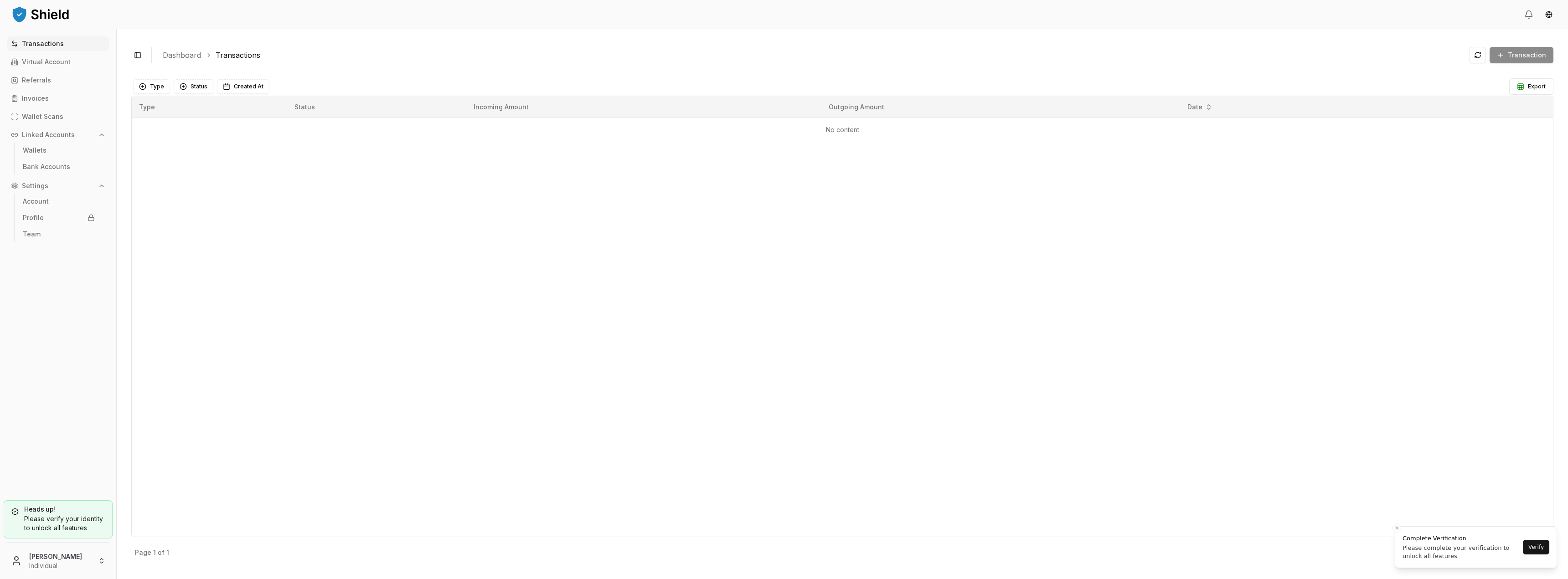
click at [1551, 55] on div "Transaction" at bounding box center [1511, 55] width 84 height 16
click at [54, 122] on link "Wallet Scans" at bounding box center [58, 116] width 101 height 14
click at [62, 59] on p "Virtual Account" at bounding box center [46, 61] width 49 height 7
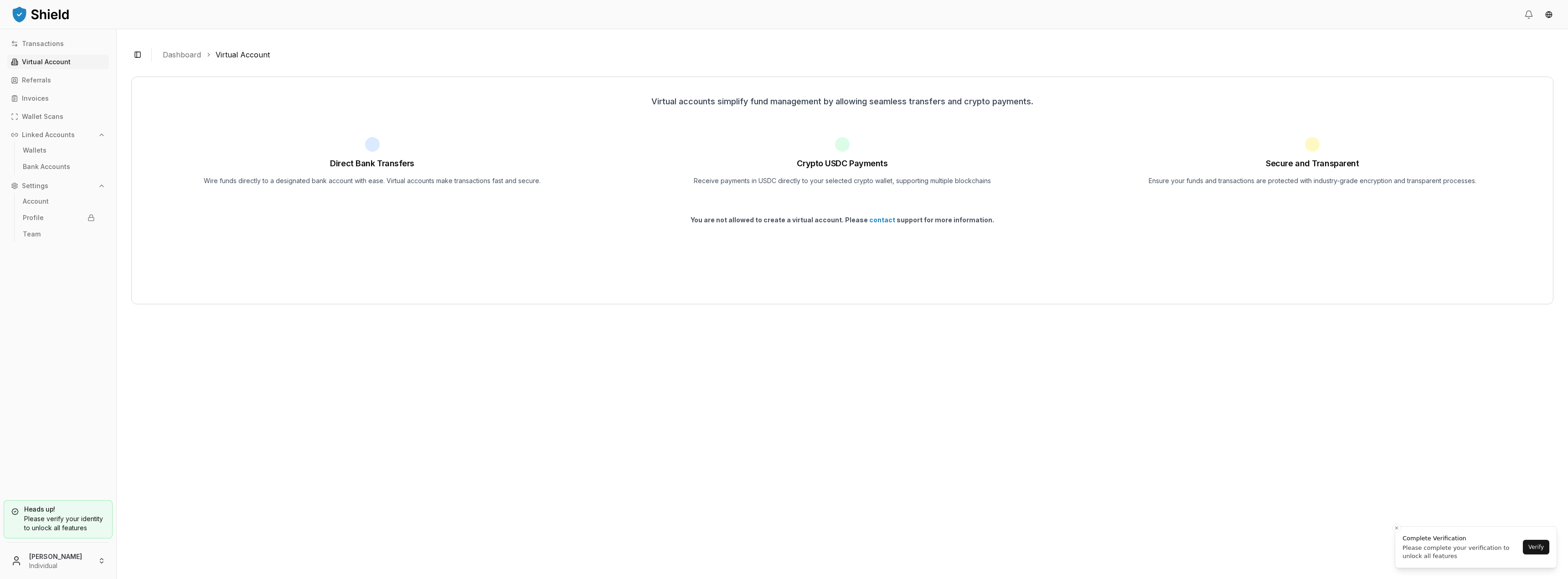
click at [50, 12] on img at bounding box center [41, 13] width 60 height 18
click at [82, 562] on html "Transactions Virtual Account Referrals Invoices Wallet Scans Linked Accounts Wa…" at bounding box center [784, 290] width 1568 height 579
click at [71, 539] on div "Sign out" at bounding box center [58, 535] width 104 height 14
click at [61, 565] on html "Transactions Virtual Account Referrals Invoices Wallet Scans Linked Accounts Wa…" at bounding box center [784, 290] width 1568 height 579
click at [43, 531] on link "Sign out" at bounding box center [58, 535] width 97 height 9
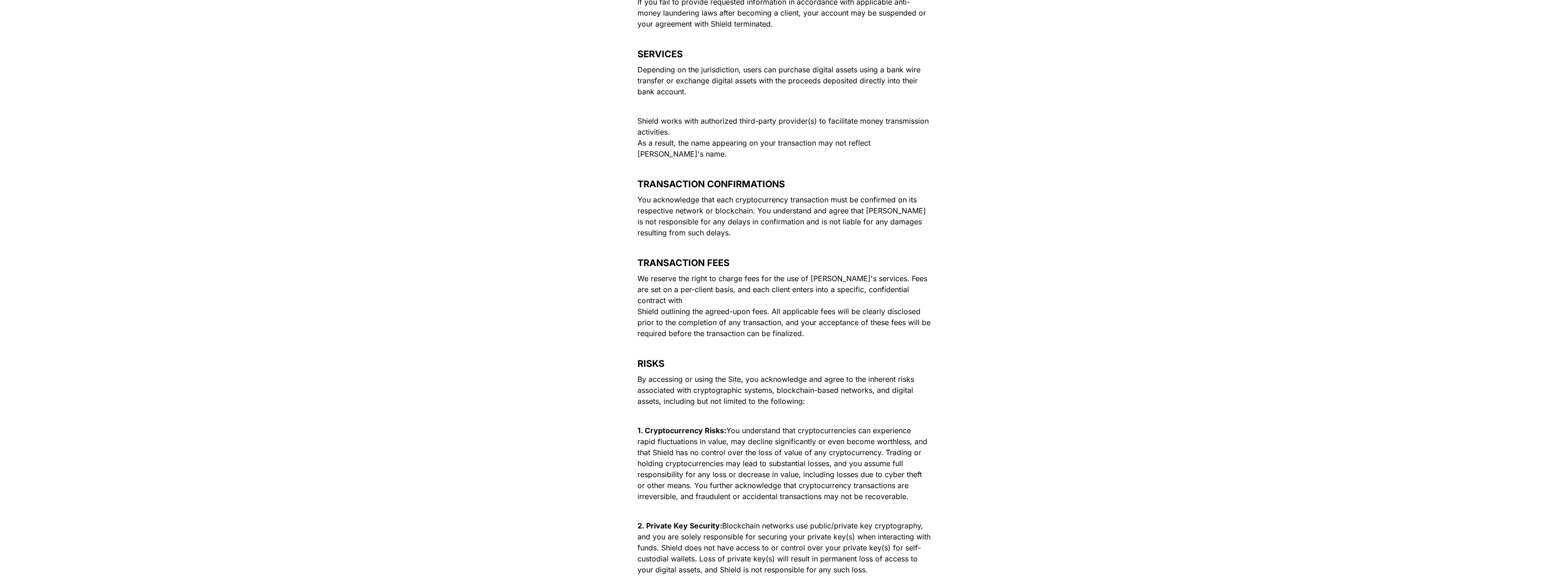
scroll to position [1603, 0]
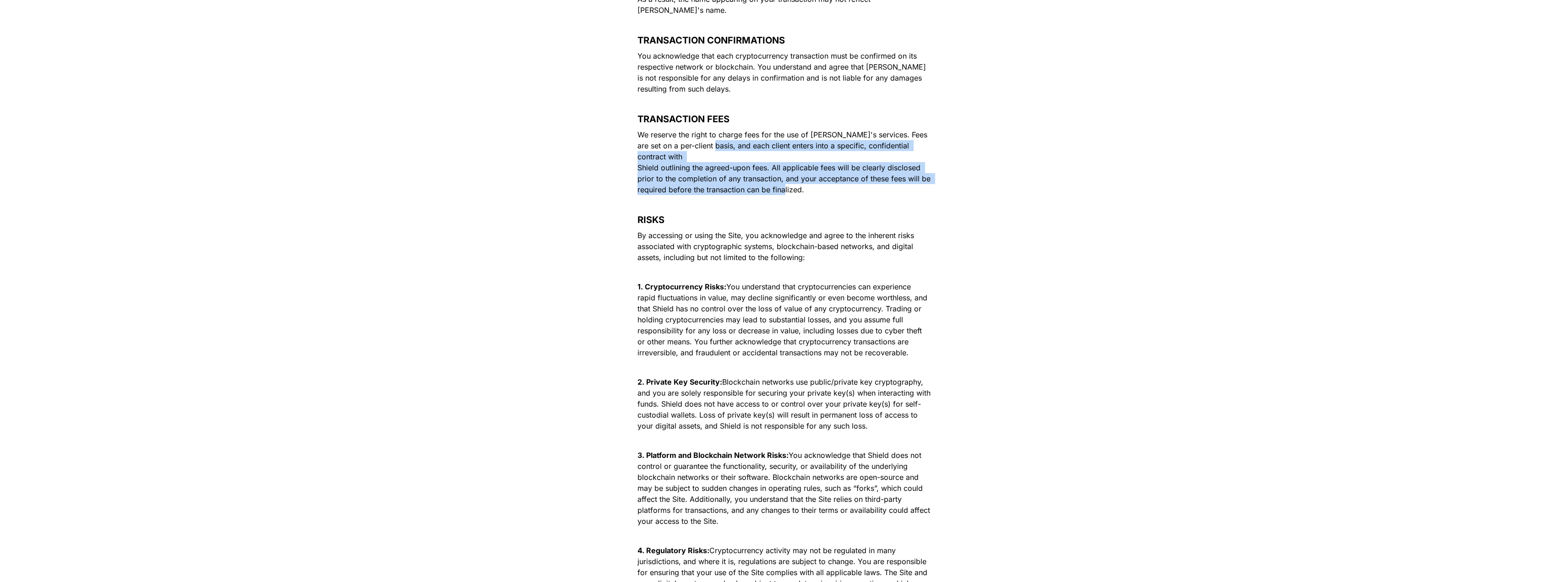
drag, startPoint x: 701, startPoint y: 133, endPoint x: 839, endPoint y: 164, distance: 141.4
click at [839, 164] on p "We reserve the right to charge fees for the use of Shield's services. Fees are …" at bounding box center [784, 162] width 320 height 69
drag, startPoint x: 817, startPoint y: 165, endPoint x: 673, endPoint y: 140, distance: 146.2
click at [673, 140] on p "We reserve the right to charge fees for the use of Shield's services. Fees are …" at bounding box center [784, 162] width 320 height 69
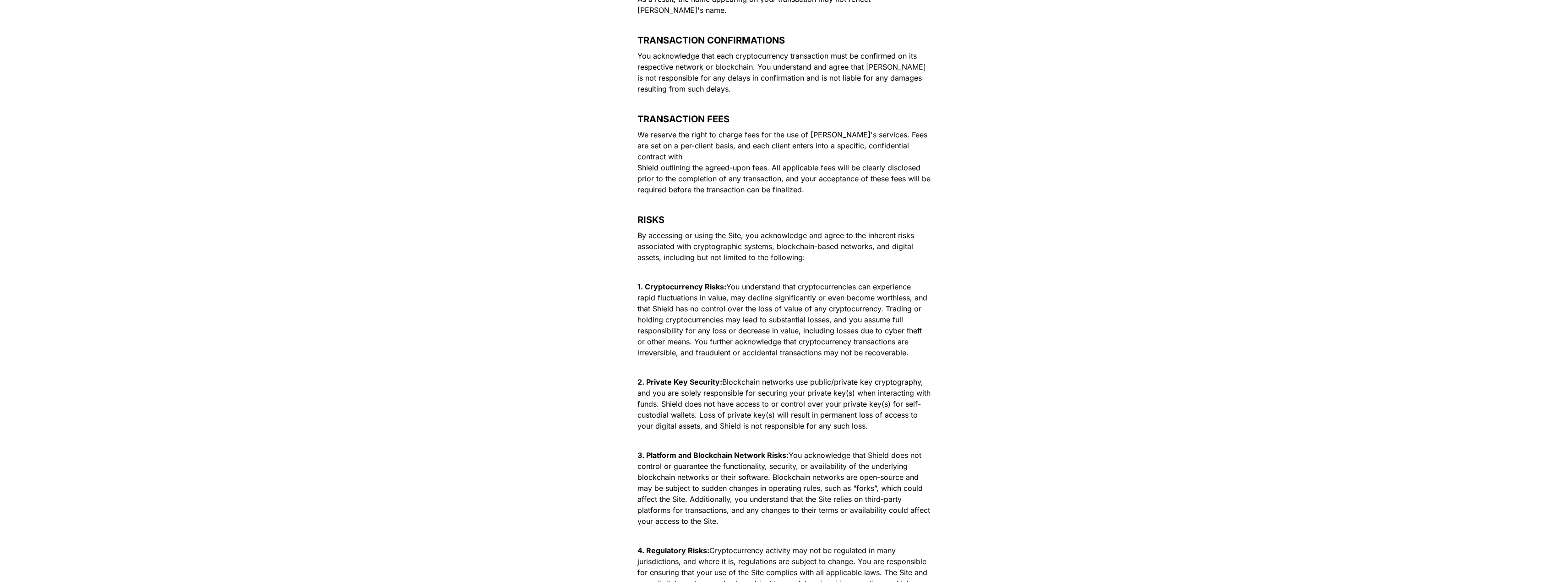
click at [672, 140] on p "We reserve the right to charge fees for the use of Shield's services. Fees are …" at bounding box center [784, 162] width 320 height 69
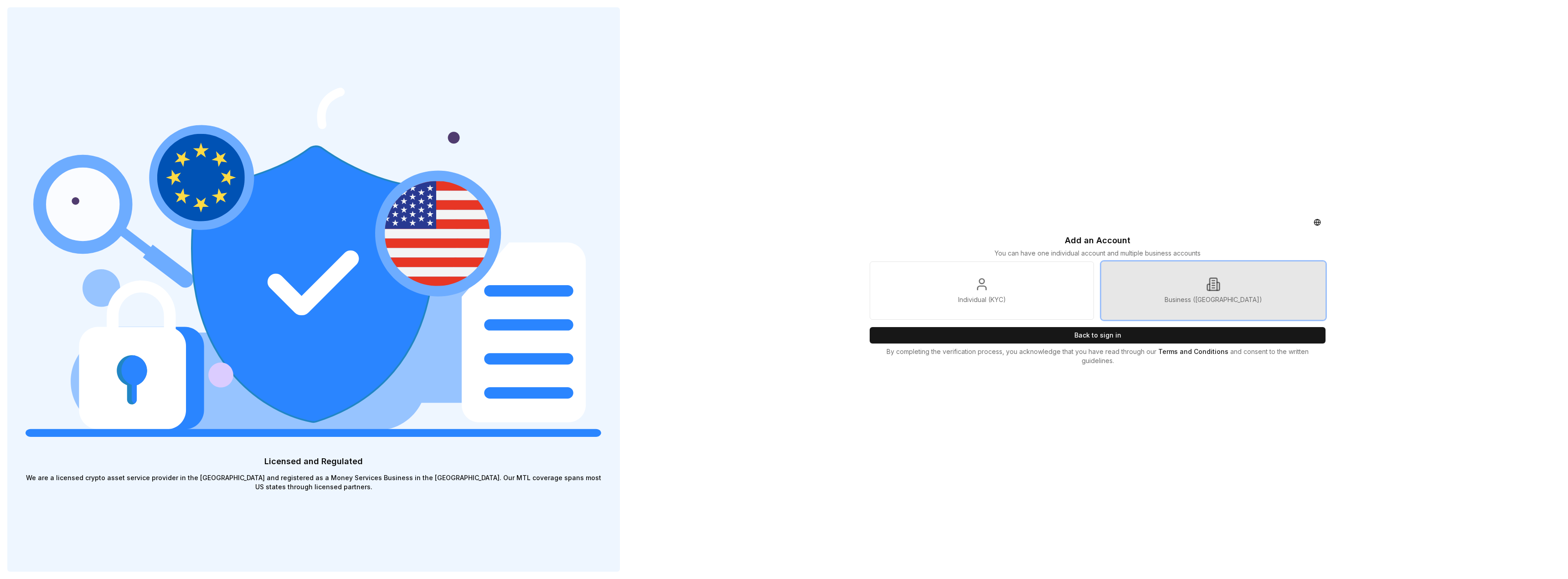
click at [1163, 303] on link "Business (KYB)" at bounding box center [1213, 290] width 224 height 59
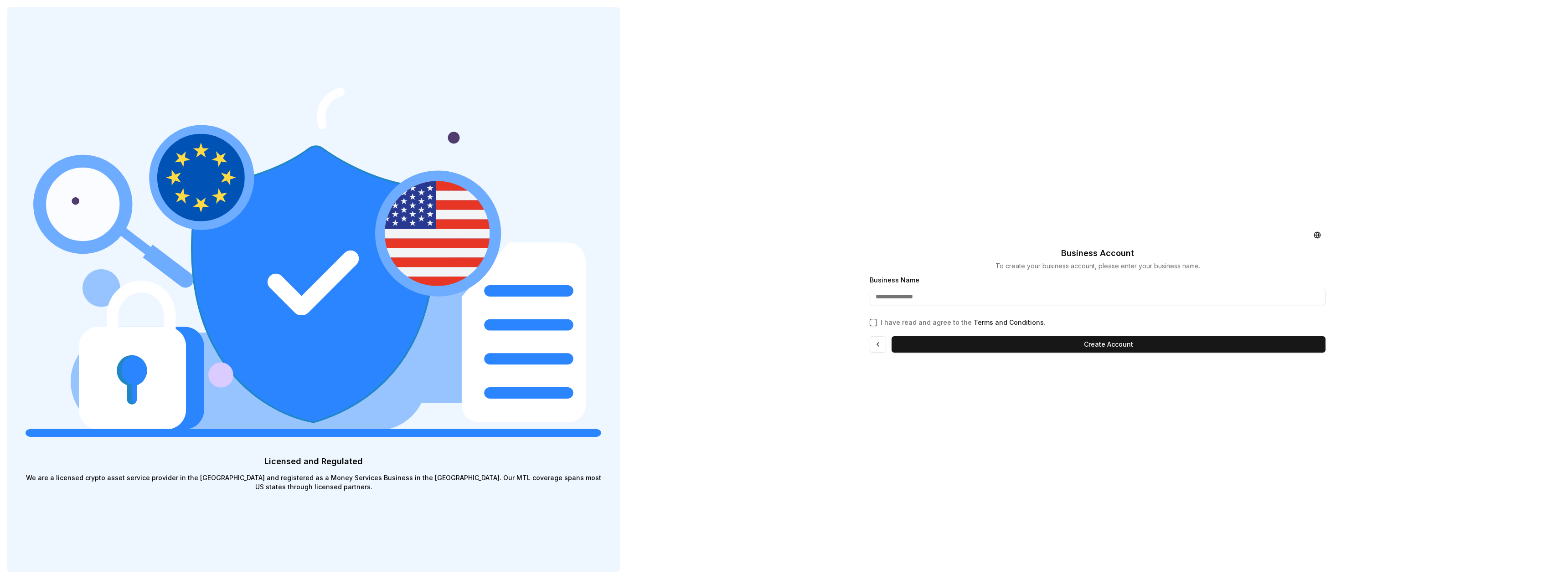
click at [1029, 293] on input "Business Name" at bounding box center [1098, 296] width 456 height 16
type input "**********"
click at [873, 324] on button "I have read and agree to the Terms and Conditions ." at bounding box center [873, 323] width 8 height 8
click at [1103, 345] on button "Create Account" at bounding box center [1108, 343] width 434 height 16
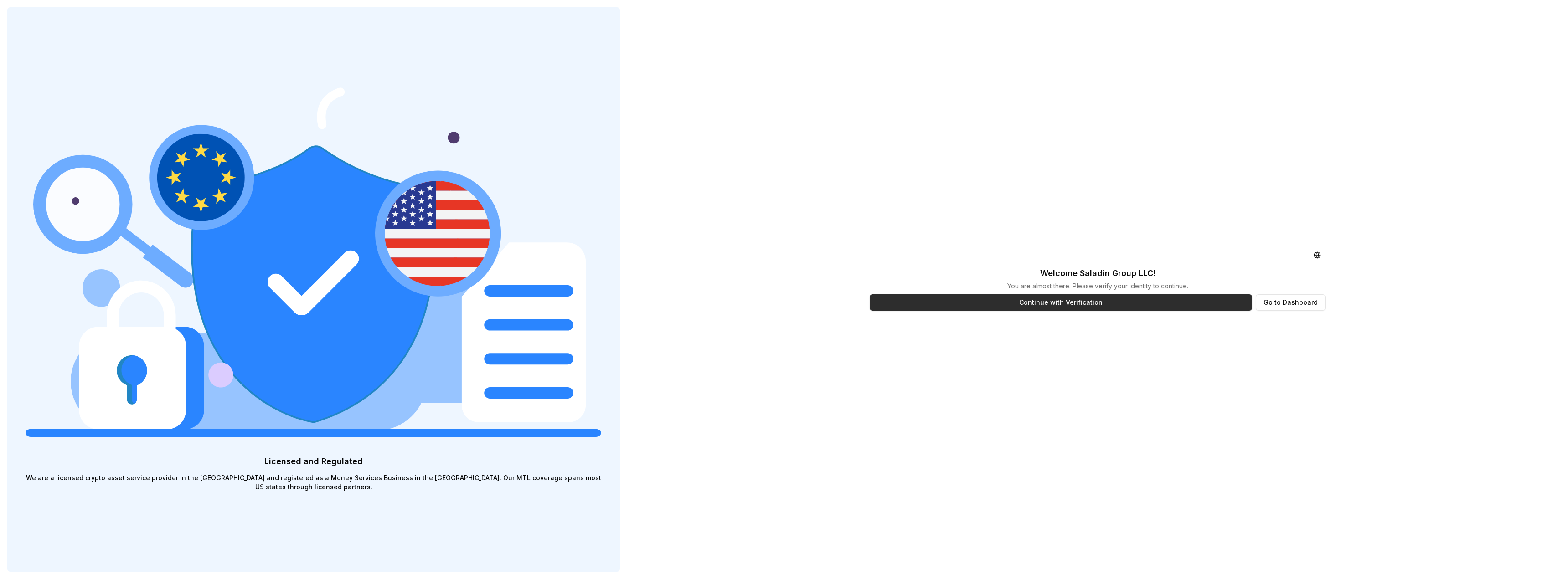
click at [1179, 303] on button "Continue with Verification" at bounding box center [1061, 302] width 382 height 16
click at [1277, 418] on div "Welcome Saladin Group LLC ! You are almost there. Please verify your identity t…" at bounding box center [1097, 290] width 470 height 579
click at [1306, 298] on button "Go to Dashboard" at bounding box center [1291, 302] width 70 height 16
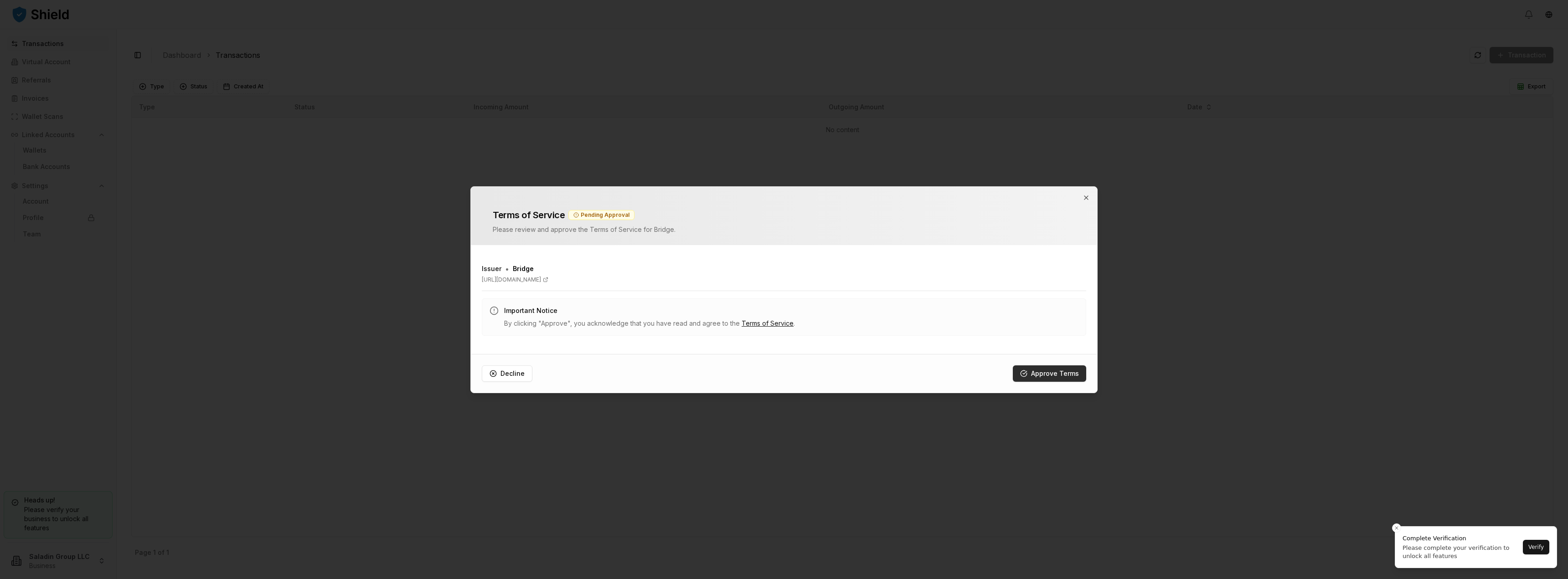
click at [1057, 377] on button "Approve Terms" at bounding box center [1049, 373] width 74 height 16
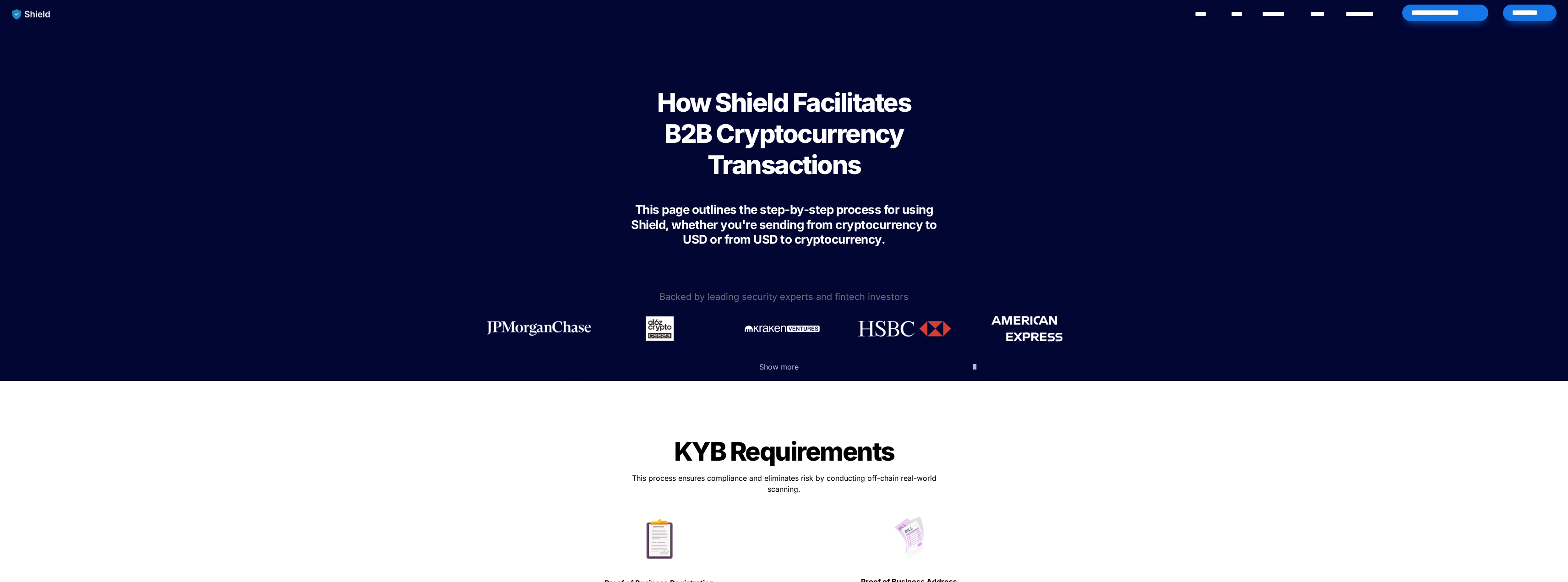
click at [39, 15] on img "main navigation" at bounding box center [31, 14] width 48 height 19
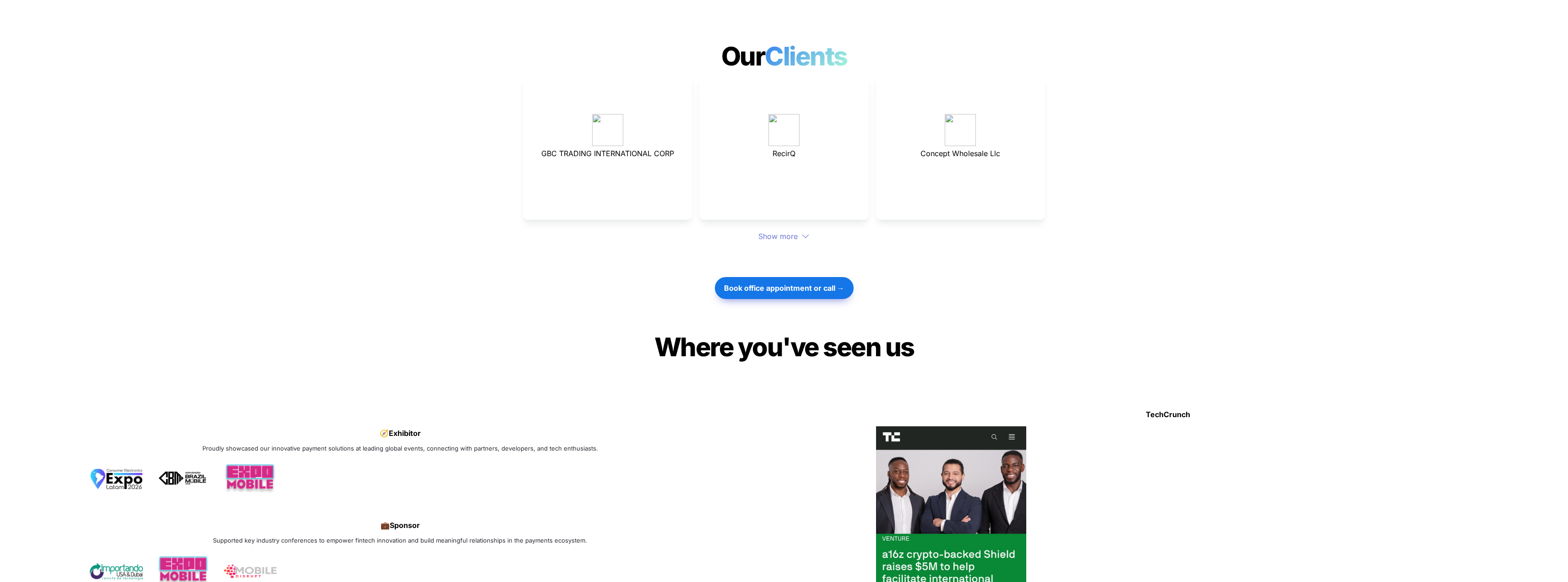
scroll to position [2488, 0]
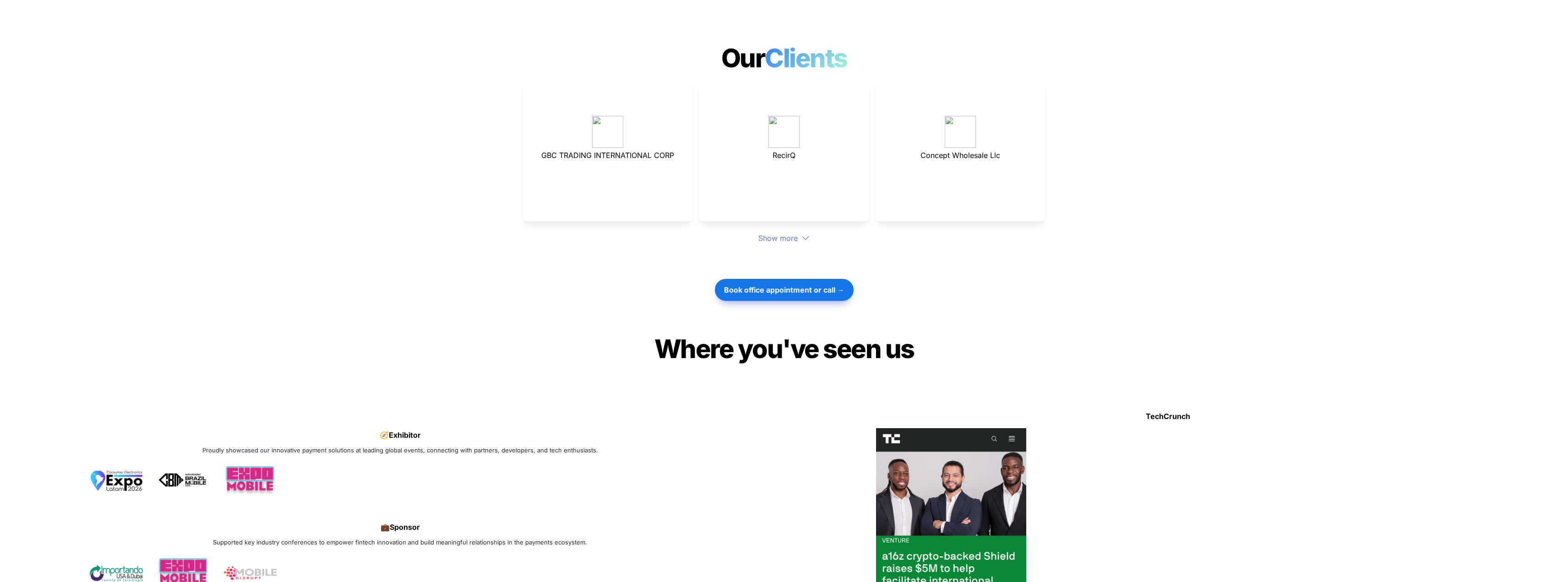
click at [790, 233] on div "Show more" at bounding box center [784, 239] width 522 height 11
click at [793, 233] on div "Show more" at bounding box center [784, 239] width 522 height 11
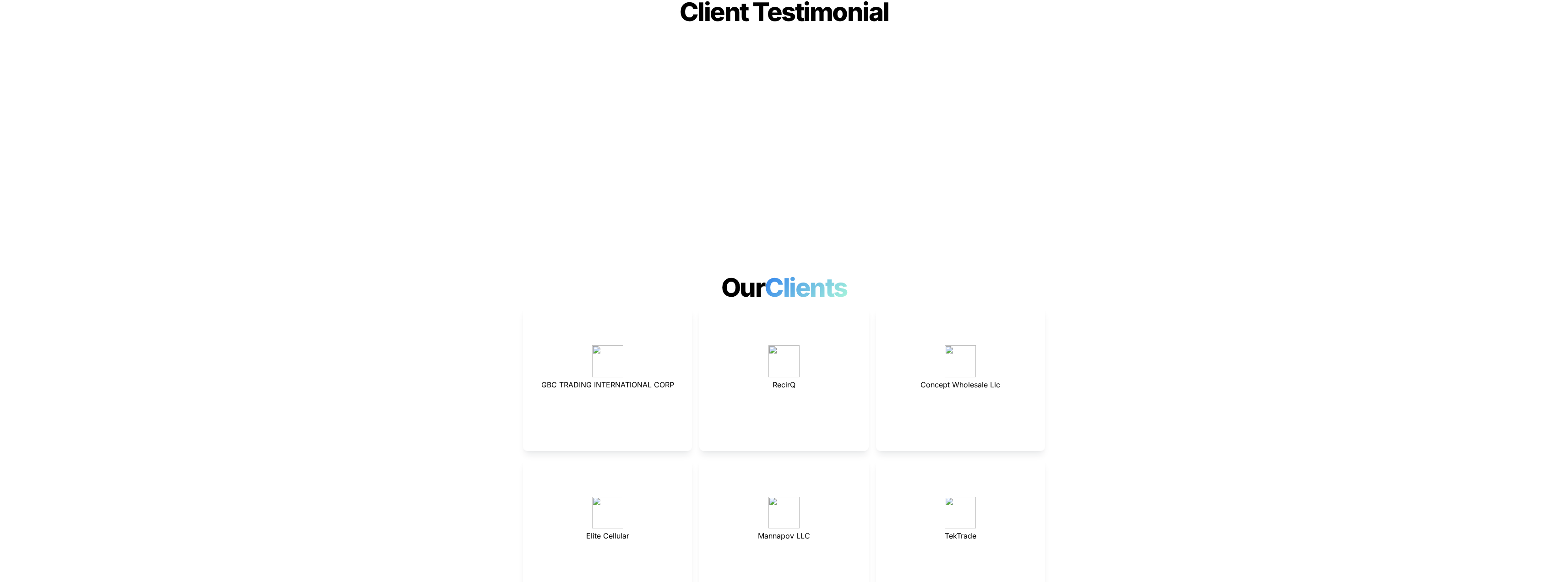
scroll to position [2259, 0]
drag, startPoint x: 638, startPoint y: 506, endPoint x: 588, endPoint y: 505, distance: 50.0
click at [588, 528] on p "Elite Cellular" at bounding box center [608, 534] width 146 height 14
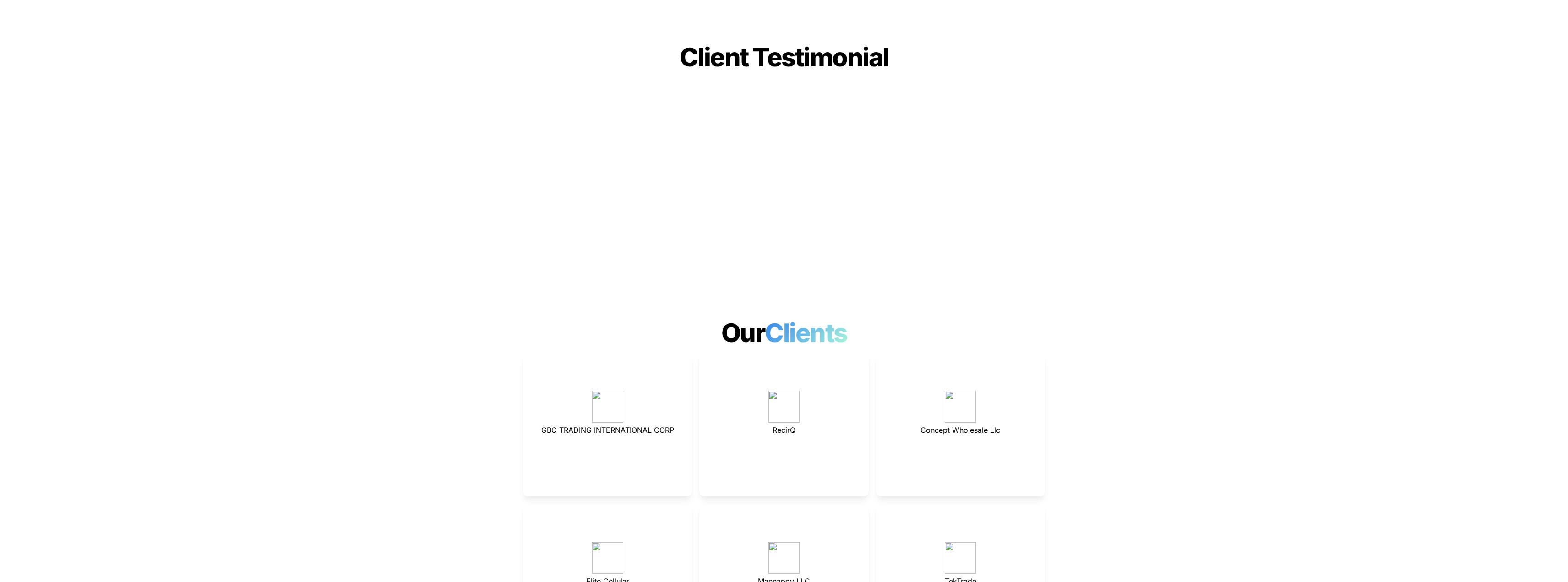
scroll to position [2166, 0]
